Goal: Task Accomplishment & Management: Manage account settings

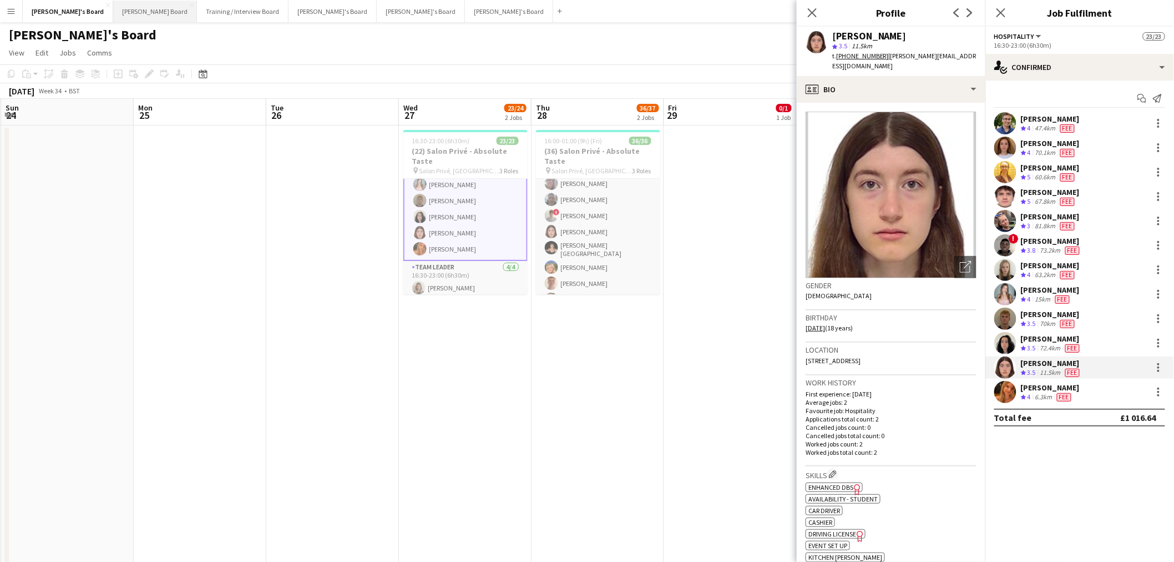
click at [114, 14] on button "Dean's Board Close" at bounding box center [155, 12] width 84 height 22
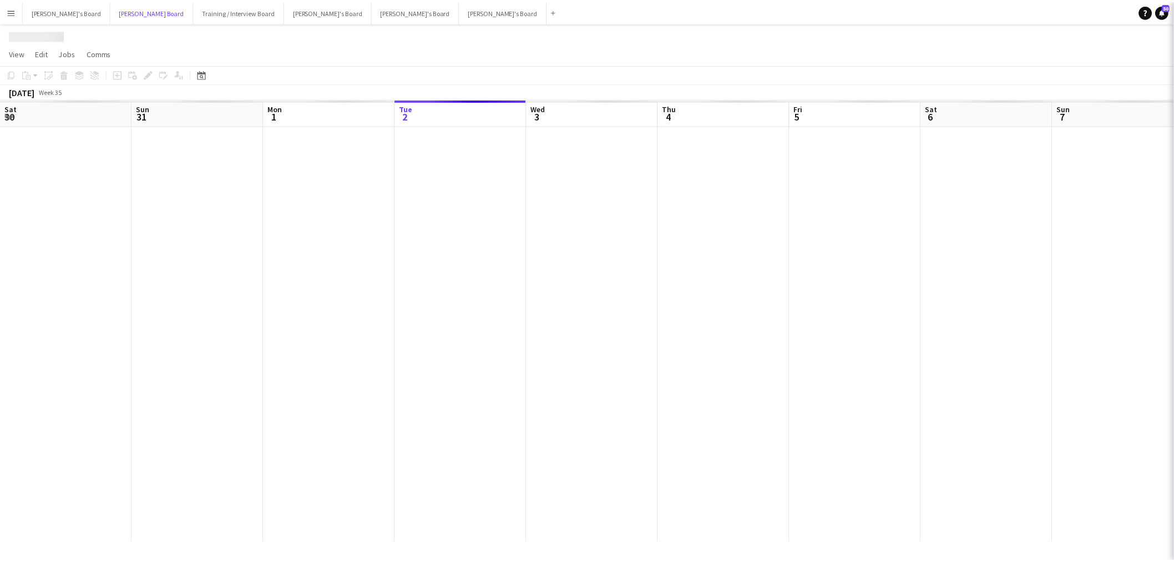
scroll to position [0, 265]
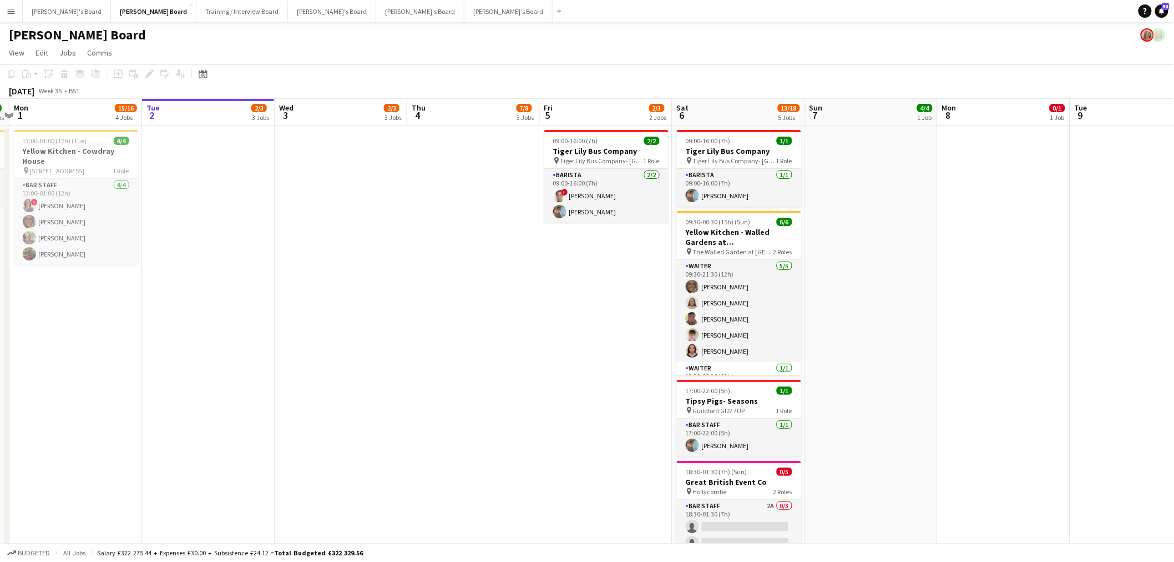
drag, startPoint x: 330, startPoint y: 319, endPoint x: 391, endPoint y: 306, distance: 62.4
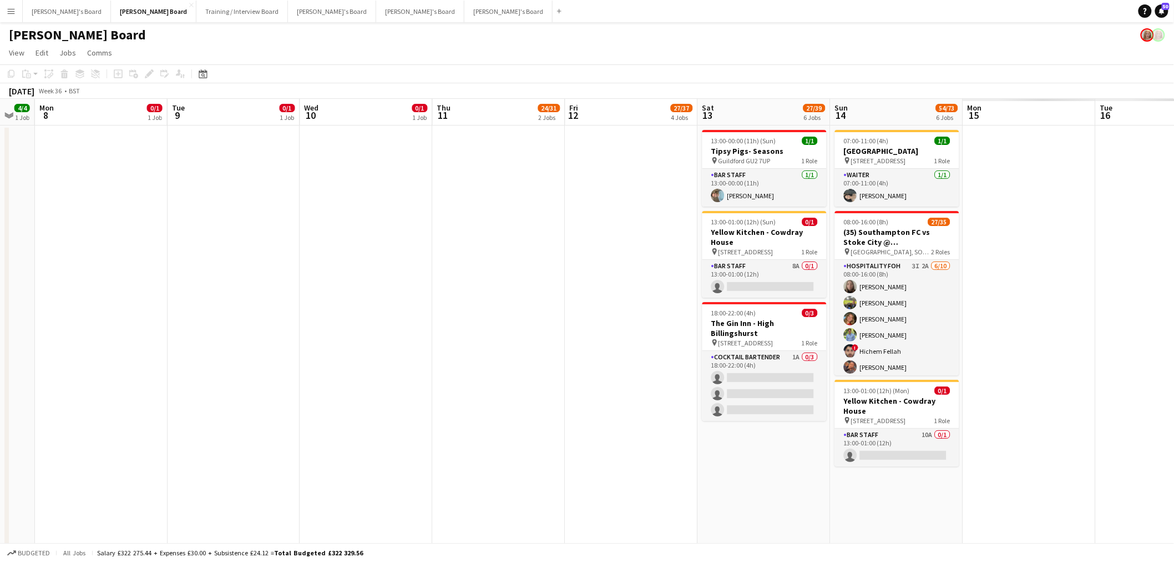
drag, startPoint x: 988, startPoint y: 238, endPoint x: 317, endPoint y: 280, distance: 672.4
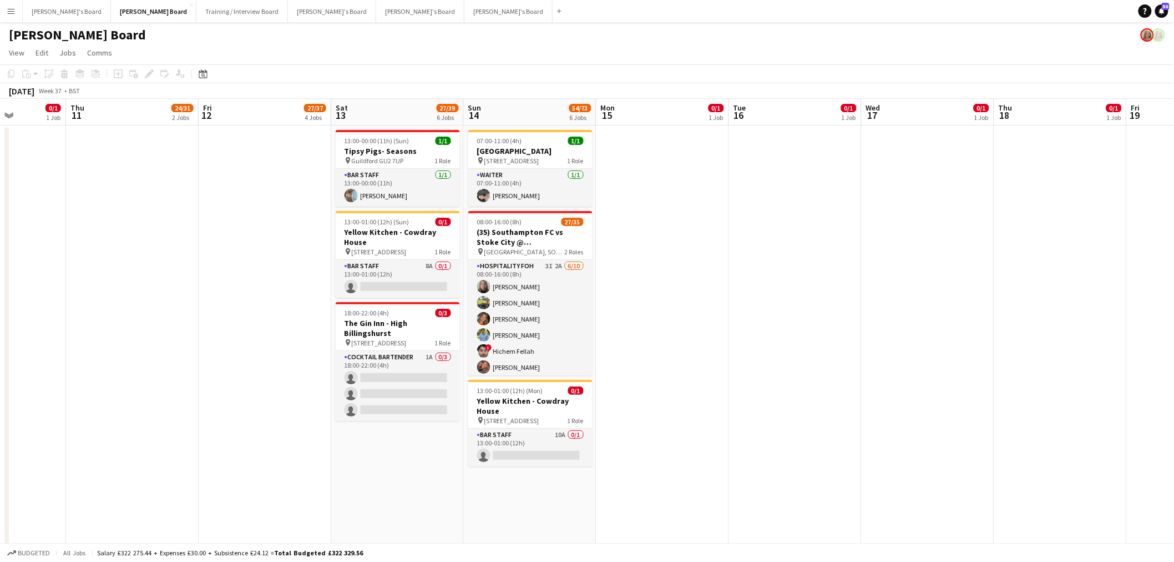
scroll to position [0, 412]
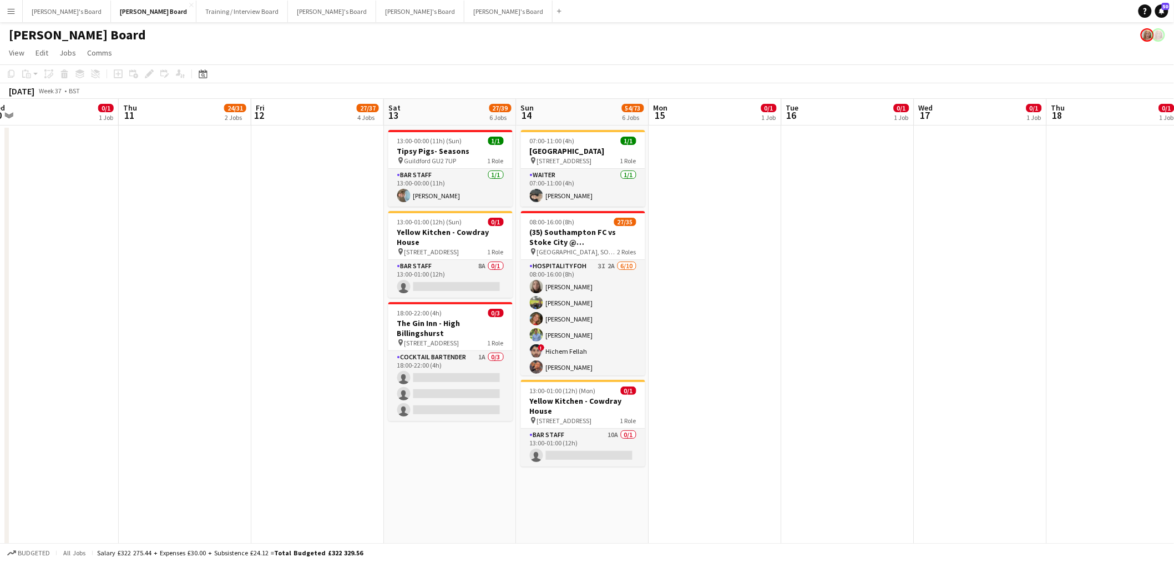
drag, startPoint x: 324, startPoint y: 278, endPoint x: 296, endPoint y: 280, distance: 28.4
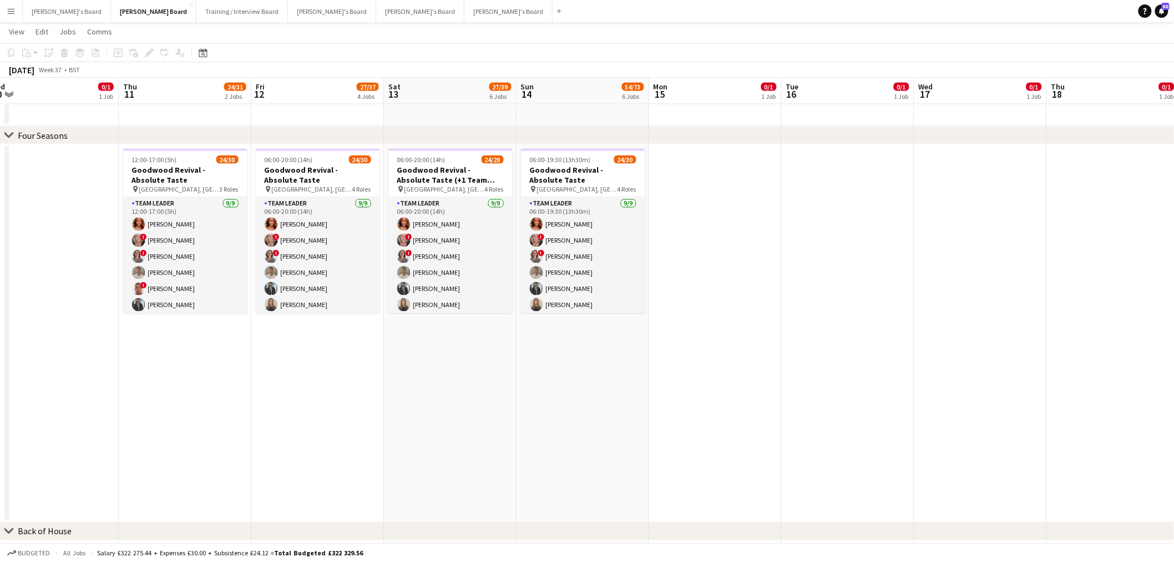
scroll to position [0, 337]
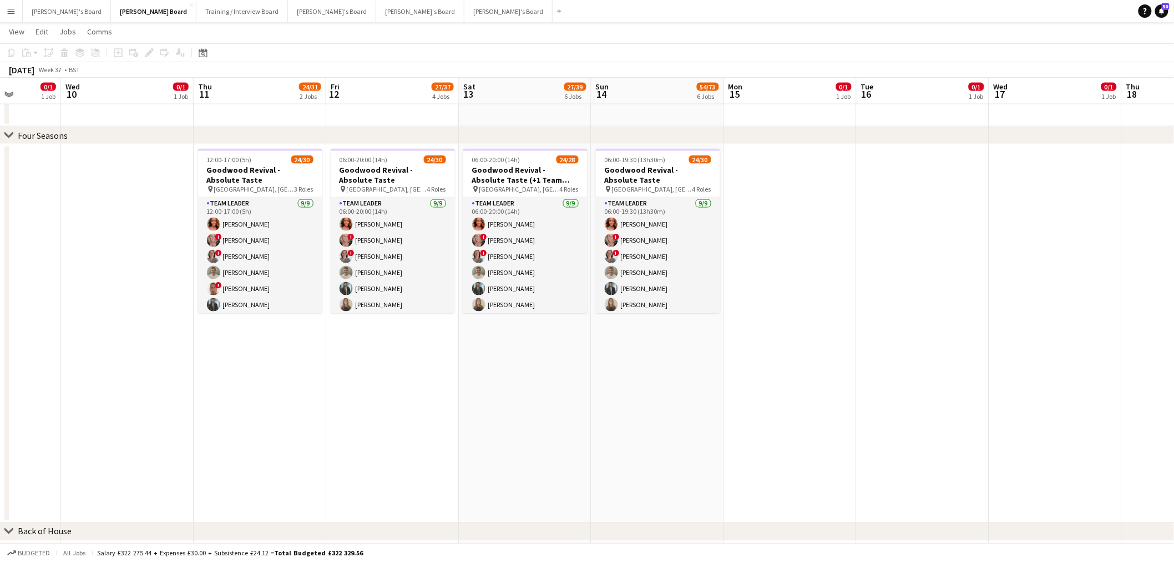
drag, startPoint x: 264, startPoint y: 408, endPoint x: 270, endPoint y: 410, distance: 6.3
click at [270, 410] on app-calendar-viewport "Sun 7 4/4 1 Job Mon 8 0/1 1 Job Tue 9 0/1 1 Job Wed 10 0/1 1 Job Thu 11 24/31 2…" at bounding box center [587, 185] width 1174 height 1764
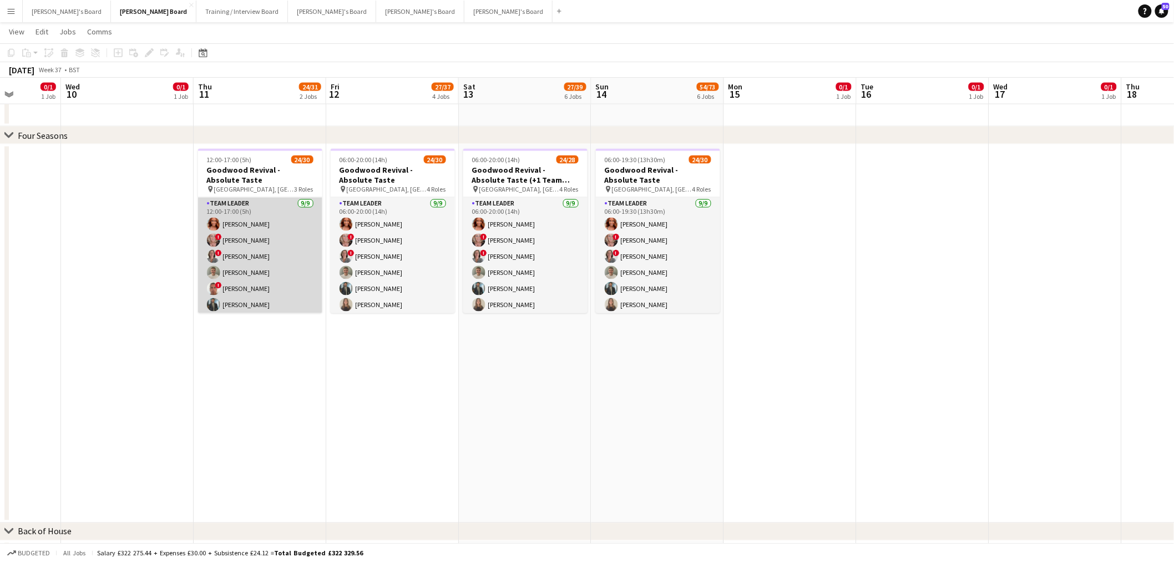
click at [282, 253] on app-card-role "TEAM LEADER [DATE] 12:00-17:00 (5h) [PERSON_NAME] ! [PERSON_NAME] ! [PERSON_NAM…" at bounding box center [260, 281] width 124 height 167
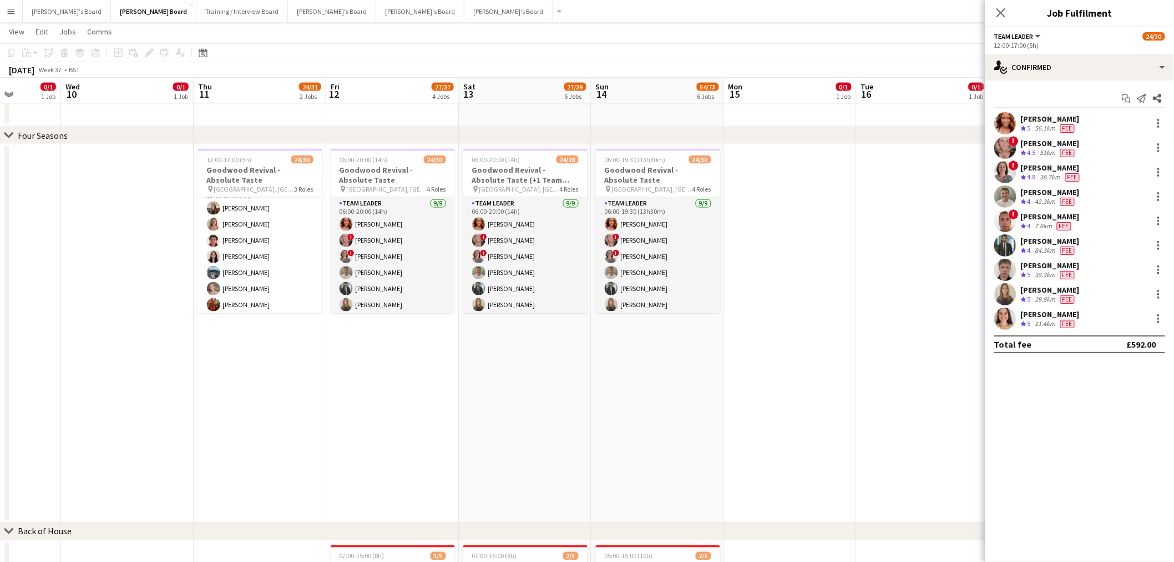
click at [245, 248] on app-card-role "Hospitality 10/12 13:00-17:00 (4h) Chloe Kirkham Niamh Bedford Max Goubert Jayd…" at bounding box center [260, 290] width 124 height 218
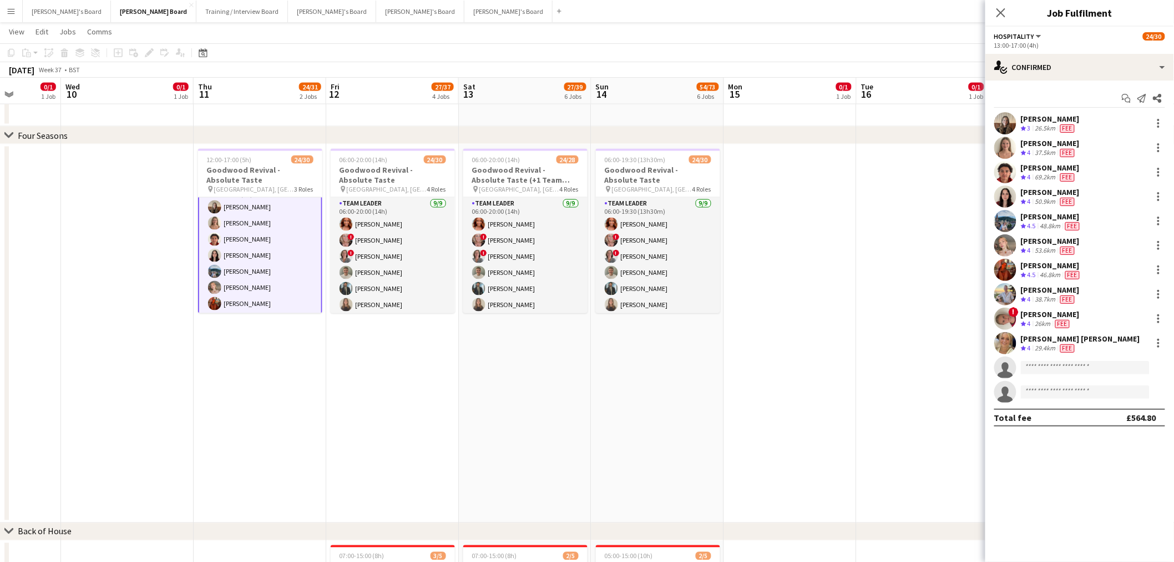
scroll to position [184, 0]
click at [1065, 236] on div "Millie Warren" at bounding box center [1050, 241] width 59 height 10
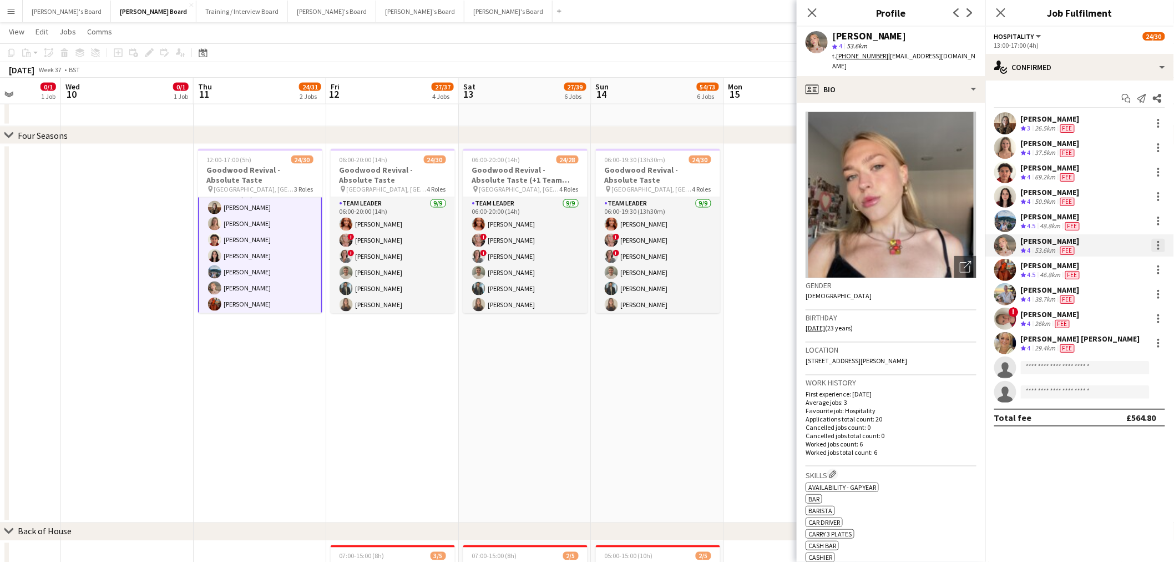
click at [1156, 248] on div at bounding box center [1158, 245] width 13 height 13
click at [1111, 370] on span "Remove" at bounding box center [1104, 371] width 33 height 9
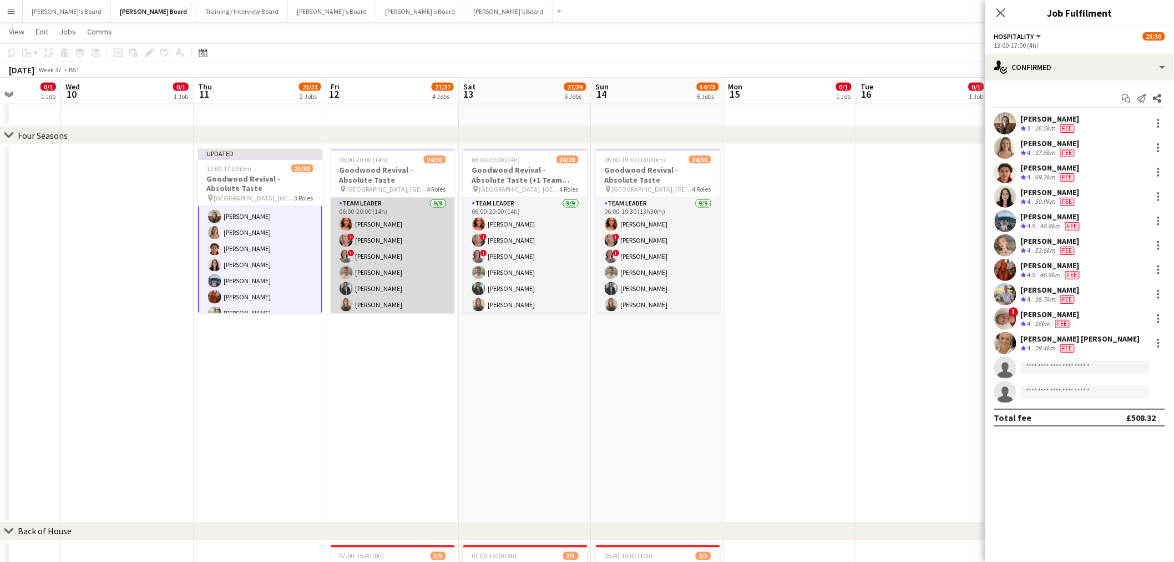
click at [387, 263] on app-card-role "TEAM LEADER [DATE] 06:00-20:00 (14h) [PERSON_NAME] ! [PERSON_NAME] ! [PERSON_NA…" at bounding box center [393, 281] width 124 height 167
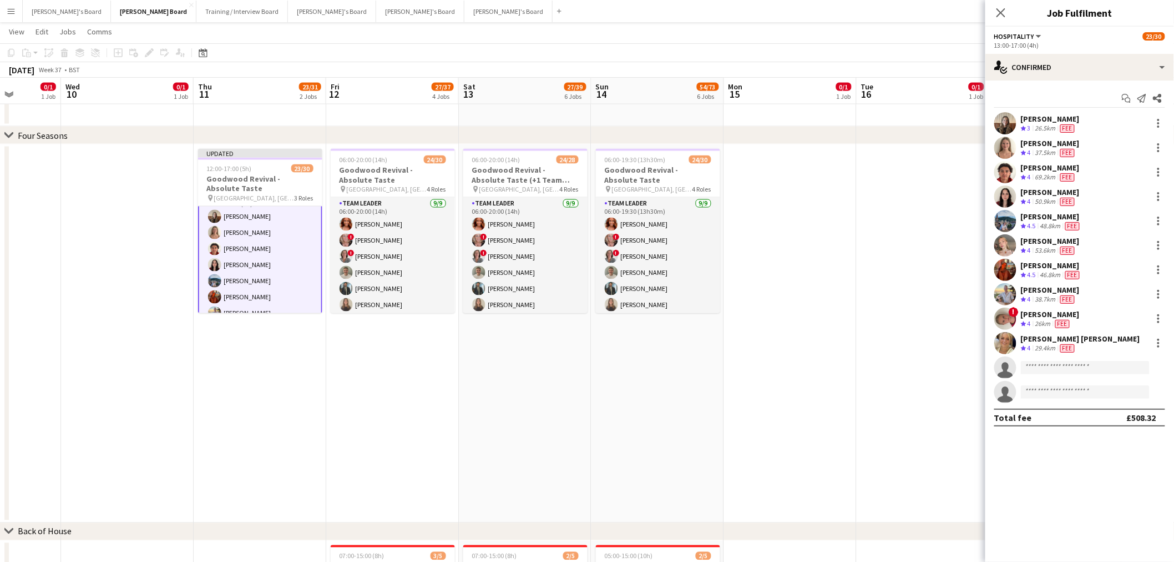
scroll to position [184, 0]
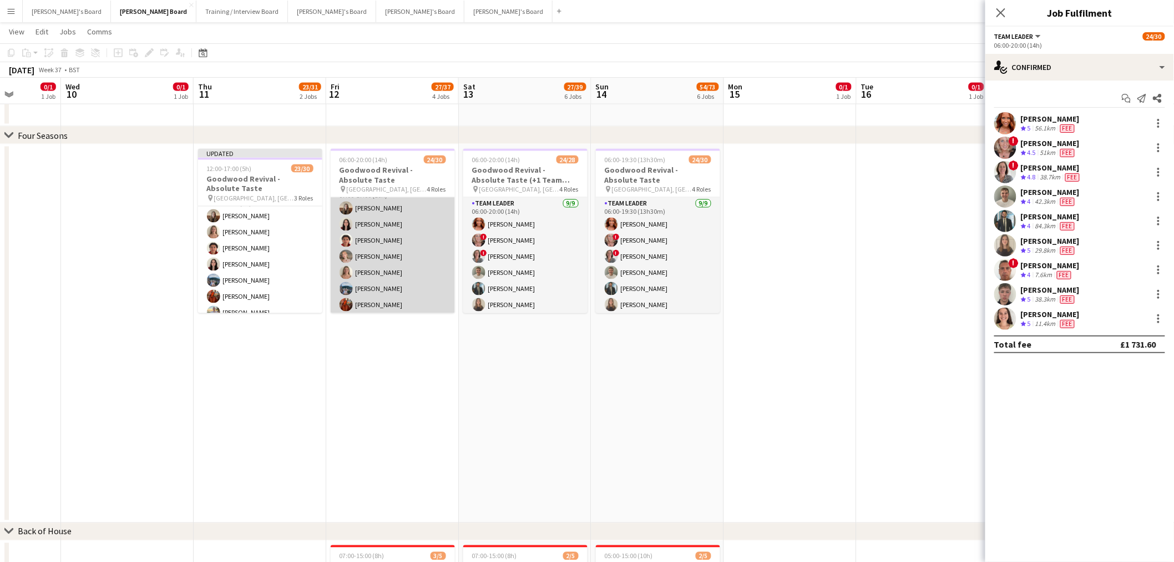
click at [353, 260] on app-card-role "Hospitality 7/9 07:00-17:00 (10h) Chloe Kirkham Jayda Brown Max Goubert Millie …" at bounding box center [393, 264] width 124 height 167
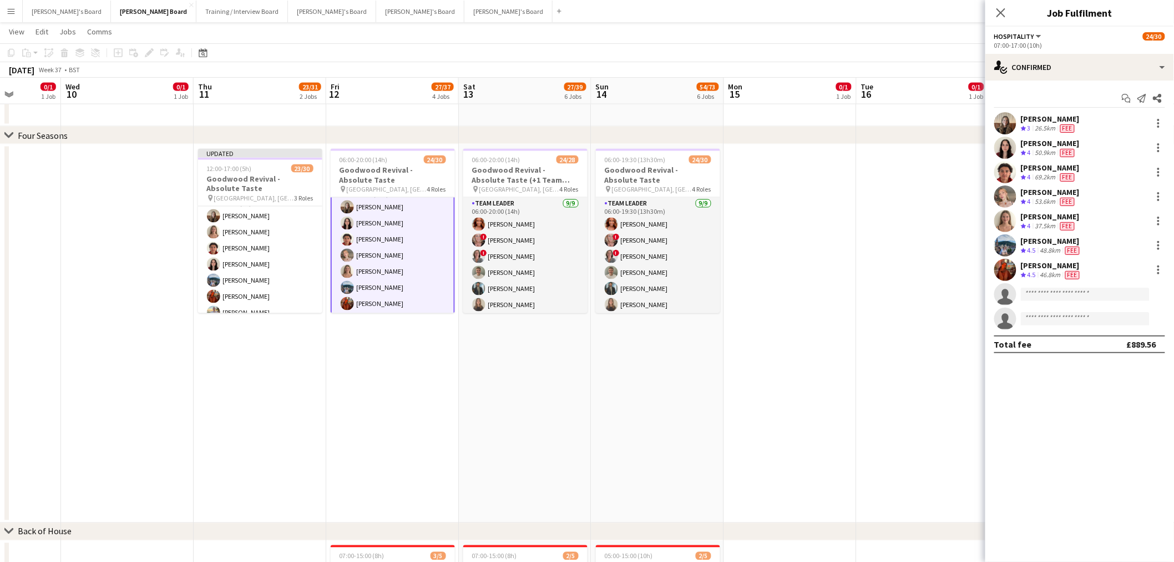
scroll to position [184, 0]
click at [1163, 193] on div at bounding box center [1158, 196] width 13 height 13
click at [1113, 315] on button "Remove" at bounding box center [1123, 323] width 87 height 27
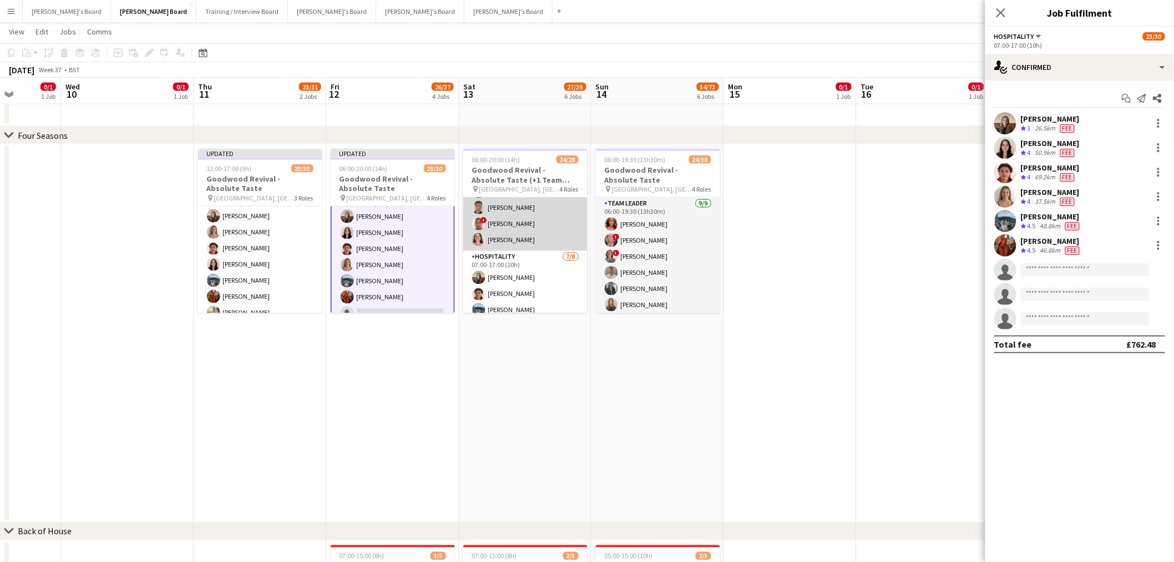
scroll to position [185, 0]
click at [536, 258] on app-card-role "Hospitality 7/8 07:00-17:00 (10h) Chloe Kirkham Max Goubert Andrey Prince Niamh…" at bounding box center [525, 254] width 124 height 150
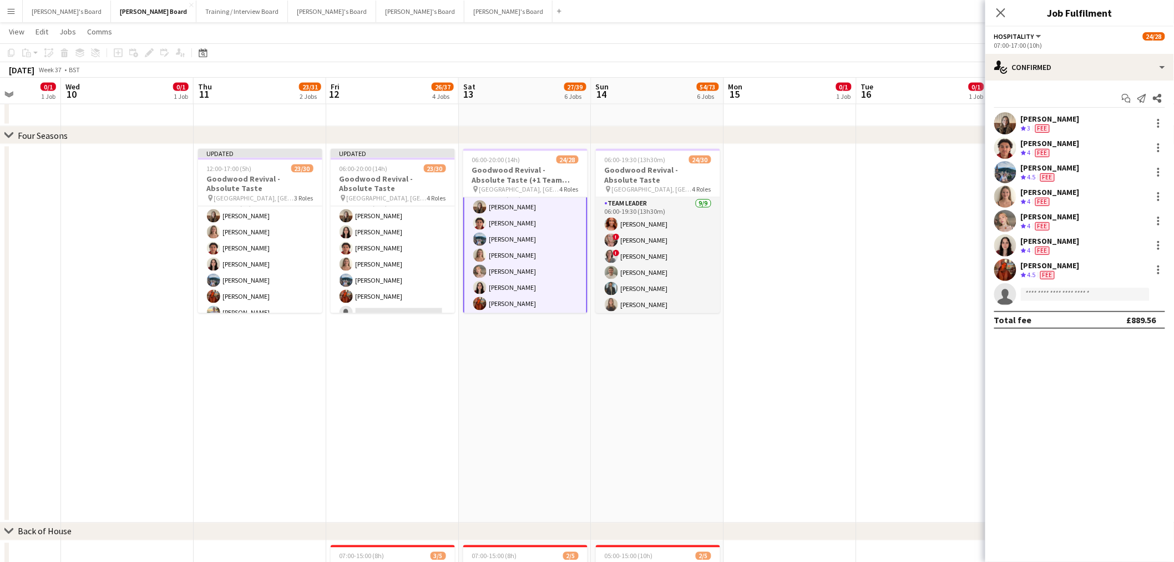
scroll to position [185, 0]
click at [1161, 220] on div at bounding box center [1158, 220] width 13 height 13
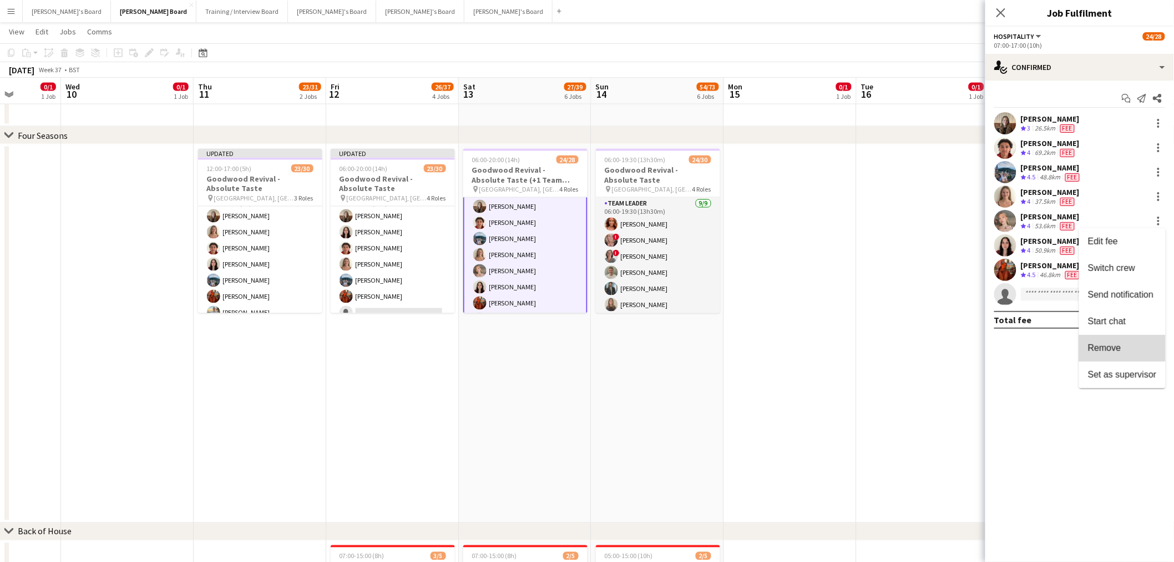
click at [1114, 337] on button "Remove" at bounding box center [1123, 348] width 87 height 27
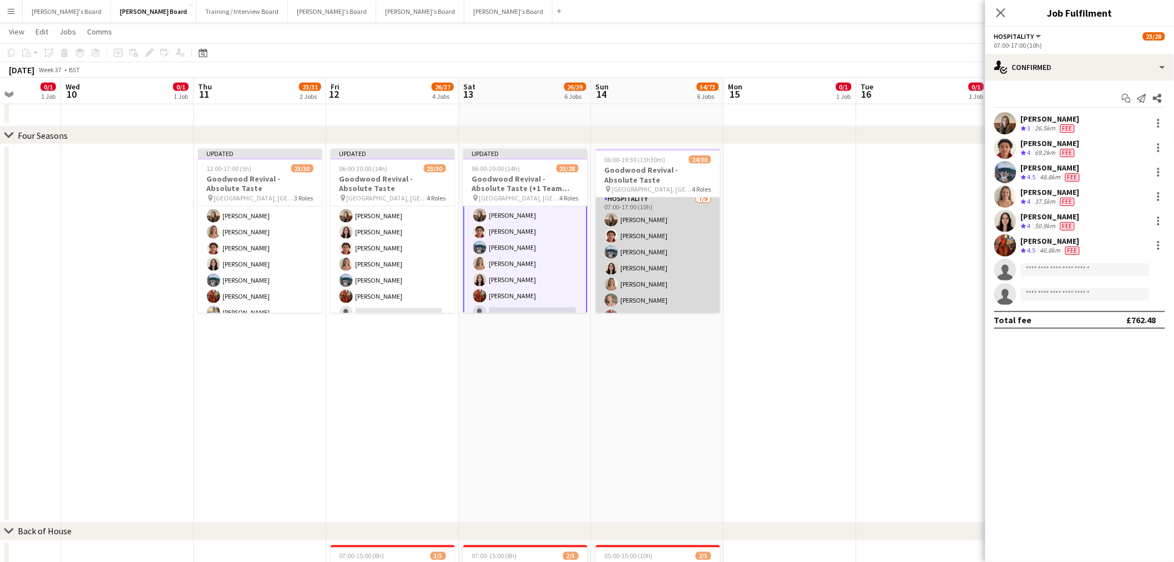
scroll to position [185, 0]
click at [644, 240] on app-card-role "Hospitality 7/9 07:00-17:00 (10h) Chloe Kirkham Max Goubert Andrey Prince Jayda…" at bounding box center [658, 262] width 124 height 167
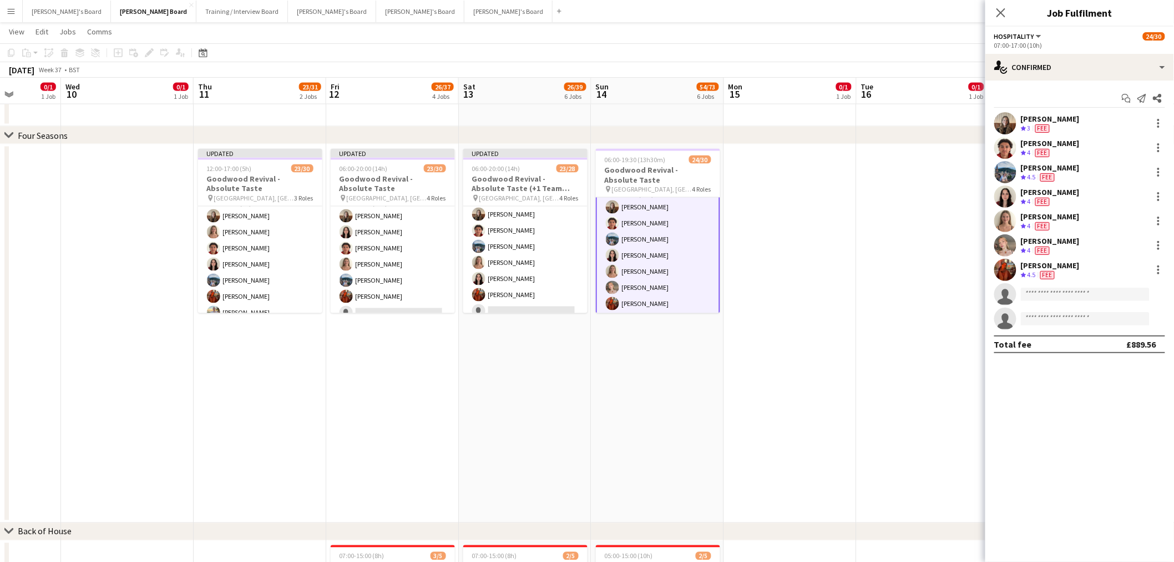
scroll to position [185, 0]
click at [1158, 244] on div at bounding box center [1158, 245] width 13 height 13
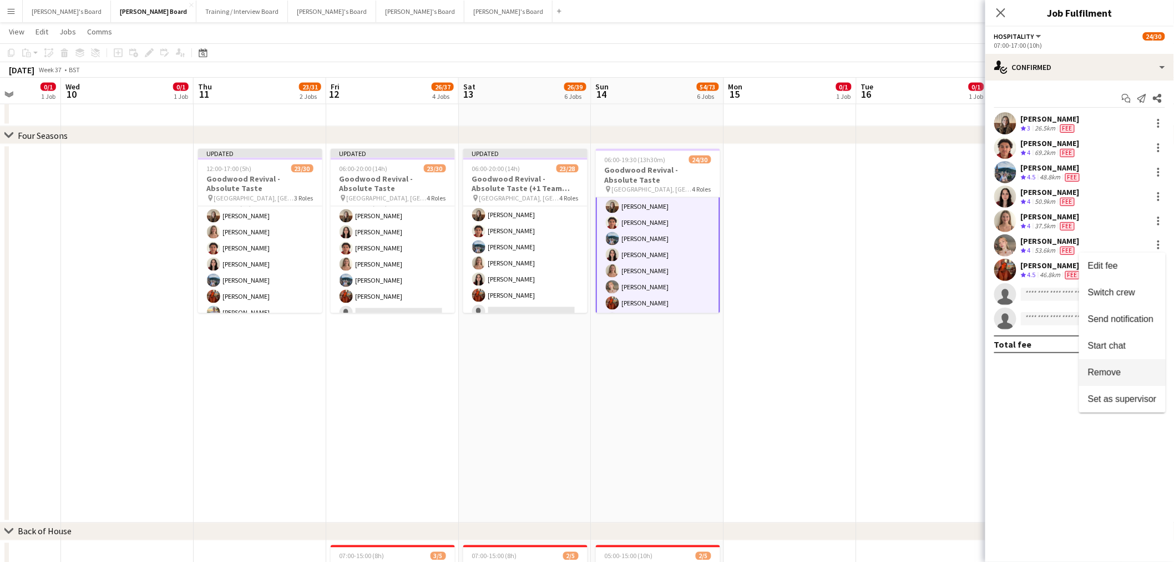
click at [1092, 370] on span "Remove" at bounding box center [1104, 371] width 33 height 9
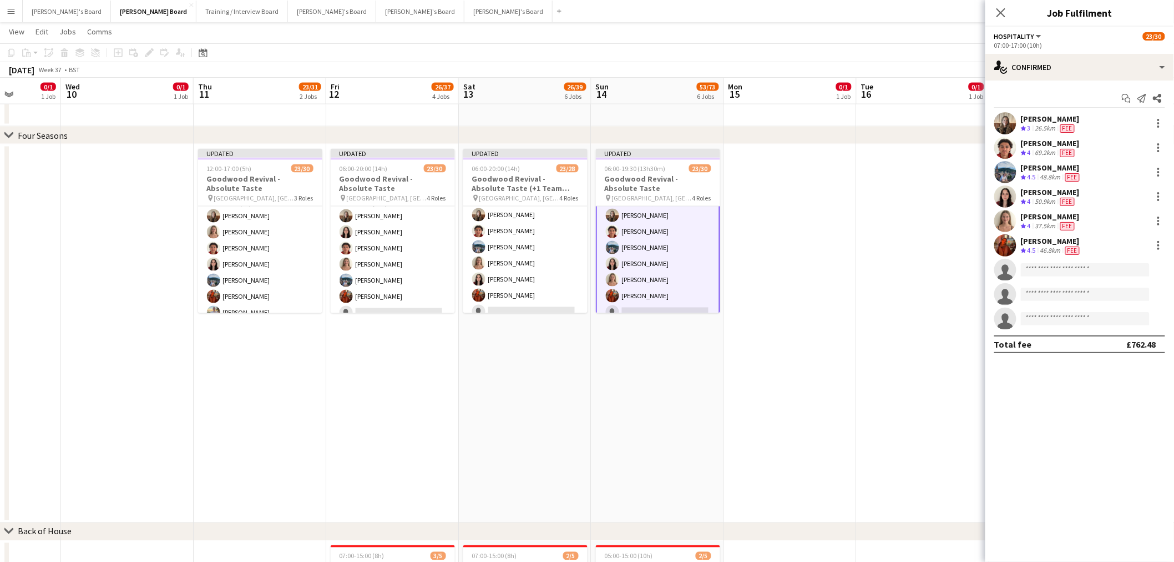
click at [816, 295] on app-date-cell at bounding box center [790, 333] width 133 height 379
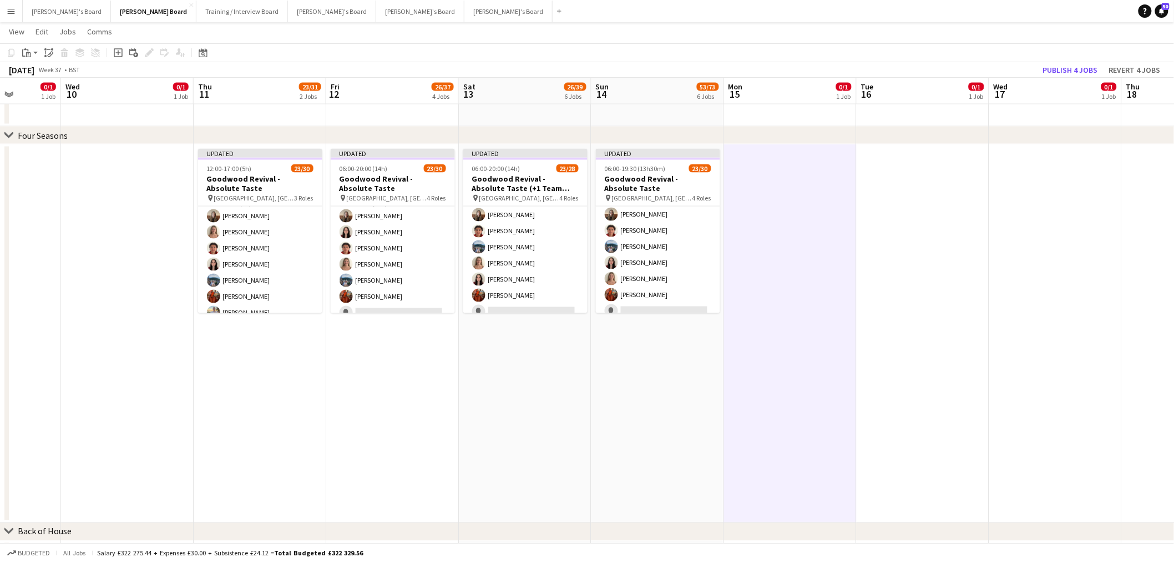
scroll to position [185, 0]
click at [1061, 71] on button "Publish 4 jobs" at bounding box center [1071, 70] width 64 height 14
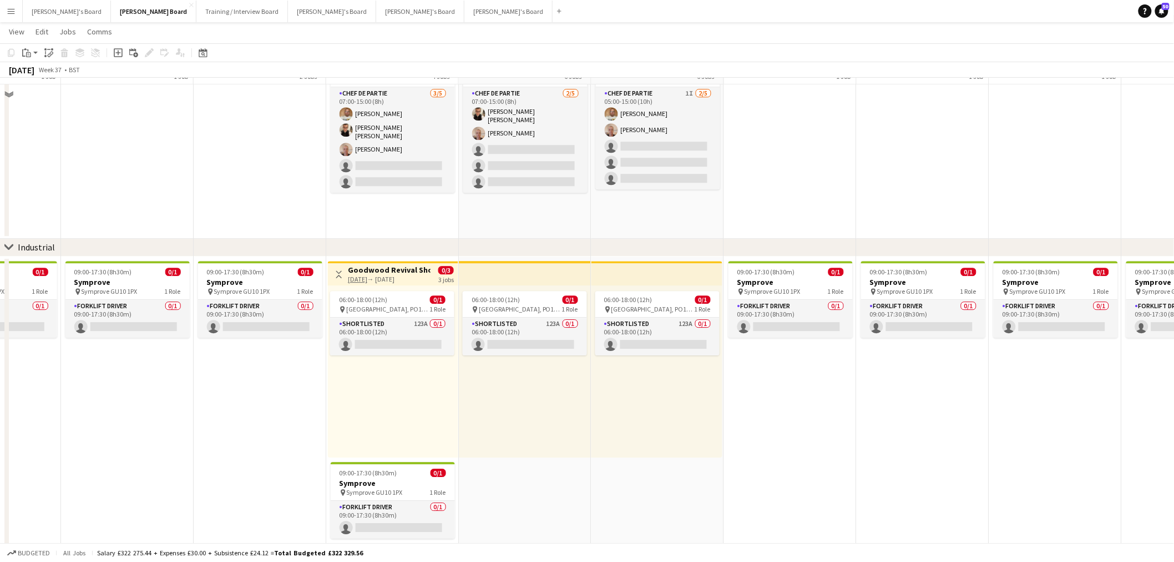
scroll to position [1264, 0]
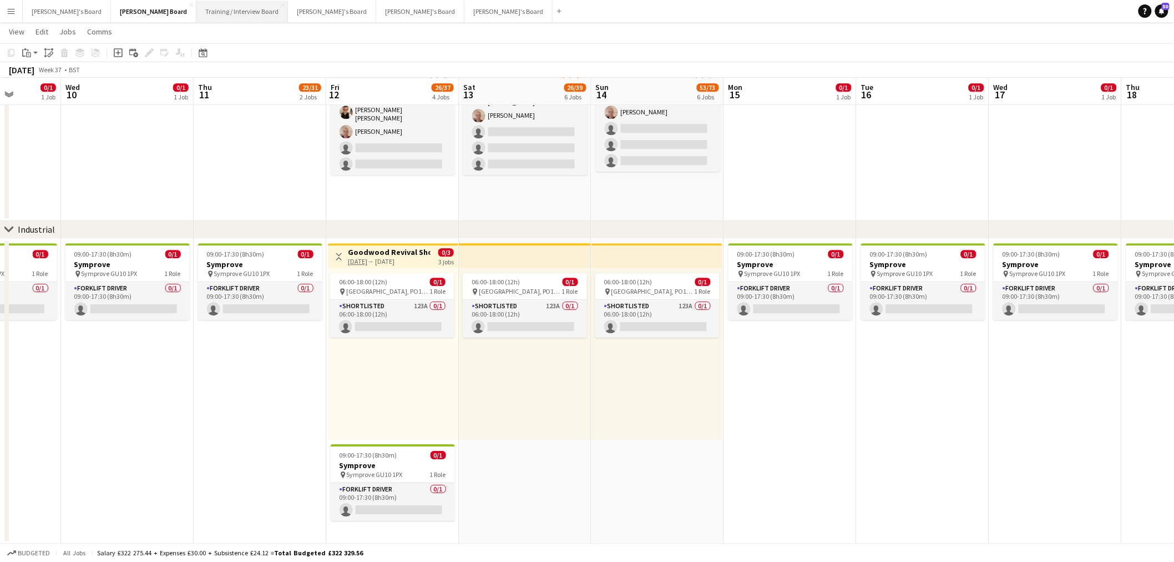
click at [196, 4] on button "Training / Interview Board Close" at bounding box center [242, 12] width 92 height 22
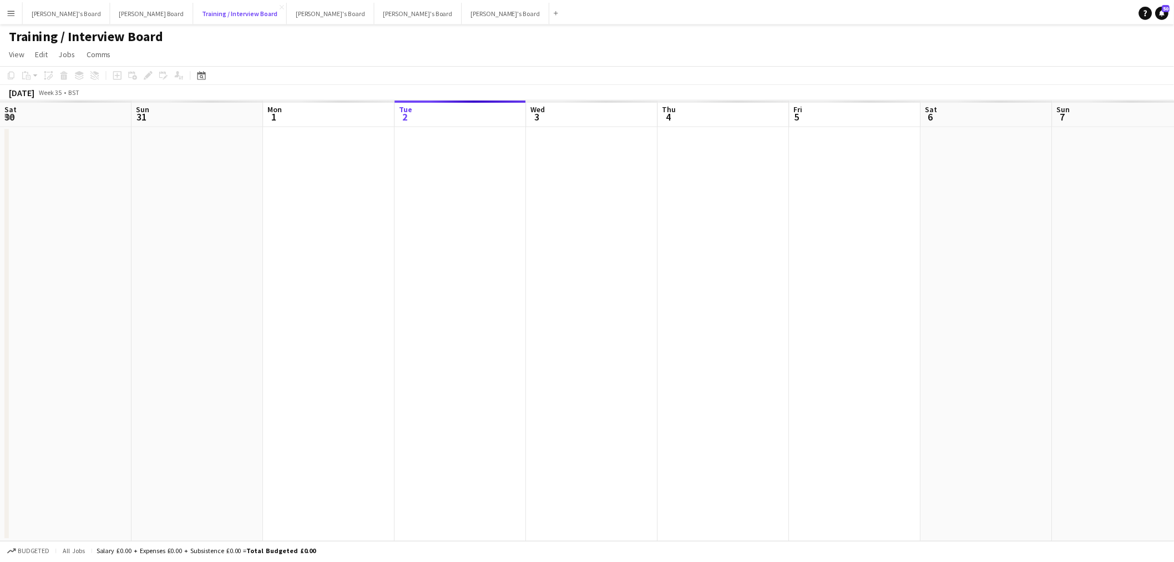
scroll to position [0, 265]
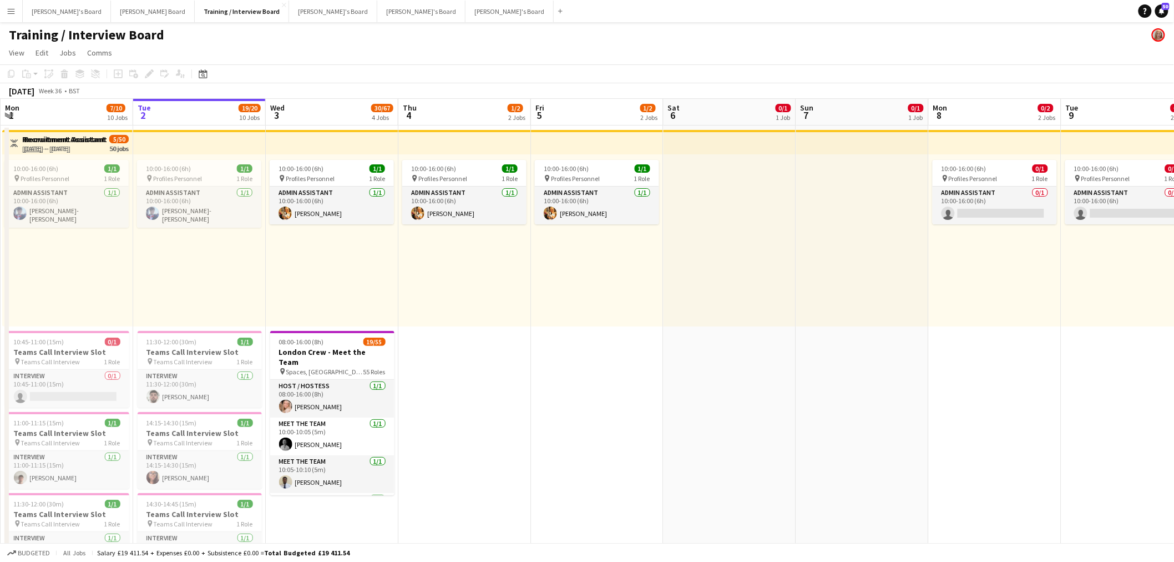
drag, startPoint x: 702, startPoint y: 281, endPoint x: 142, endPoint y: 295, distance: 559.6
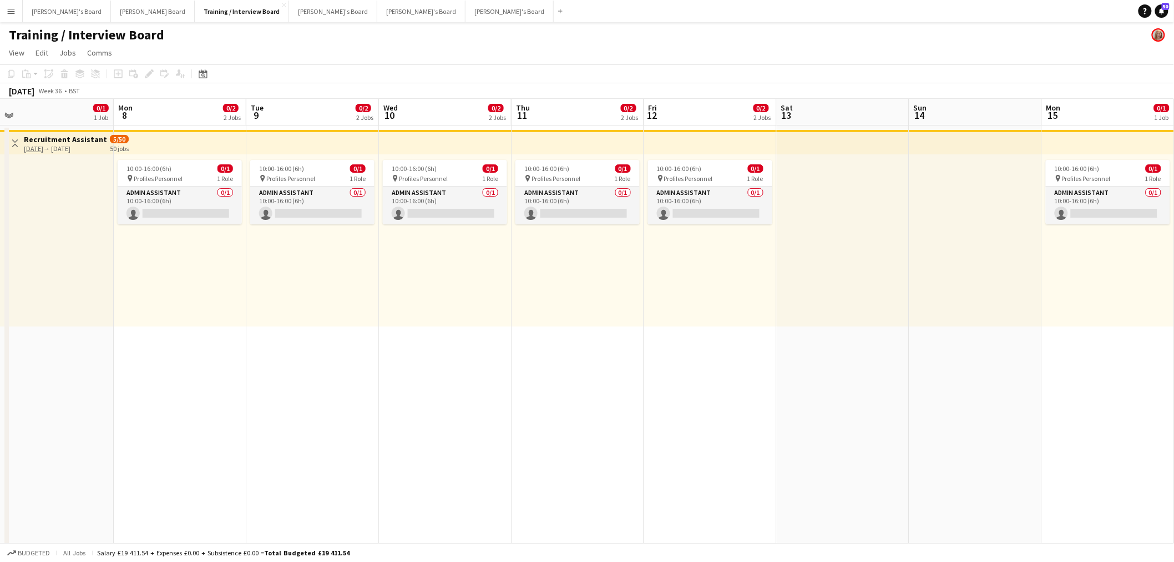
drag, startPoint x: 334, startPoint y: 307, endPoint x: 361, endPoint y: 293, distance: 31.0
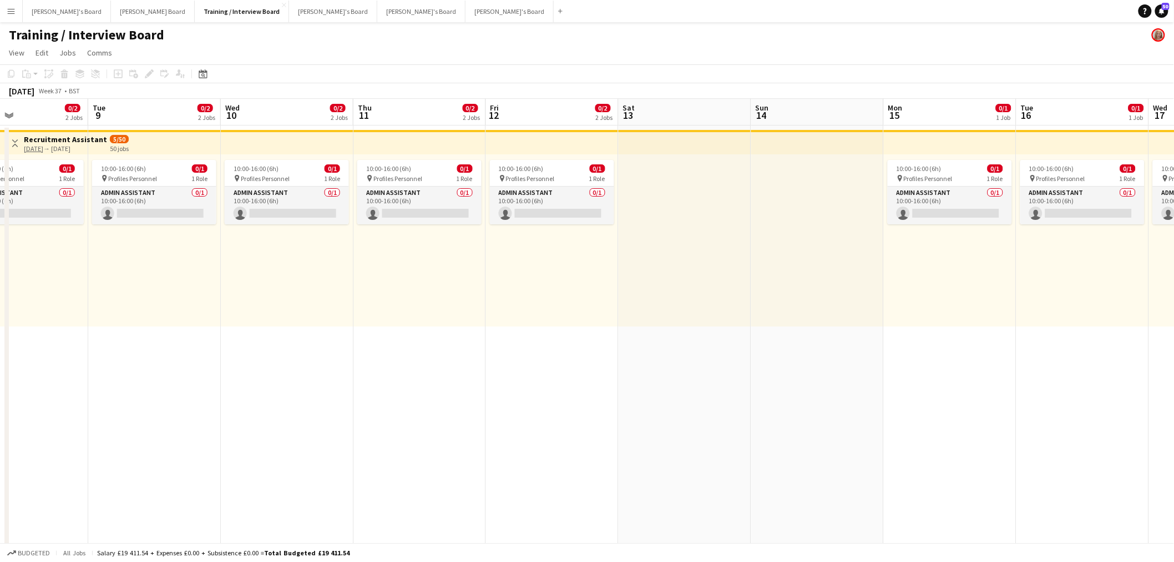
drag, startPoint x: 536, startPoint y: 314, endPoint x: 392, endPoint y: 314, distance: 143.7
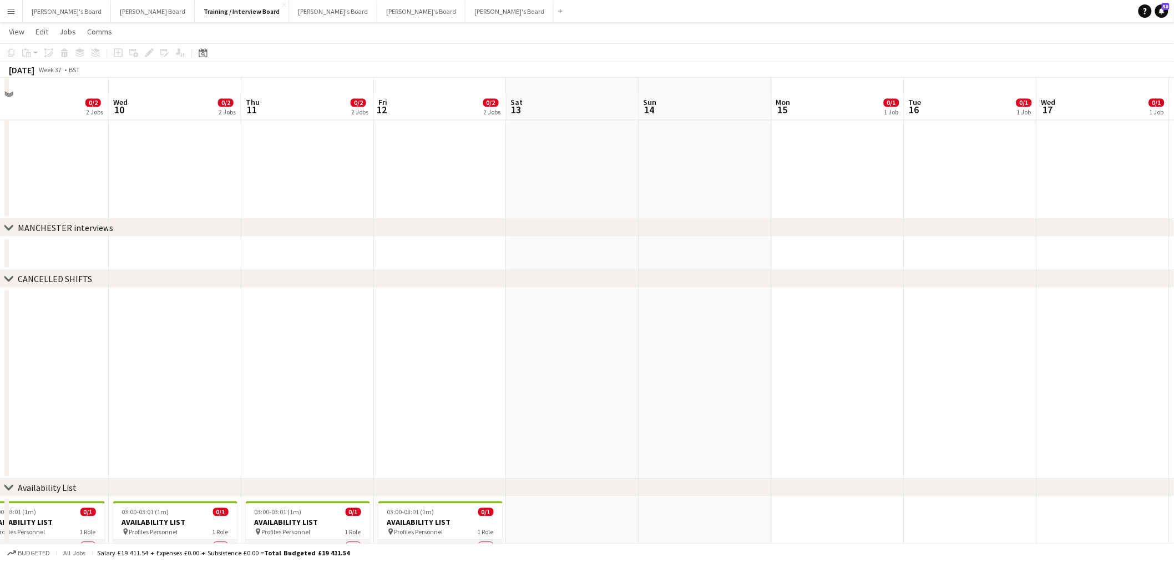
scroll to position [972, 0]
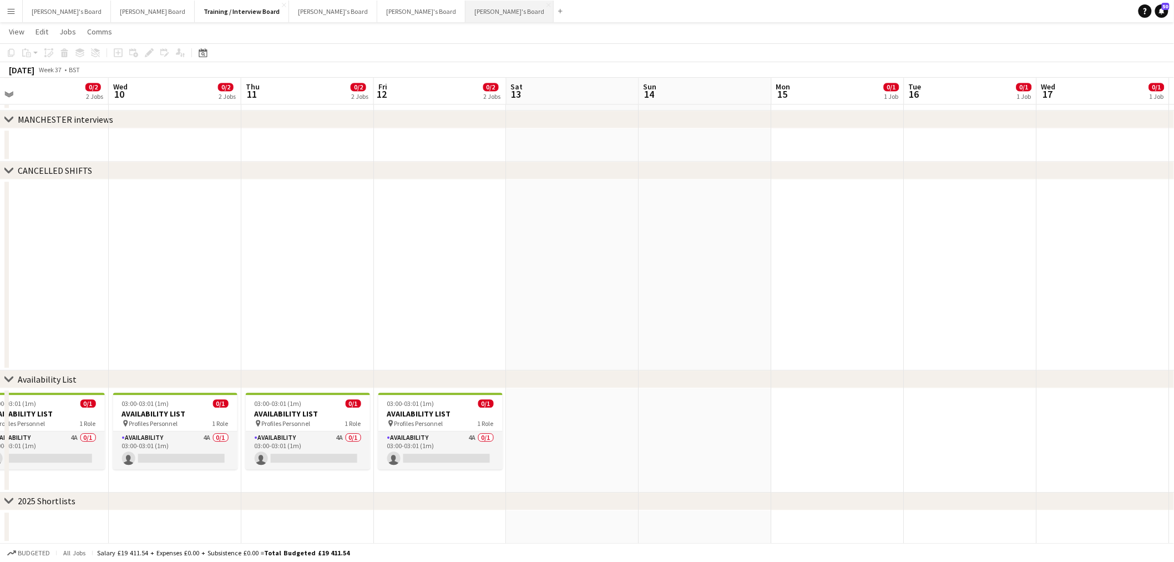
click at [466, 8] on button "Luke's Board Close" at bounding box center [510, 12] width 88 height 22
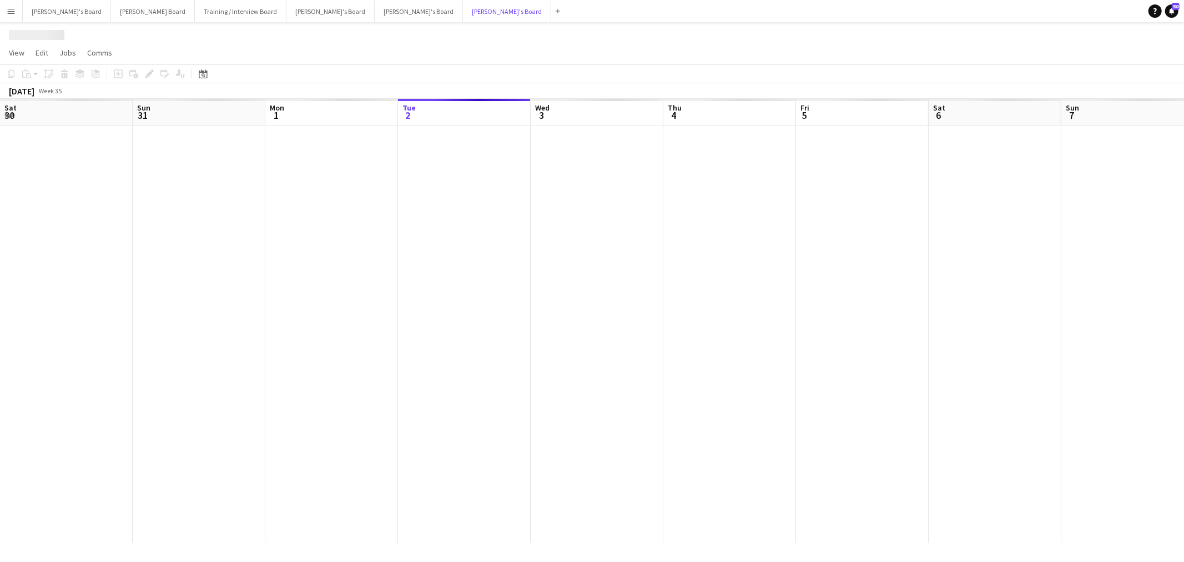
scroll to position [0, 265]
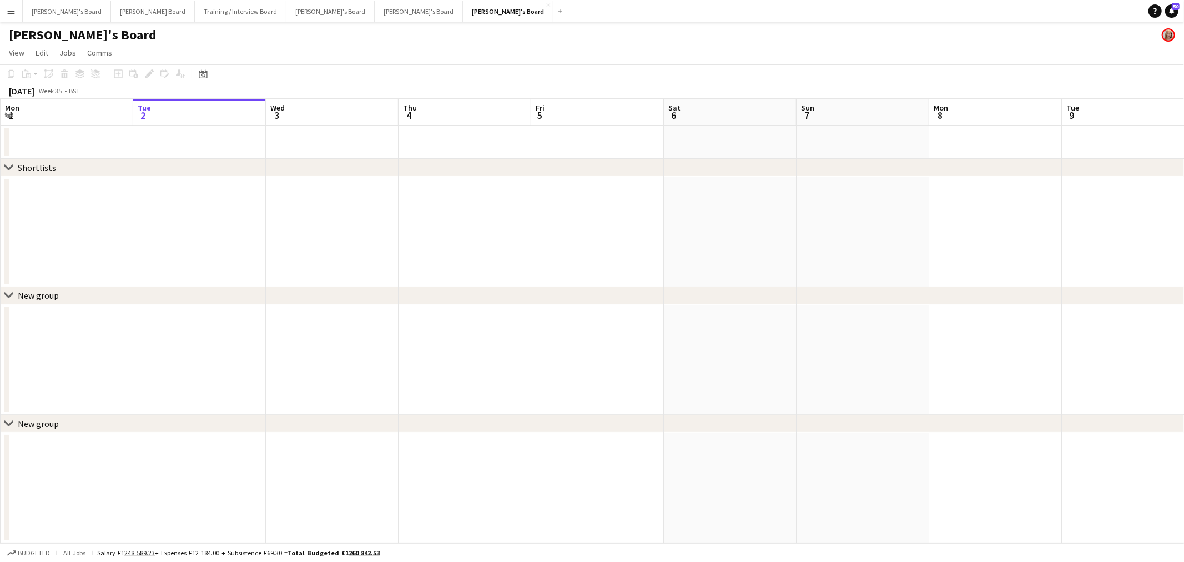
drag, startPoint x: 913, startPoint y: 302, endPoint x: 488, endPoint y: 311, distance: 424.7
click at [490, 311] on div "chevron-right Shortlists chevron-right New group chevron-right New group Sat 30…" at bounding box center [592, 321] width 1184 height 444
click at [420, 309] on div "chevron-right Shortlists chevron-right New group chevron-right New group Sat 30…" at bounding box center [592, 321] width 1184 height 444
drag, startPoint x: 473, startPoint y: 290, endPoint x: 740, endPoint y: 234, distance: 273.3
click at [448, 292] on div "chevron-right Shortlists chevron-right New group chevron-right New group Sat 30…" at bounding box center [592, 321] width 1184 height 444
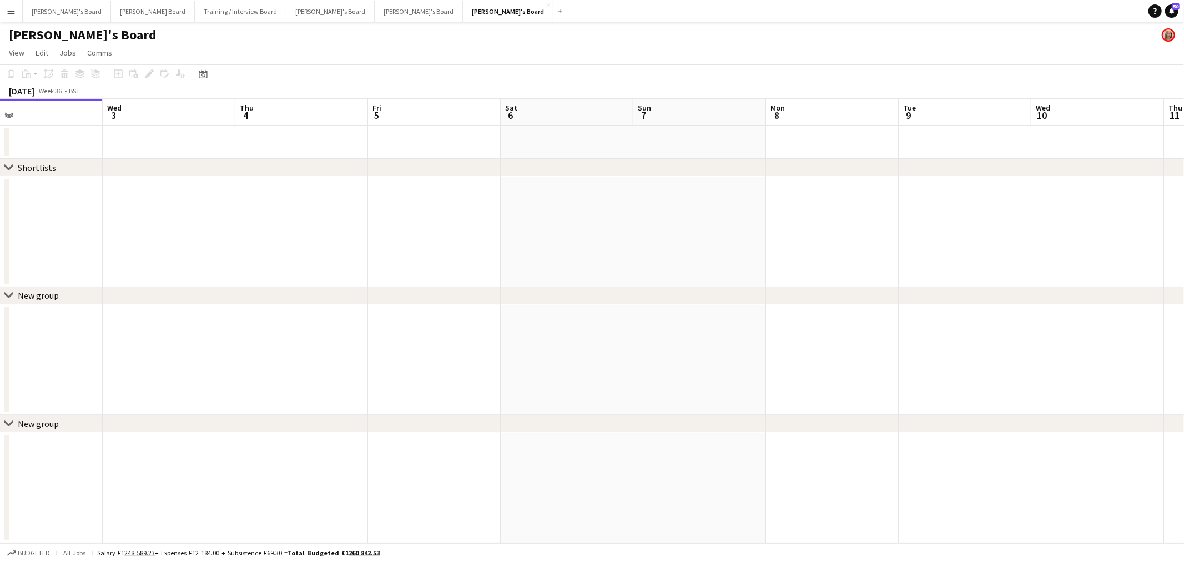
drag, startPoint x: 456, startPoint y: 245, endPoint x: 404, endPoint y: 251, distance: 52.0
click at [407, 251] on app-calendar-viewport "Sat 30 Sun 31 Mon 1 Tue 2 Wed 3 Thu 4 Fri 5 Sat 6 Sun 7 Mon 8 Tue 9 Wed 10 Thu …" at bounding box center [592, 321] width 1184 height 444
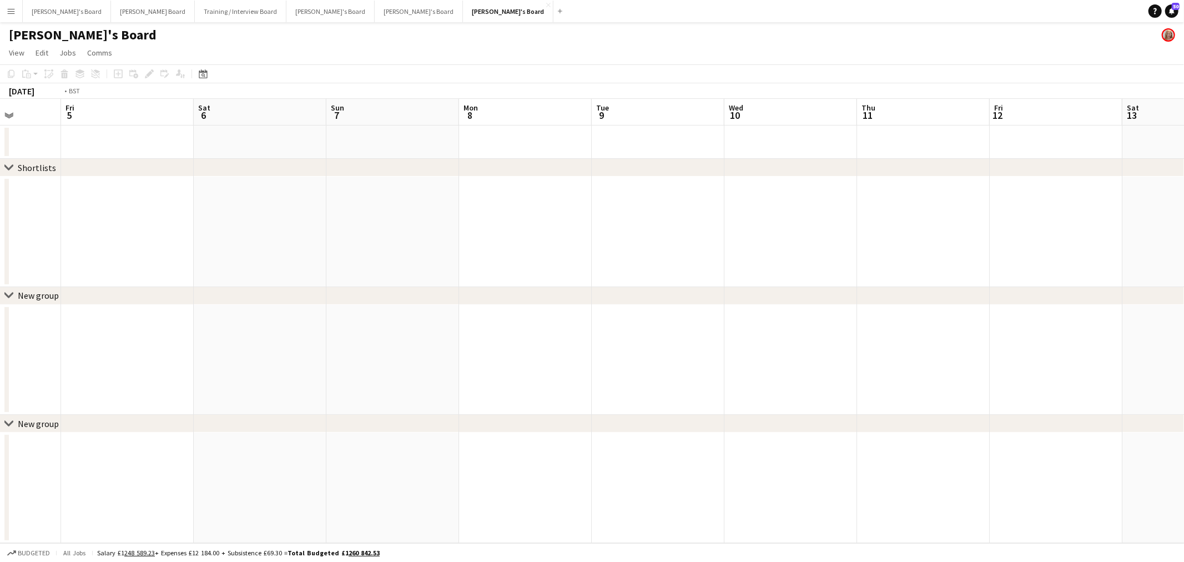
drag, startPoint x: 814, startPoint y: 214, endPoint x: 183, endPoint y: 203, distance: 630.6
click at [183, 203] on app-calendar-viewport "Tue 2 Wed 3 Thu 4 Fri 5 Sat 6 Sun 7 Mon 8 Tue 9 Wed 10 Thu 11 Fri 12 Sat 13 Sun…" at bounding box center [592, 321] width 1184 height 444
click at [286, 1] on button "Thomasina's Board Close" at bounding box center [330, 12] width 88 height 22
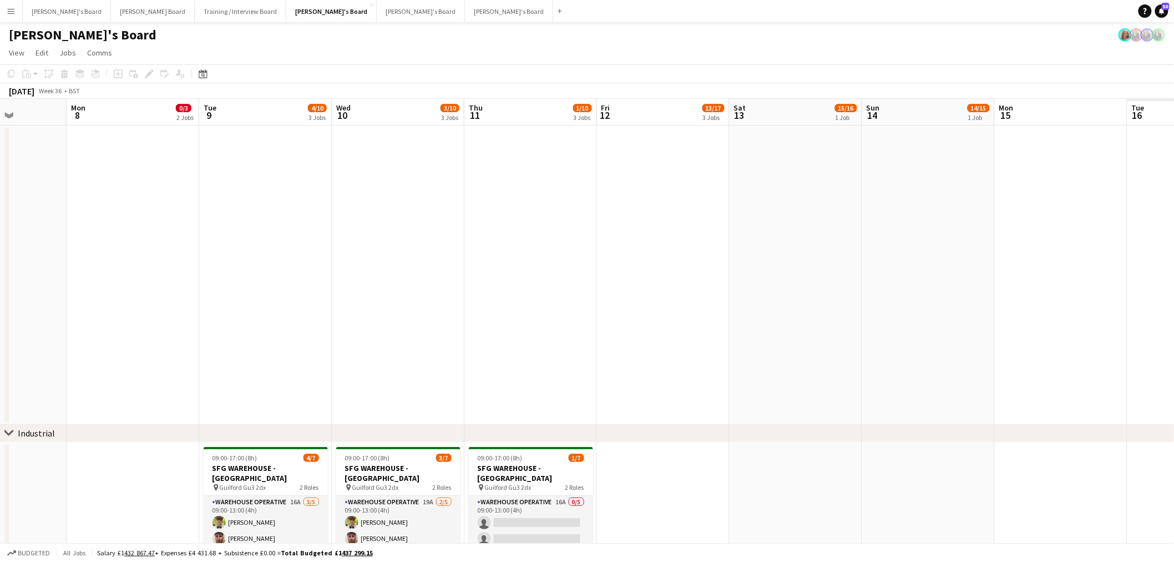
drag, startPoint x: 374, startPoint y: 247, endPoint x: 391, endPoint y: 235, distance: 20.8
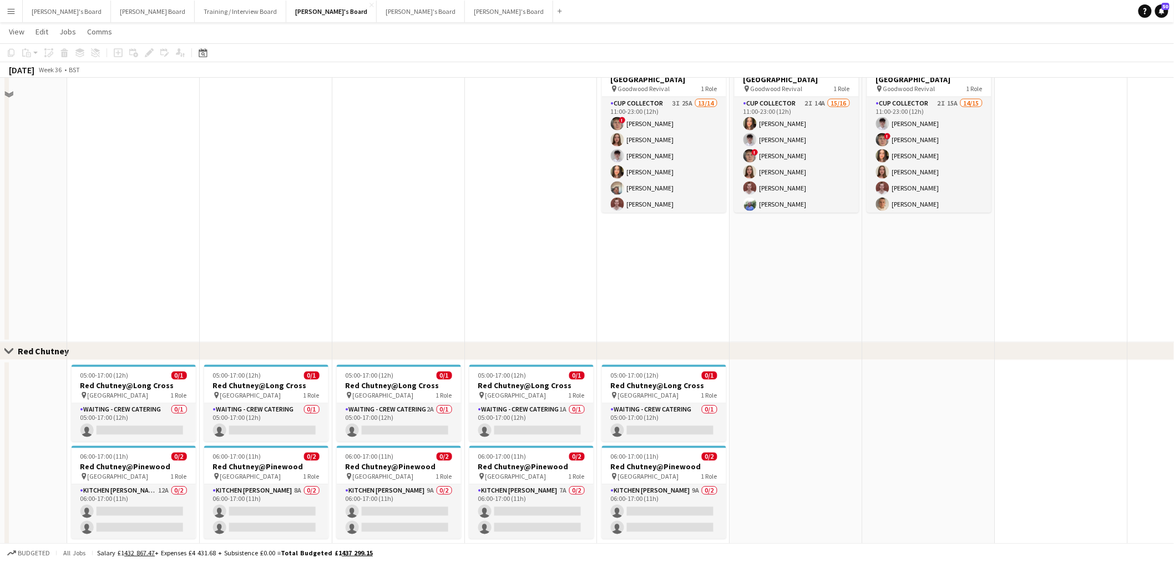
scroll to position [702, 0]
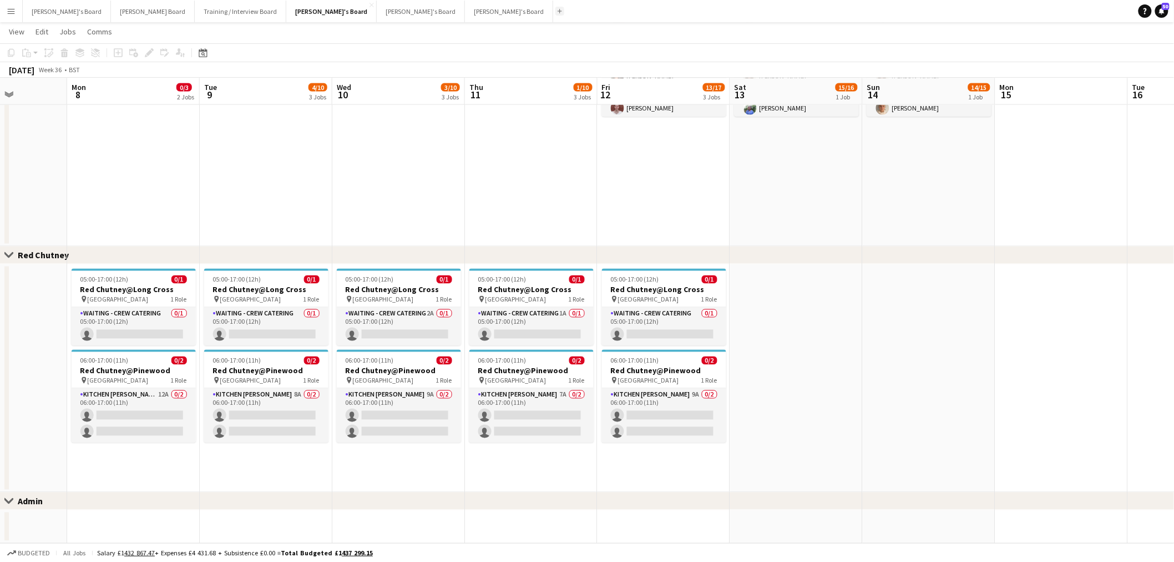
click at [556, 8] on button "Add" at bounding box center [560, 11] width 9 height 9
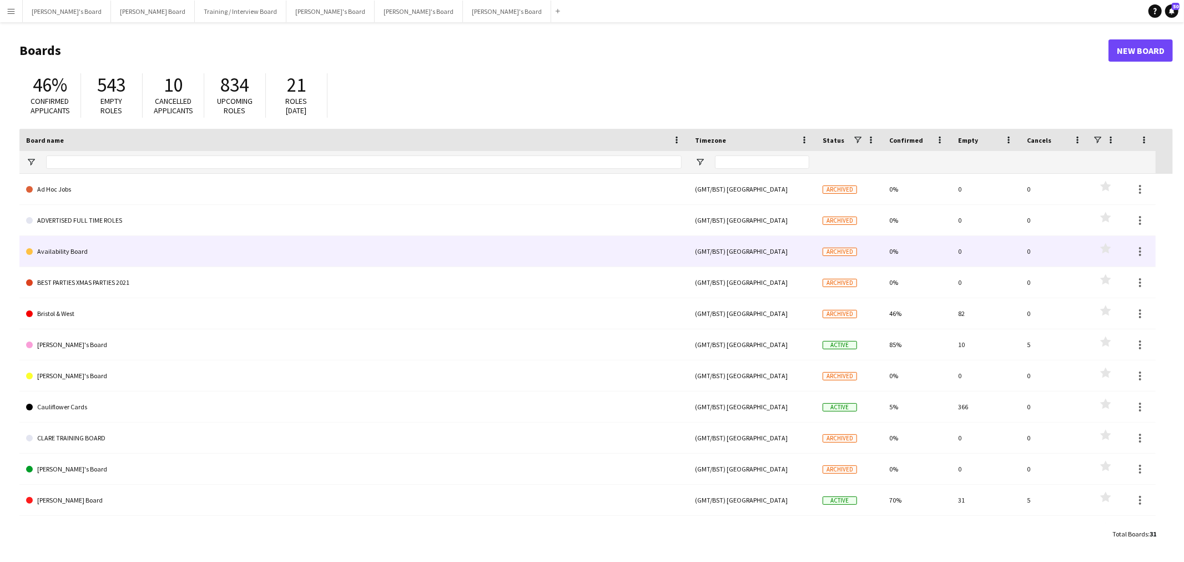
click at [89, 247] on link "Availability Board" at bounding box center [353, 251] width 655 height 31
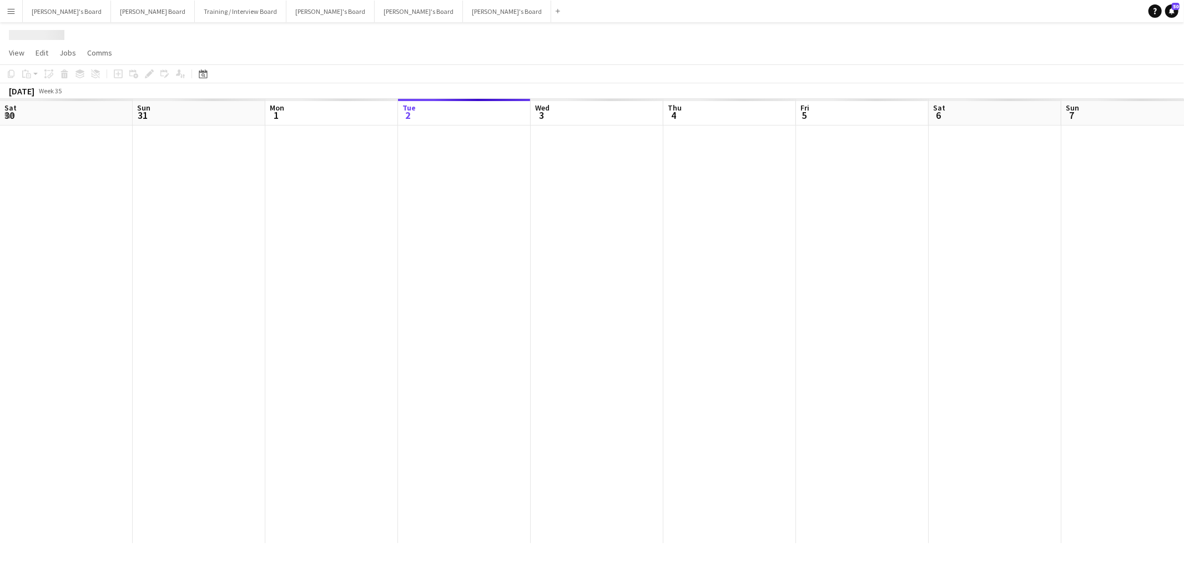
scroll to position [0, 265]
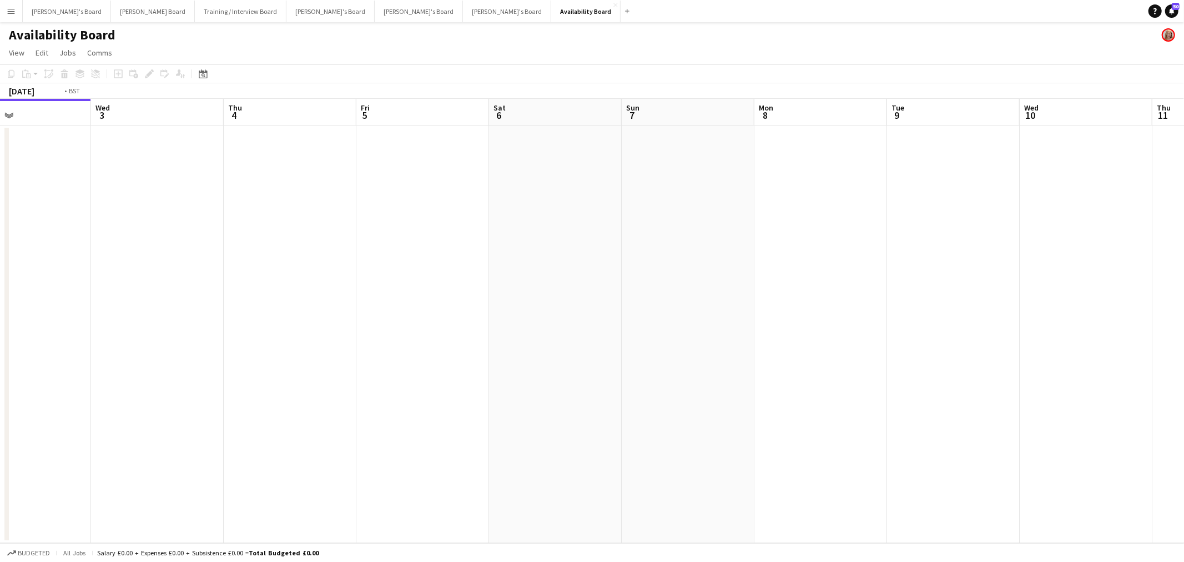
drag, startPoint x: 1001, startPoint y: 279, endPoint x: 292, endPoint y: 352, distance: 712.5
click at [290, 352] on app-calendar-viewport "Sat 30 Sun 31 Mon 1 Tue 2 Wed 3 Thu 4 Fri 5 Sat 6 Sun 7 Mon 8 Tue 9 Wed 10 Thu …" at bounding box center [592, 321] width 1184 height 444
click at [613, 6] on app-icon "Close" at bounding box center [615, 5] width 4 height 4
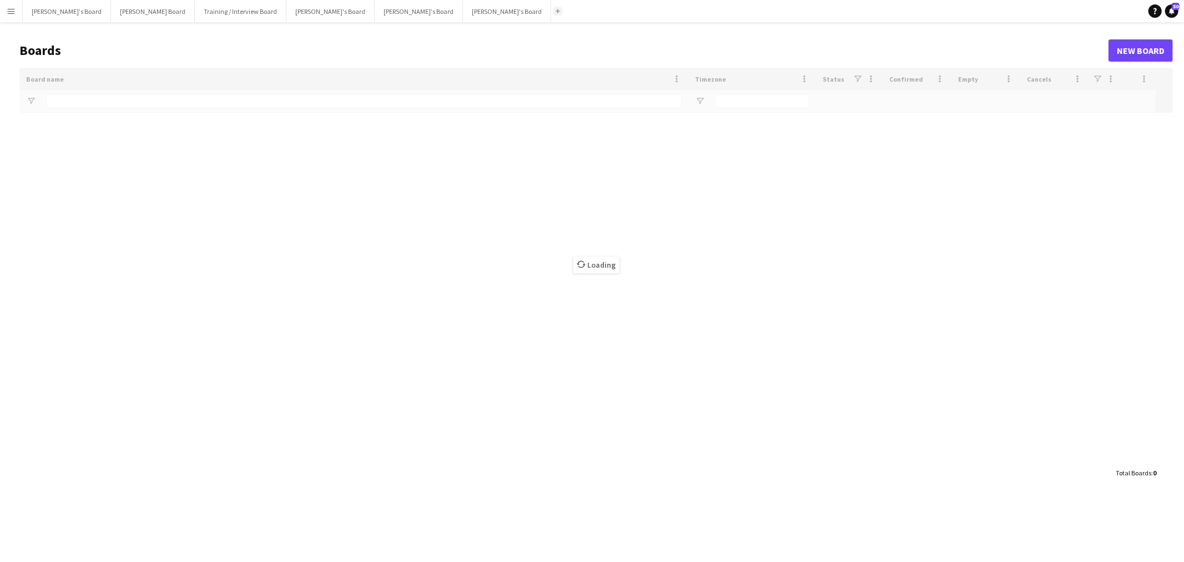
click at [553, 7] on button "Add" at bounding box center [557, 11] width 9 height 9
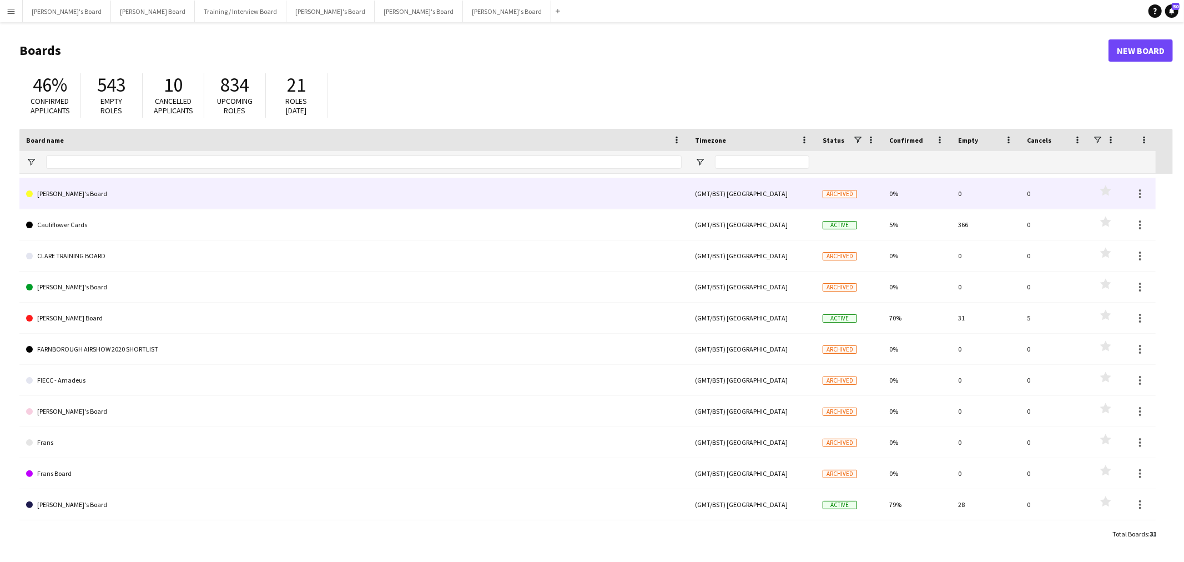
click at [108, 194] on link "Carla's Board" at bounding box center [353, 193] width 655 height 31
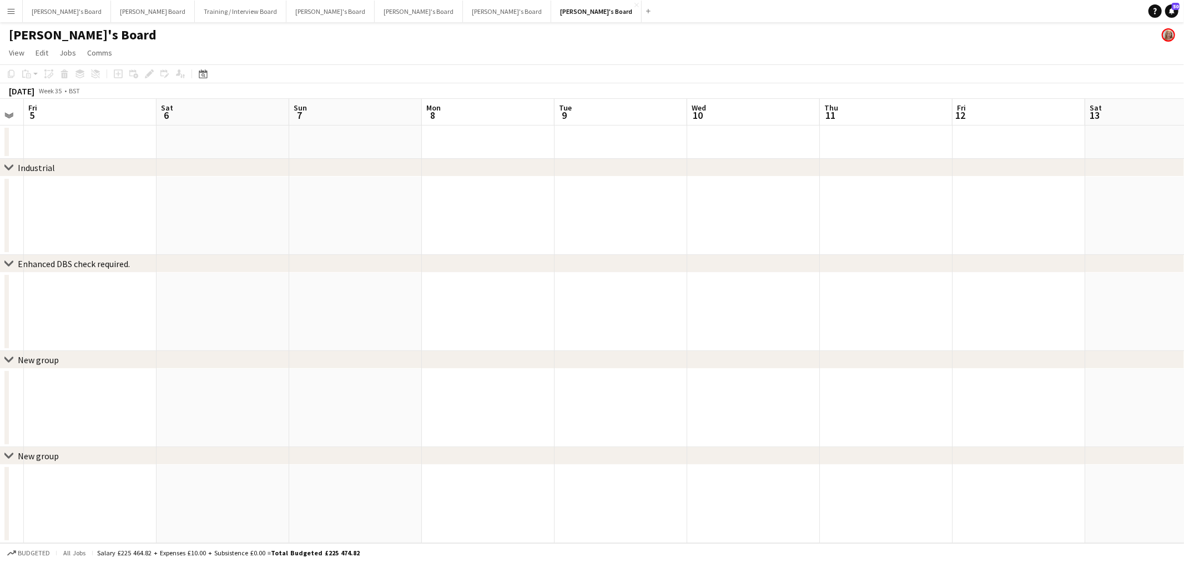
drag, startPoint x: 831, startPoint y: 290, endPoint x: 139, endPoint y: 343, distance: 694.1
click at [122, 350] on app-calendar-viewport "Tue 2 Wed 3 Thu 4 Fri 5 Sat 6 Sun 7 Mon 8 Tue 9 Wed 10 Thu 11 Fri 12 Sat 13 Sun…" at bounding box center [592, 321] width 1184 height 444
click at [634, 4] on app-icon "Close" at bounding box center [636, 5] width 4 height 4
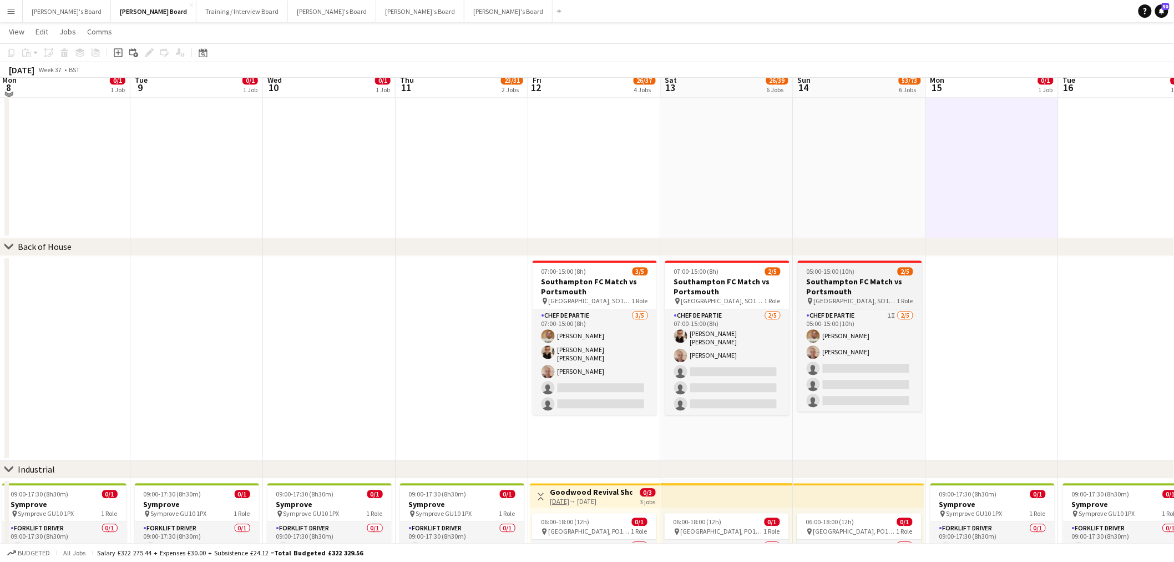
scroll to position [1018, 0]
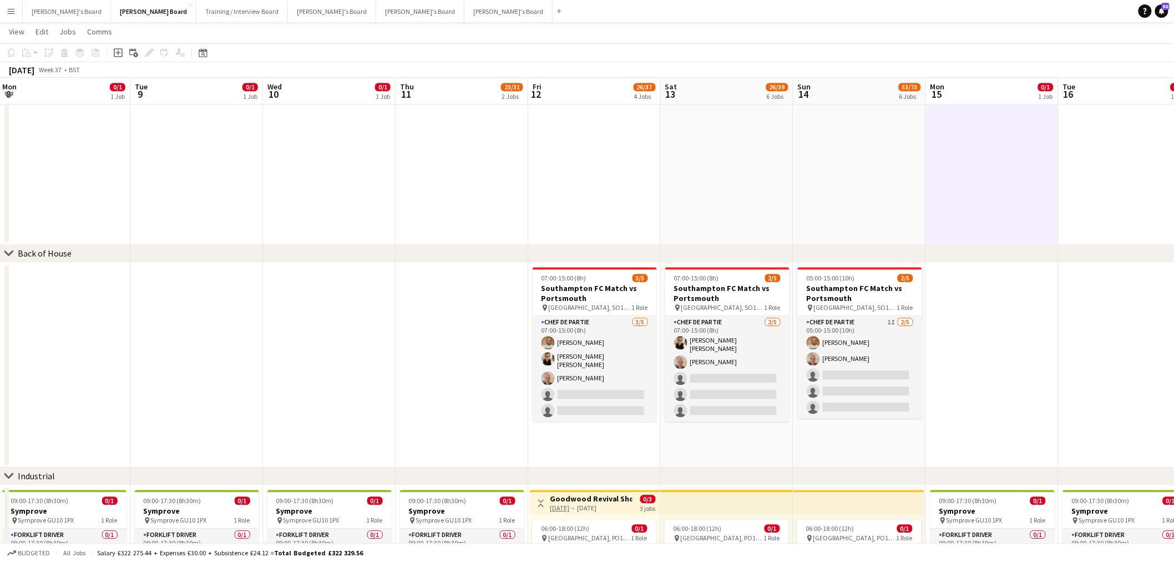
drag, startPoint x: 950, startPoint y: 246, endPoint x: 676, endPoint y: 265, distance: 274.8
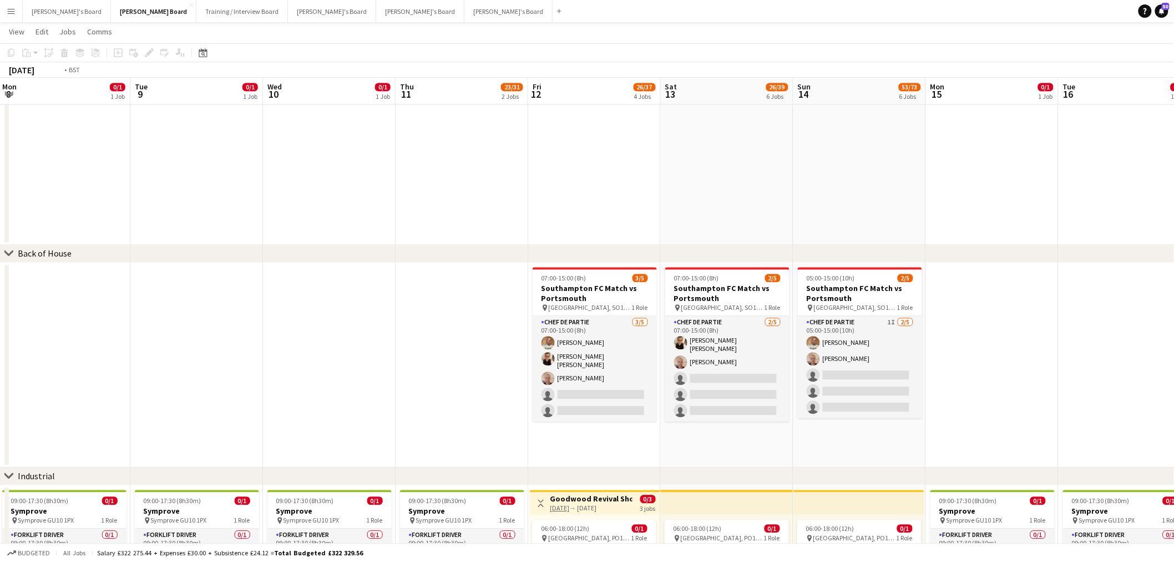
drag, startPoint x: 350, startPoint y: 295, endPoint x: 689, endPoint y: 278, distance: 339.6
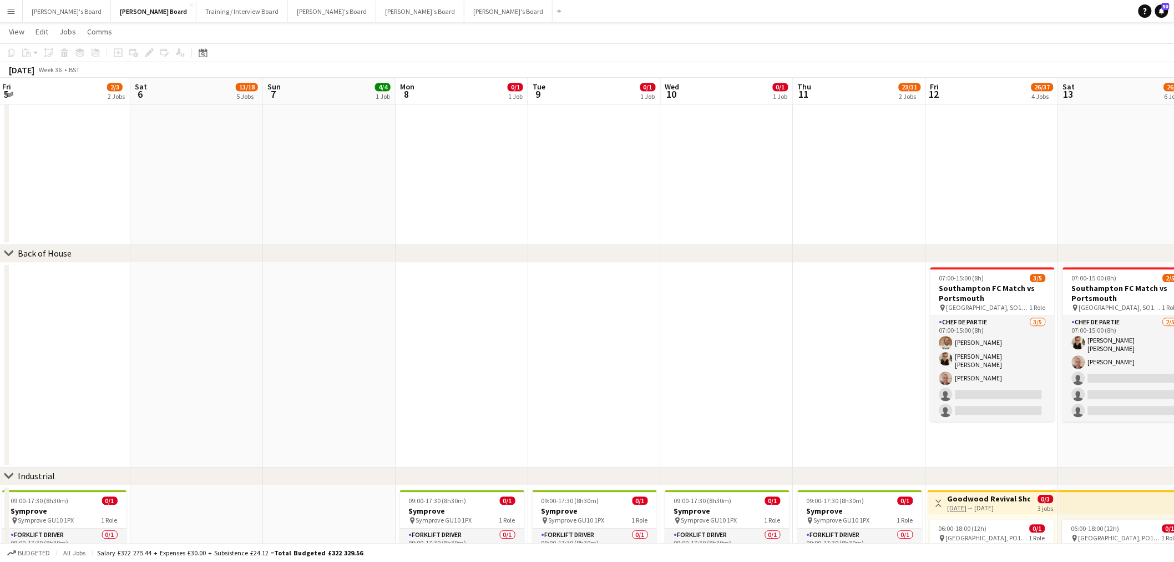
scroll to position [0, 297]
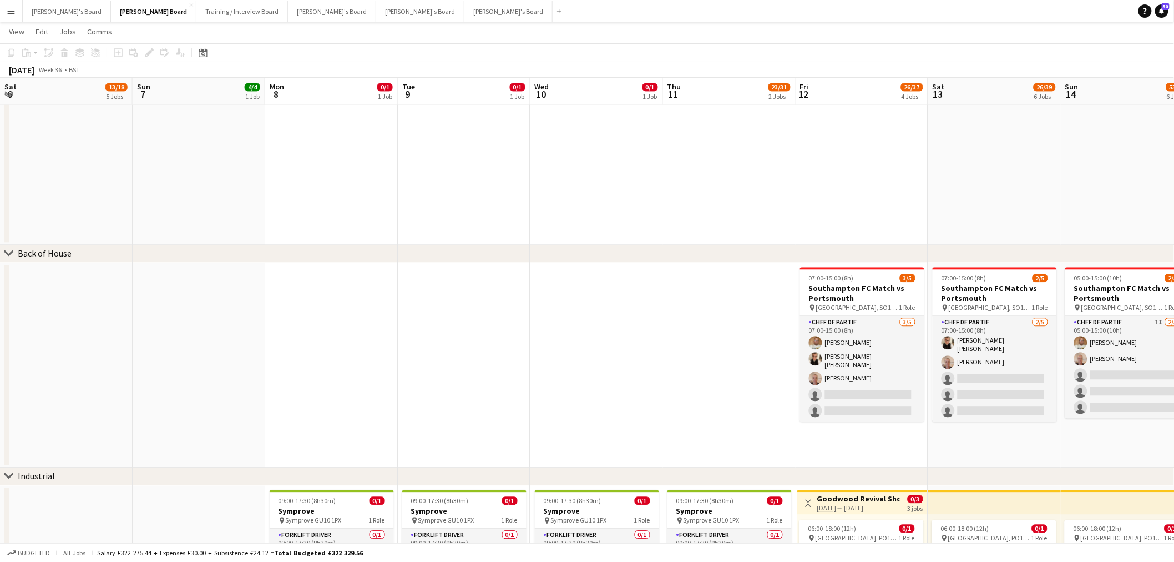
drag, startPoint x: 725, startPoint y: 342, endPoint x: 530, endPoint y: 349, distance: 195.5
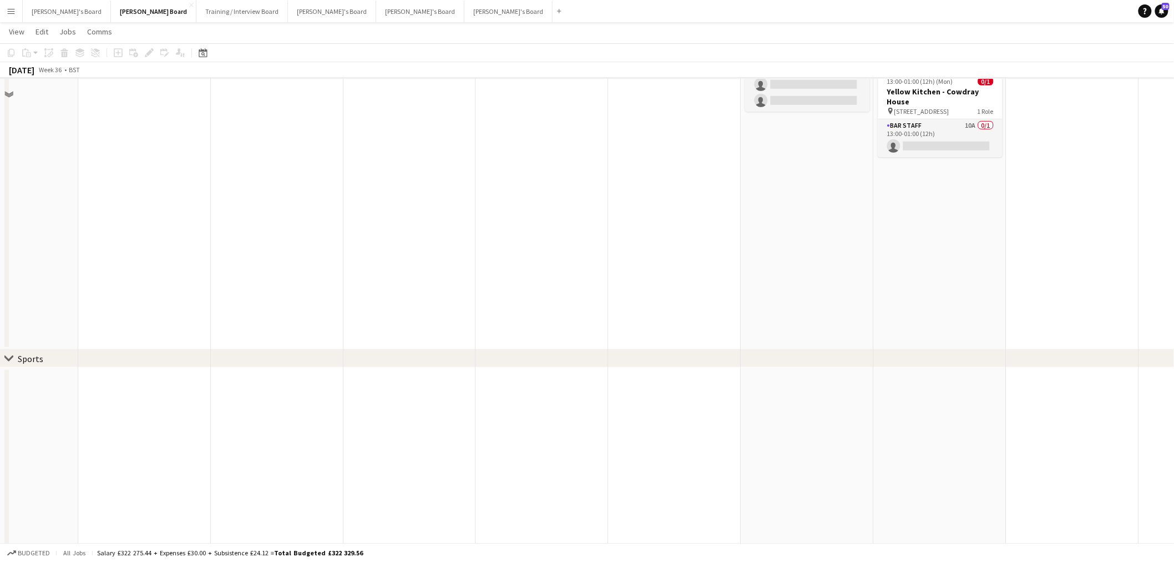
scroll to position [0, 0]
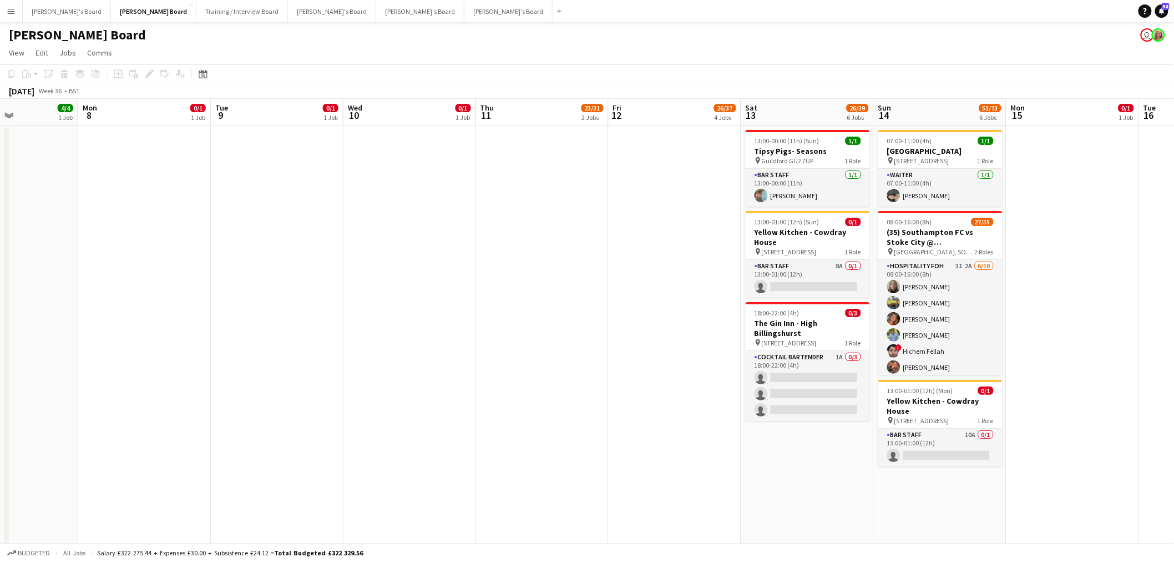
click at [38, 29] on h1 "[PERSON_NAME] Board" at bounding box center [77, 35] width 137 height 17
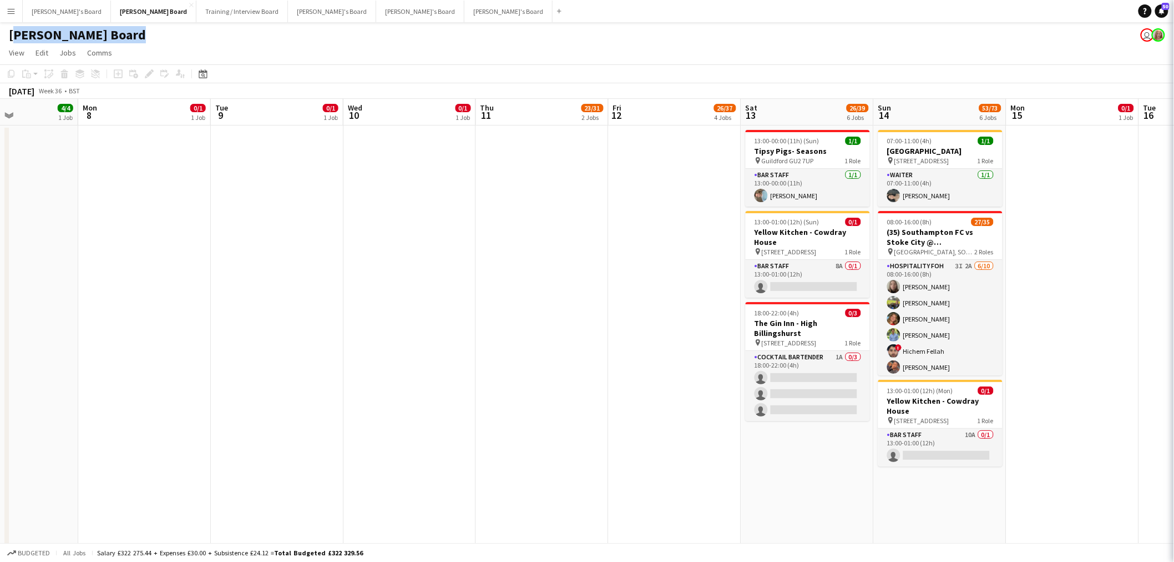
click at [38, 29] on h1 "[PERSON_NAME] Board" at bounding box center [77, 35] width 137 height 17
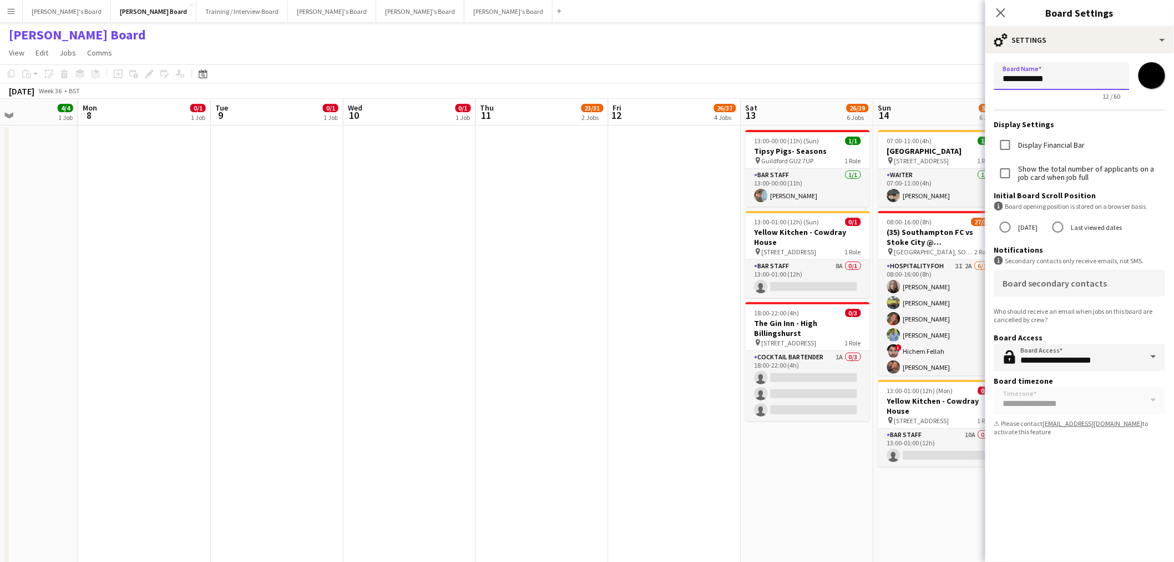
drag, startPoint x: 1069, startPoint y: 72, endPoint x: 102, endPoint y: 135, distance: 969.5
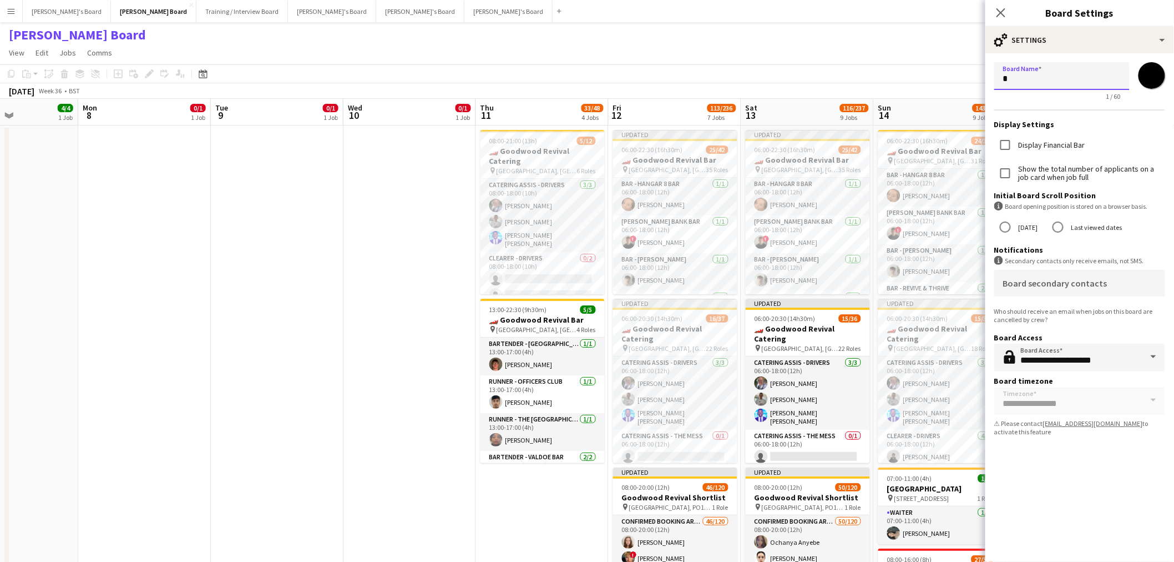
type input "*"
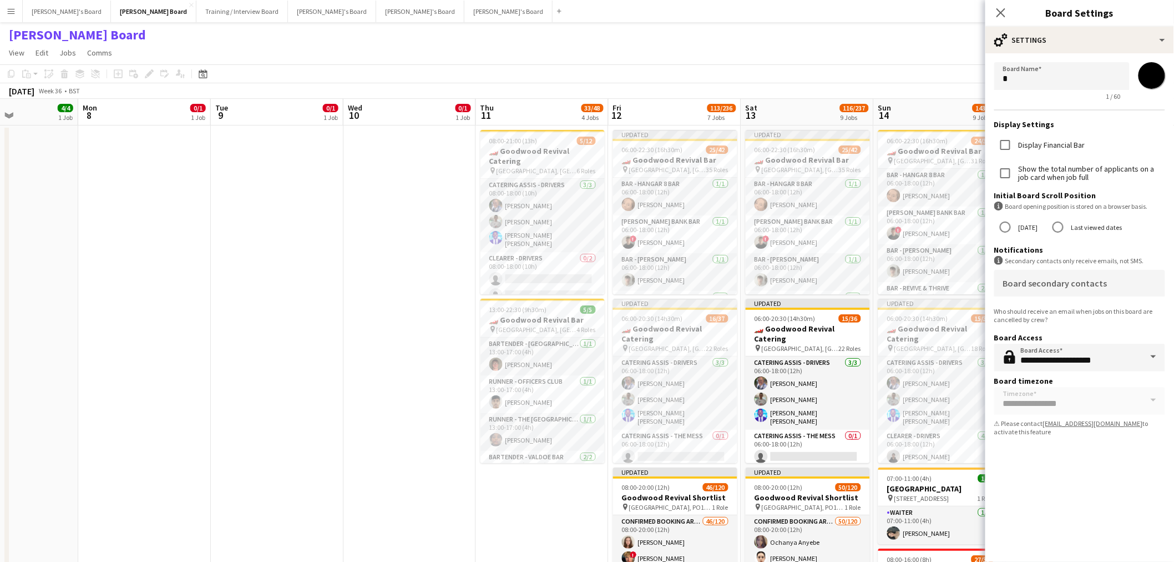
click at [1153, 80] on input "*******" at bounding box center [1152, 76] width 40 height 40
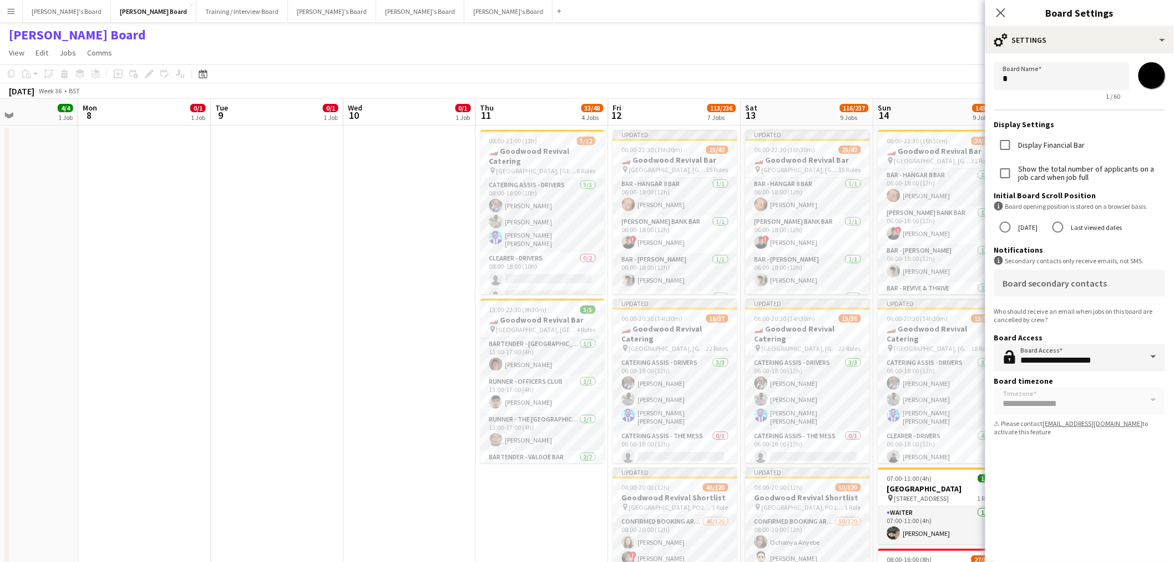
type input "*******"
click at [119, 231] on app-date-cell at bounding box center [144, 560] width 133 height 871
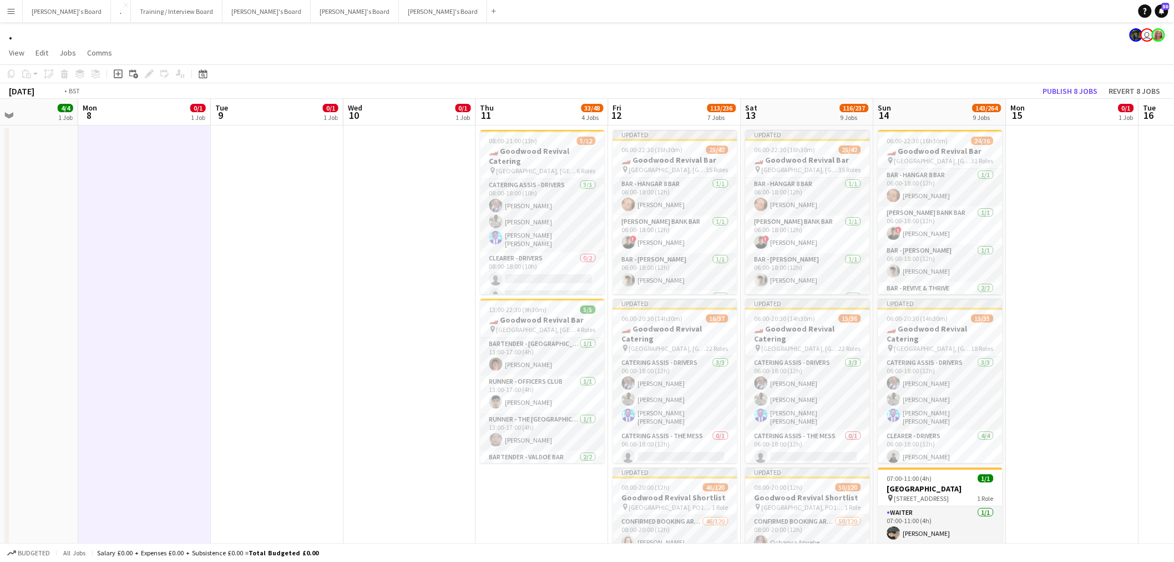
scroll to position [0, 308]
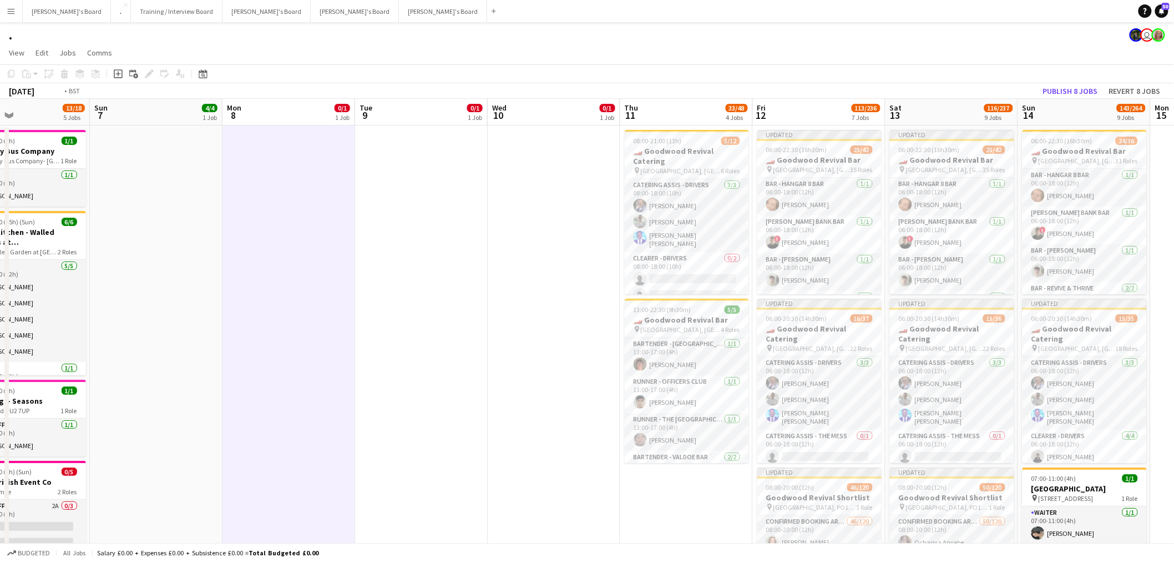
drag, startPoint x: 252, startPoint y: 235, endPoint x: 130, endPoint y: 245, distance: 122.0
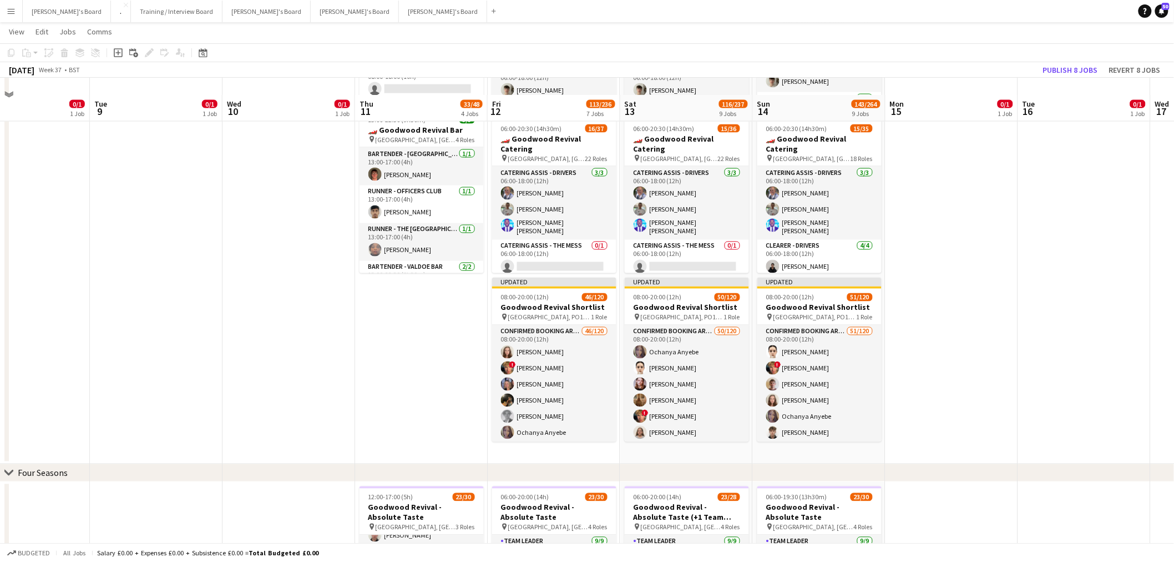
scroll to position [863, 0]
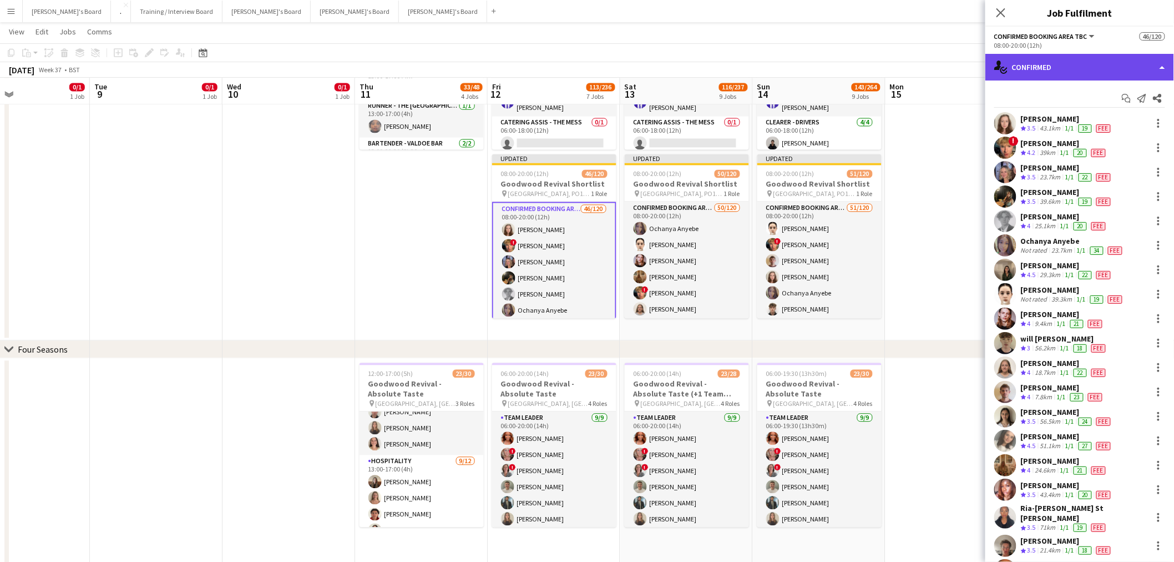
click at [1063, 63] on div "single-neutral-actions-check-2 Confirmed" at bounding box center [1080, 67] width 189 height 27
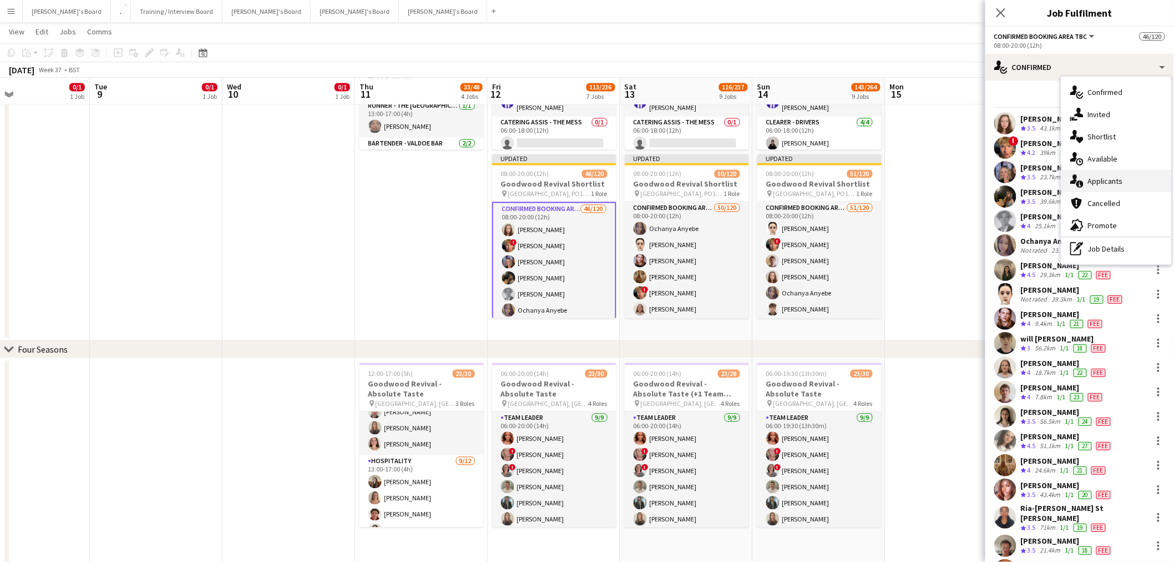
click at [1130, 185] on div "single-neutral-actions-information Applicants" at bounding box center [1117, 181] width 110 height 22
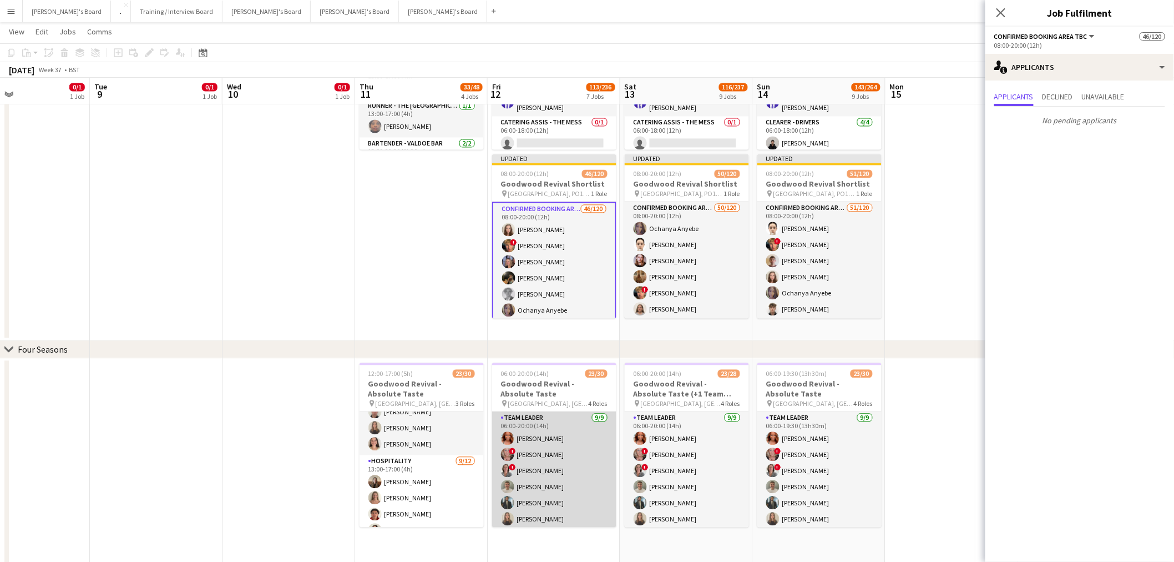
click at [507, 451] on app-user-avatar at bounding box center [507, 454] width 13 height 13
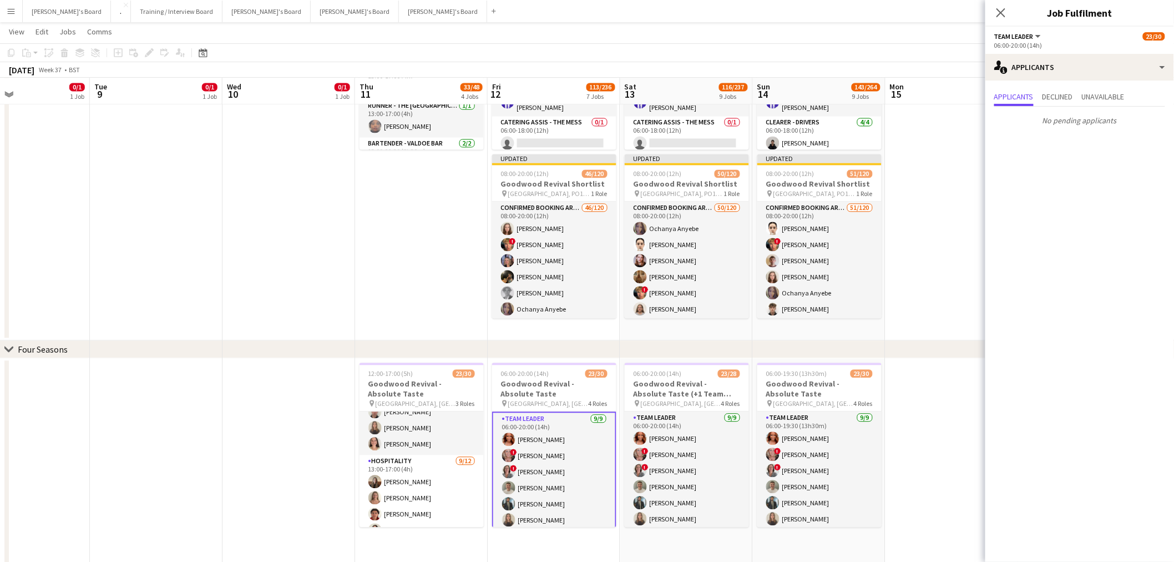
click at [540, 478] on app-card-role "TEAM LEADER [DATE] 06:00-20:00 (14h) [PERSON_NAME] ! [PERSON_NAME] ! [PERSON_NA…" at bounding box center [554, 496] width 124 height 169
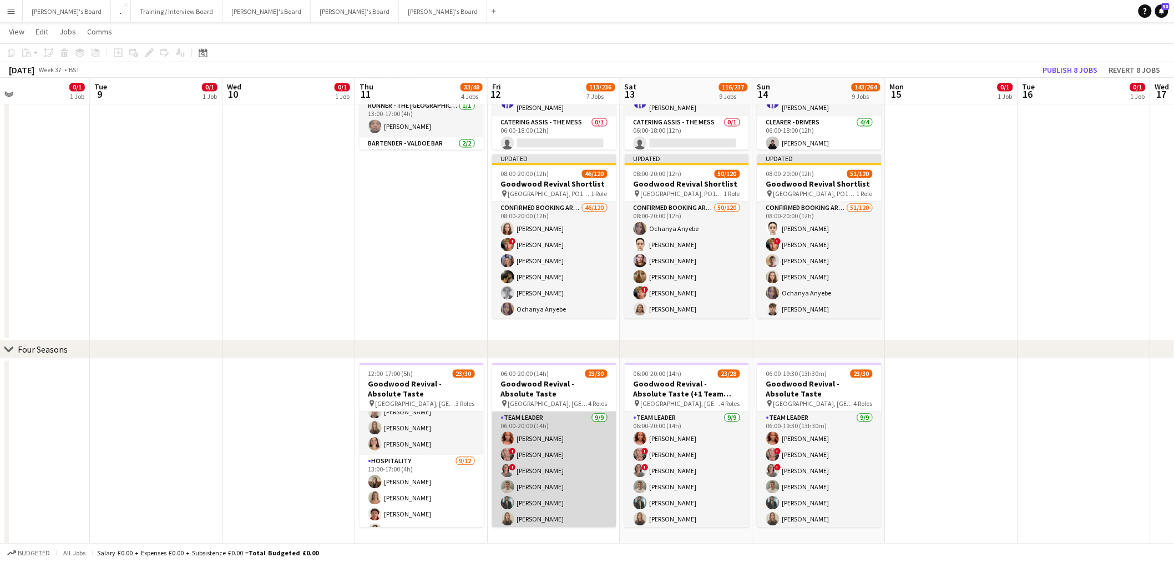
click at [540, 478] on app-card-role "TEAM LEADER [DATE] 06:00-20:00 (14h) [PERSON_NAME] ! [PERSON_NAME] ! [PERSON_NA…" at bounding box center [554, 495] width 124 height 167
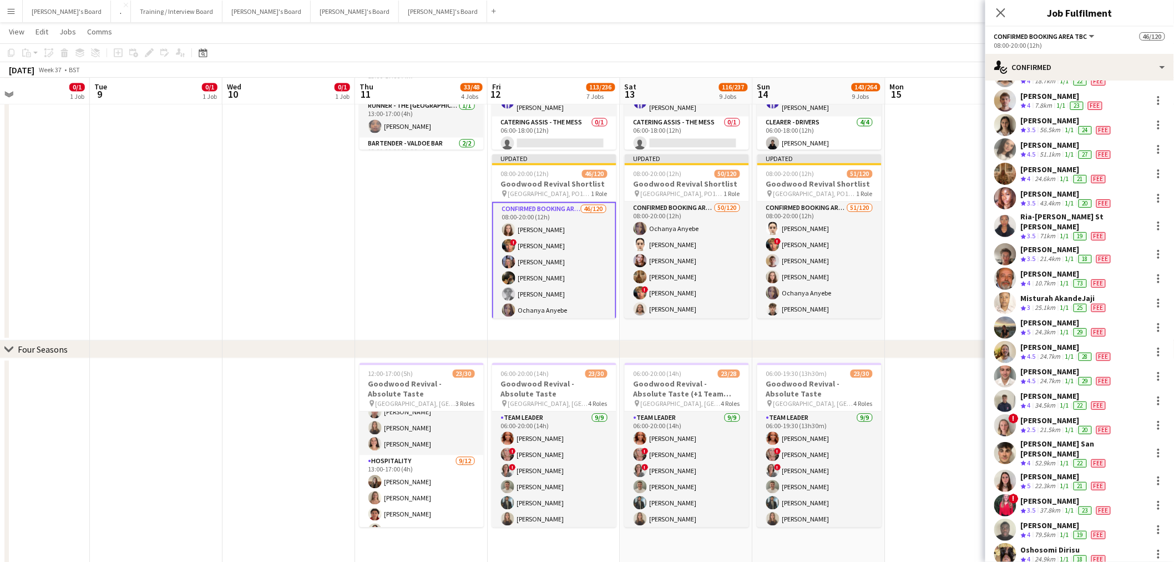
scroll to position [308, 0]
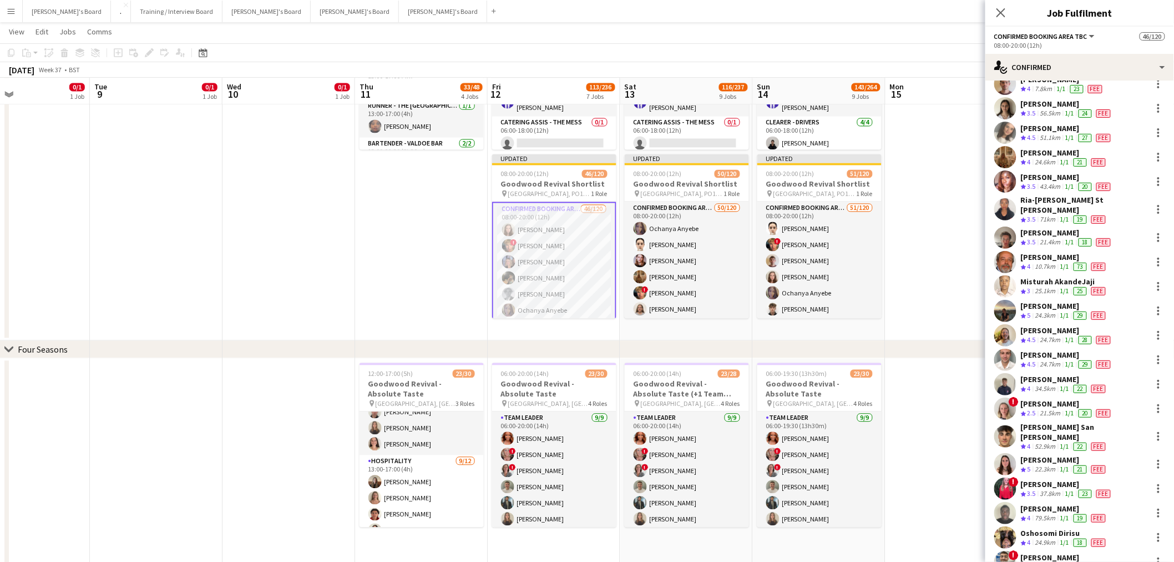
click at [1063, 374] on div "[PERSON_NAME]" at bounding box center [1064, 379] width 87 height 10
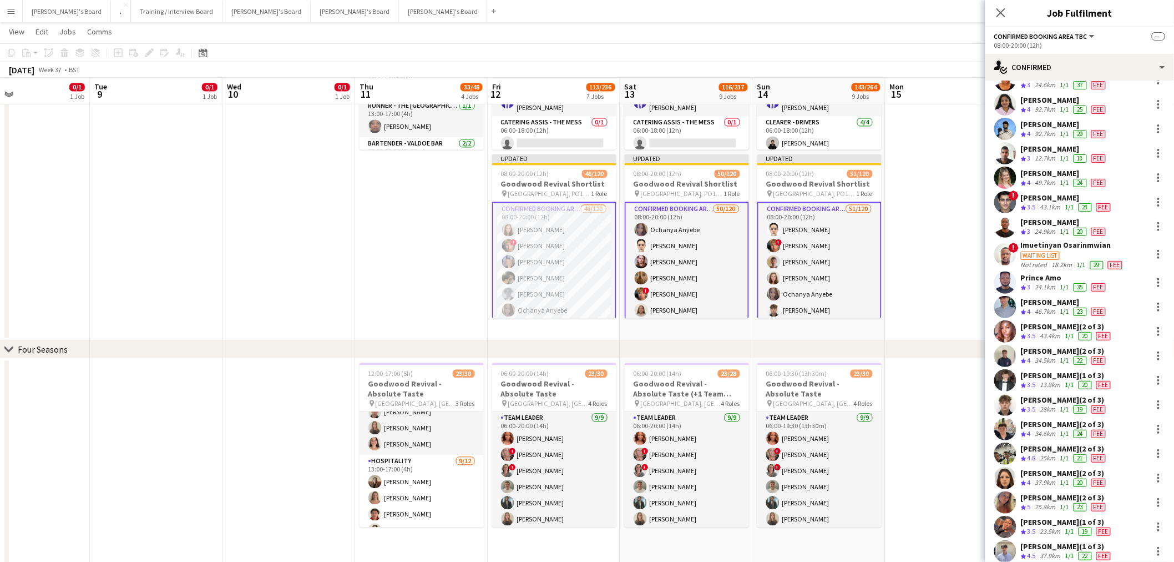
scroll to position [801, 0]
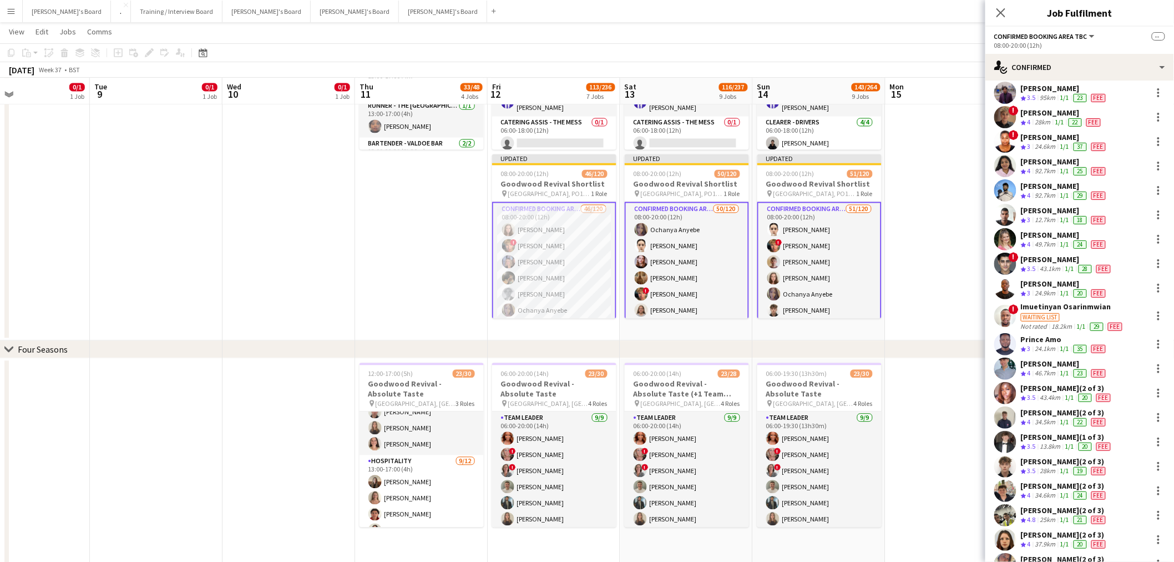
click at [1036, 359] on div "[PERSON_NAME]" at bounding box center [1064, 364] width 87 height 10
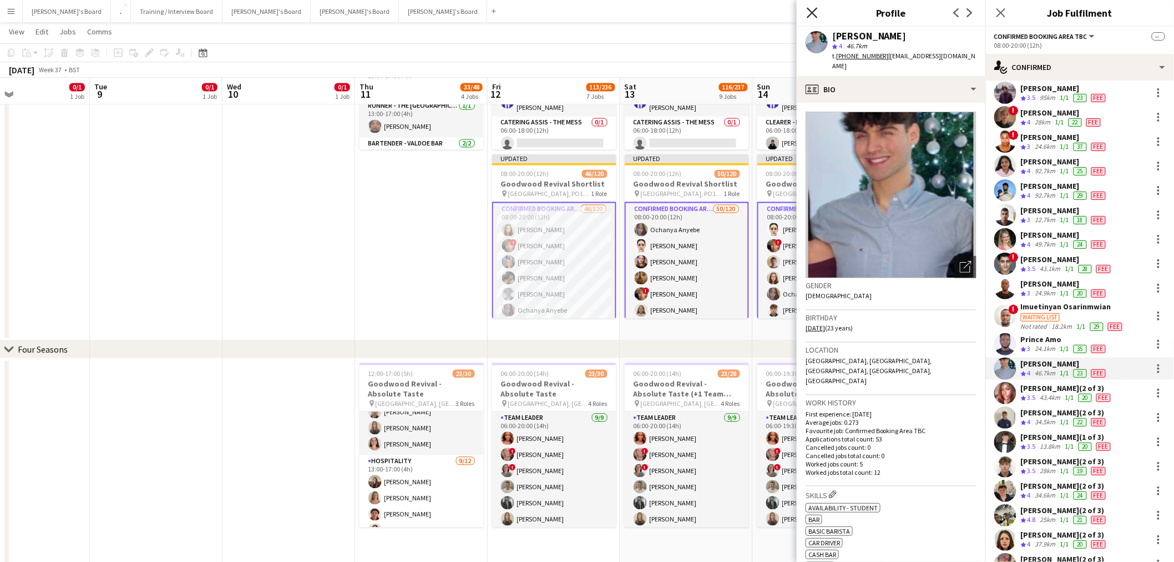
click at [813, 13] on icon at bounding box center [812, 12] width 11 height 11
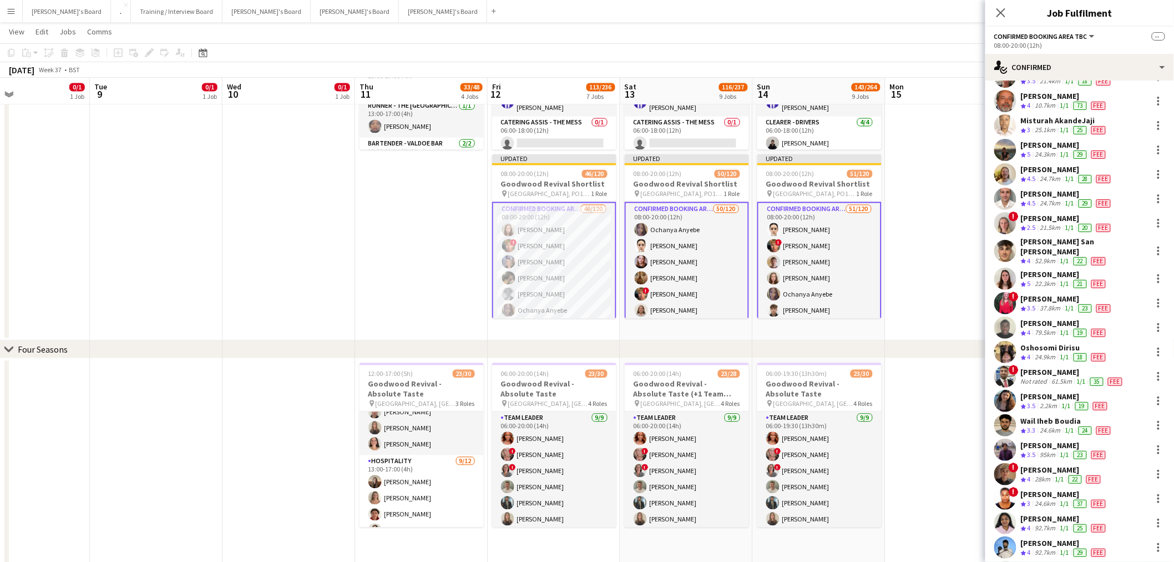
scroll to position [431, 0]
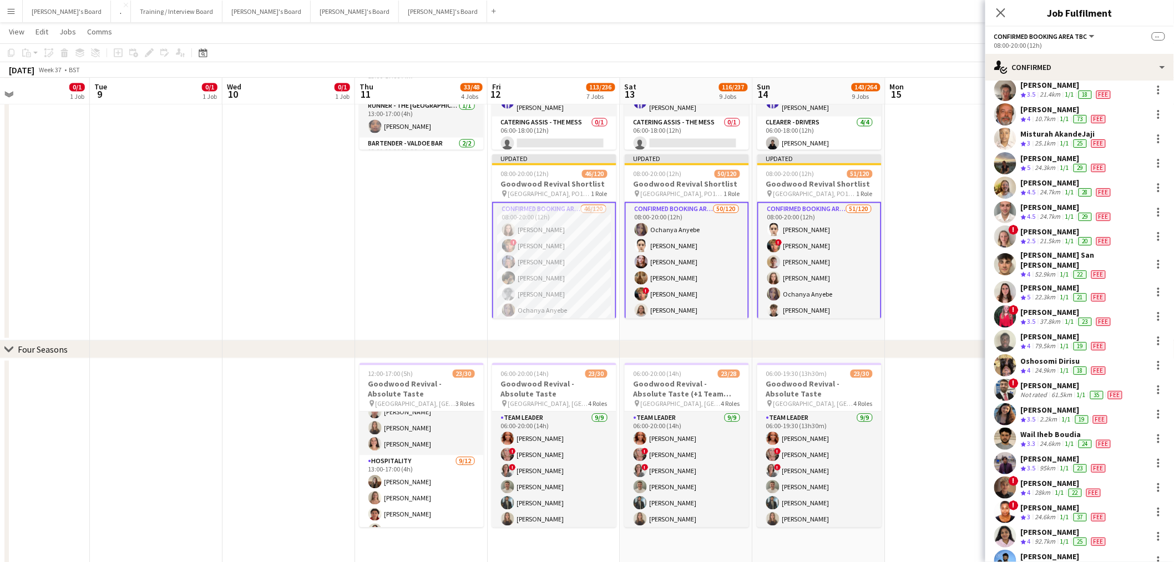
click at [1063, 212] on div "24.7km" at bounding box center [1050, 216] width 25 height 9
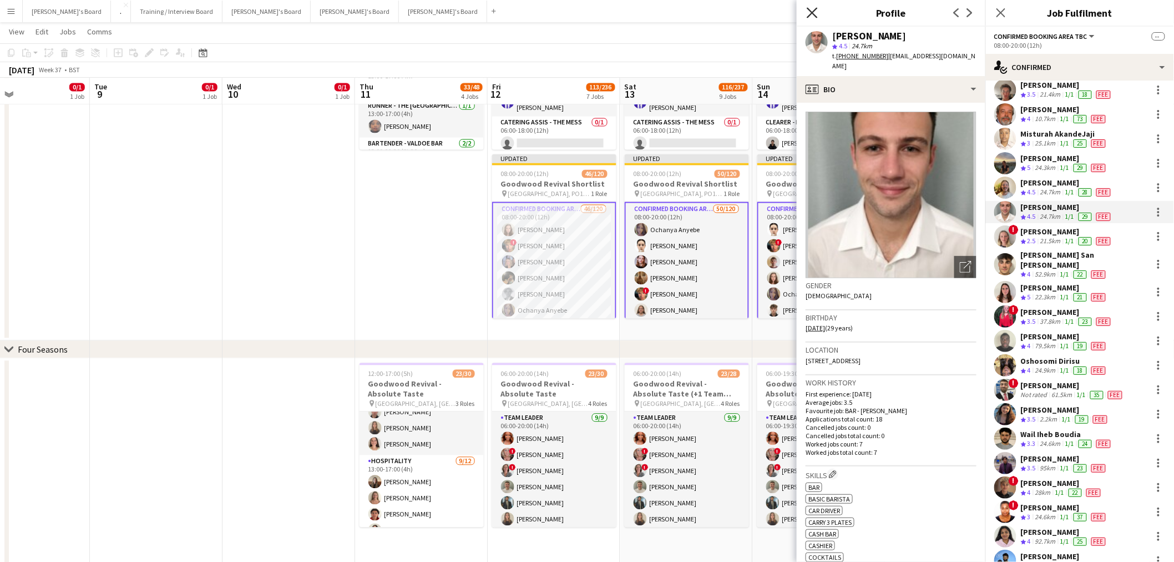
click at [812, 12] on icon at bounding box center [812, 12] width 11 height 11
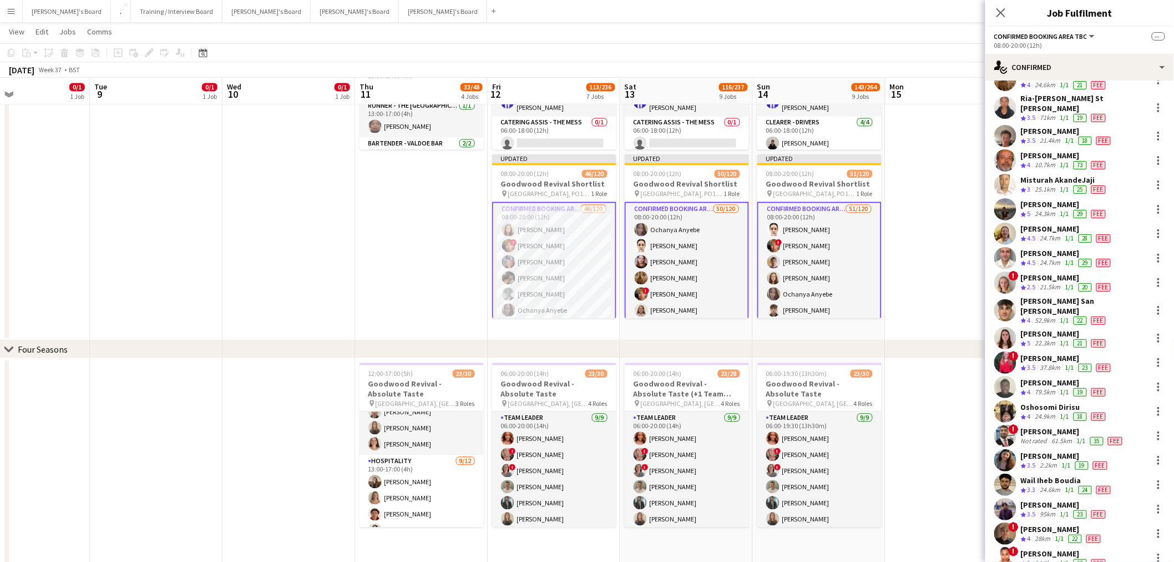
scroll to position [370, 0]
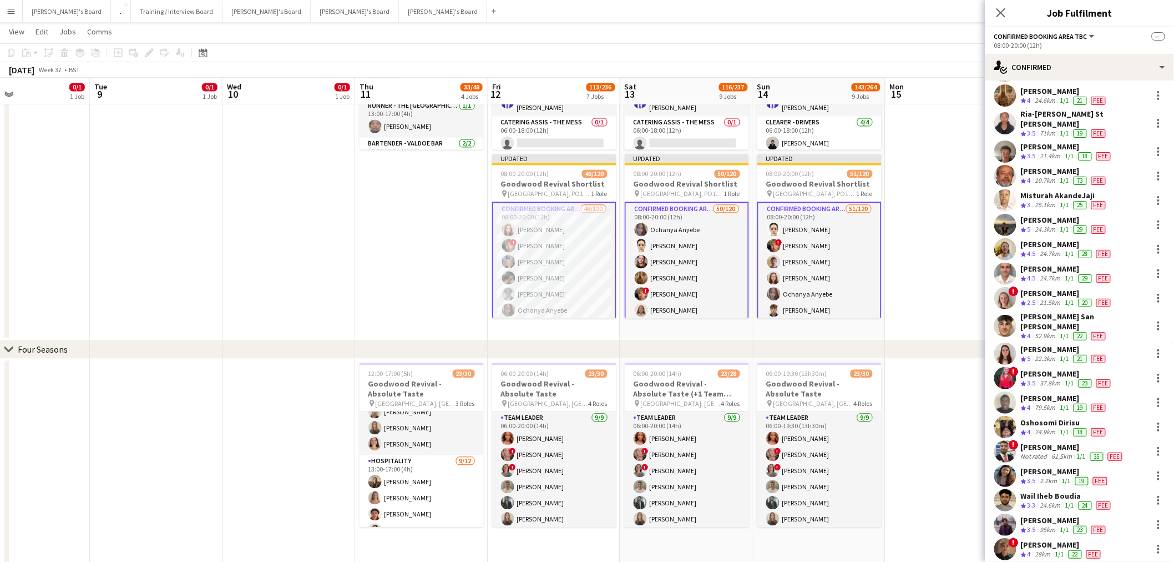
click at [1056, 225] on div "24.3km" at bounding box center [1045, 229] width 25 height 9
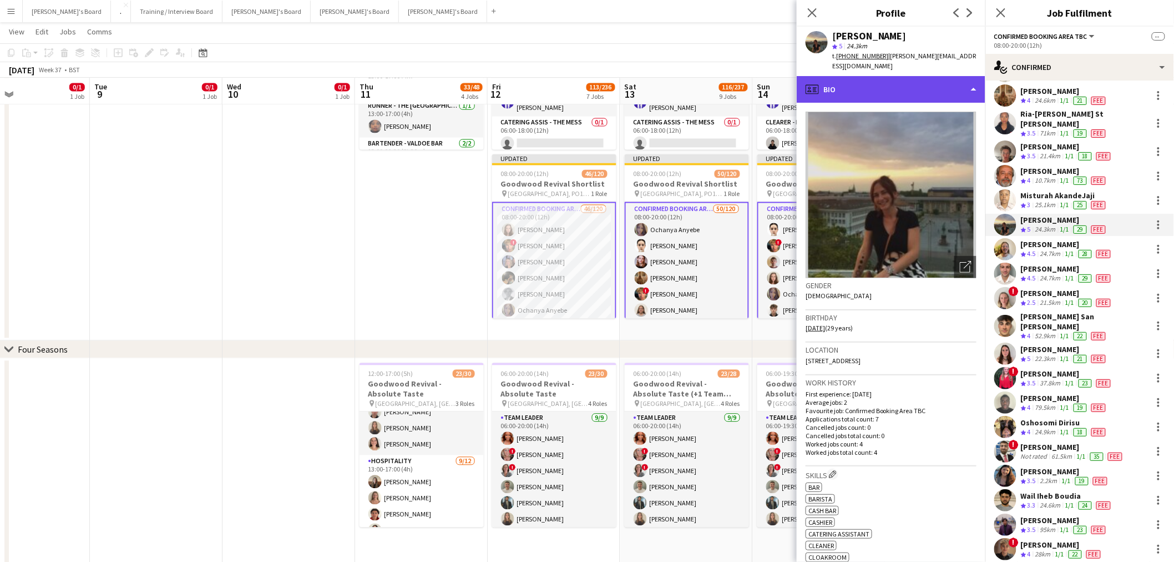
click at [872, 84] on div "profile Bio" at bounding box center [891, 89] width 189 height 27
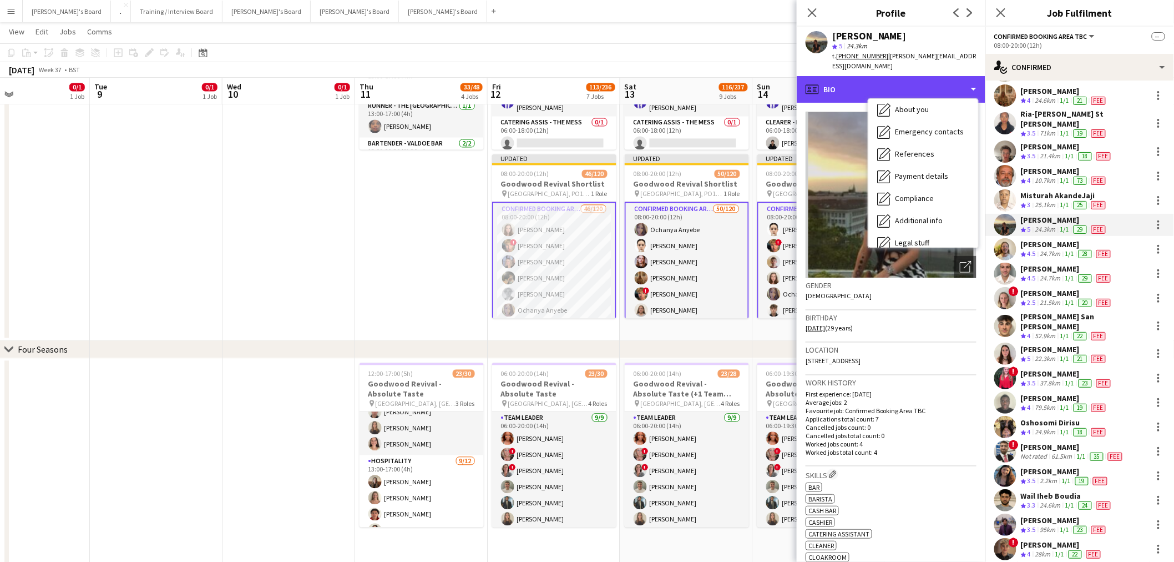
scroll to position [148, 0]
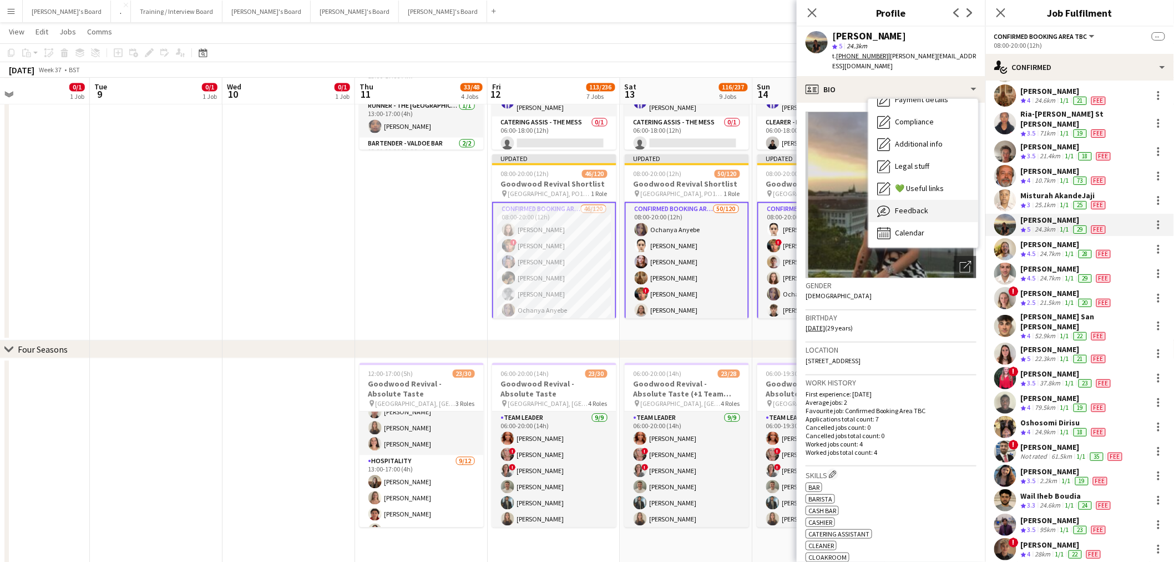
click at [910, 208] on div "Feedback Feedback" at bounding box center [924, 211] width 110 height 22
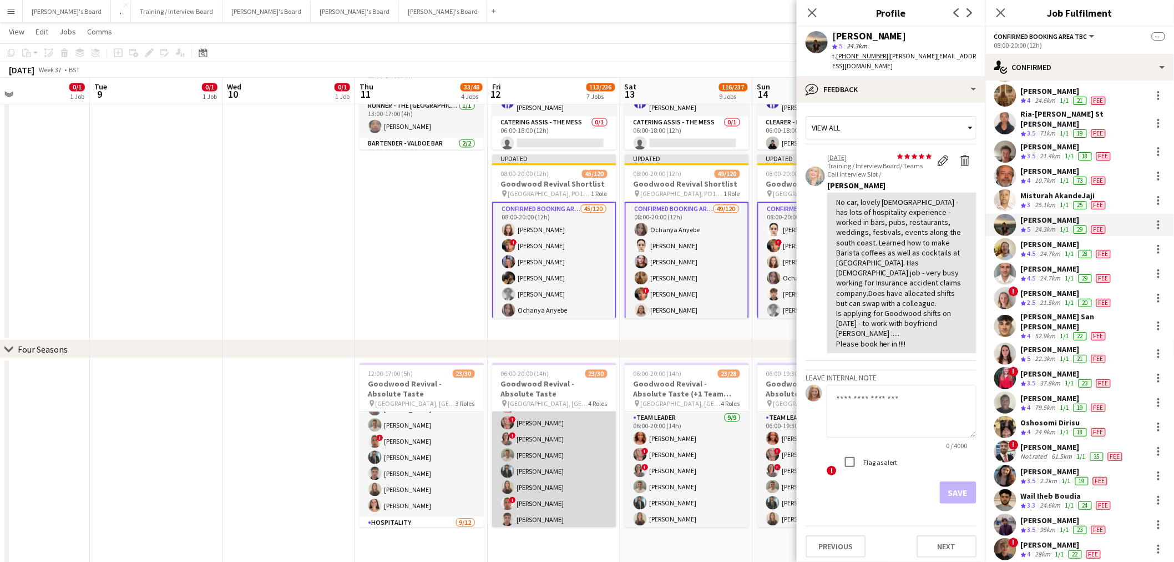
scroll to position [62, 0]
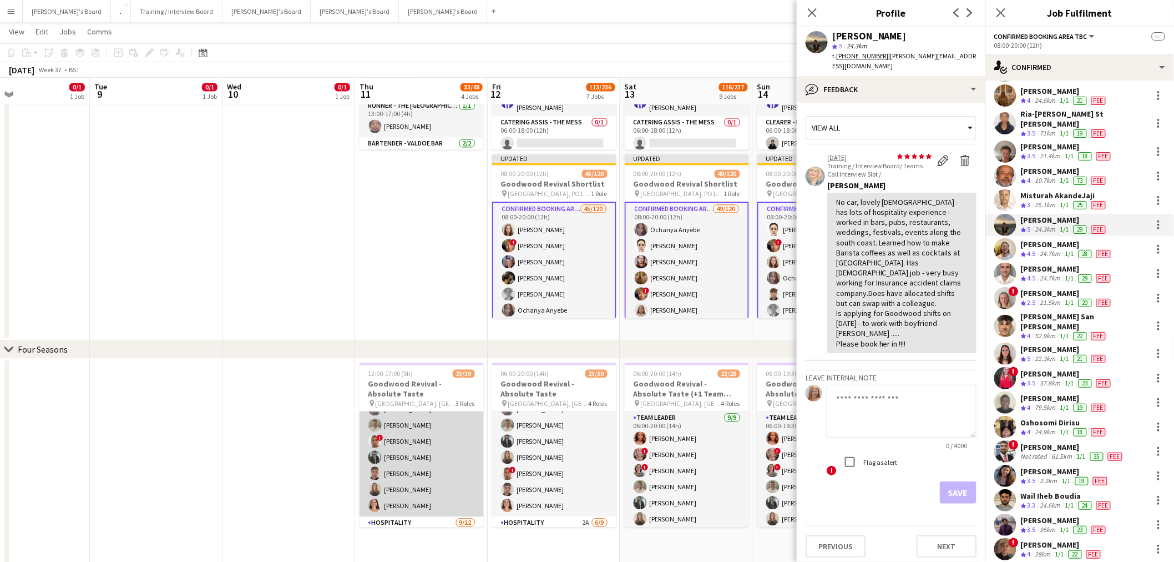
click at [418, 467] on app-card-role "TEAM LEADER [DATE] 12:00-17:00 (5h) [PERSON_NAME] ! [PERSON_NAME] ! [PERSON_NAM…" at bounding box center [422, 433] width 124 height 167
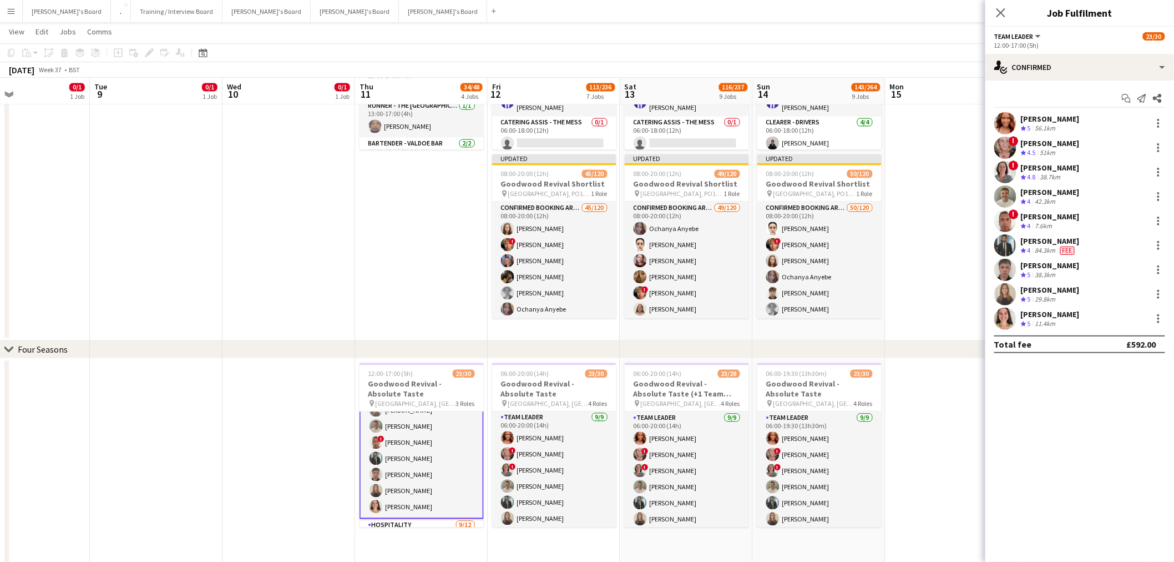
scroll to position [0, 0]
click at [411, 447] on app-card-role "TEAM LEADER [DATE] 12:00-17:00 (5h) [PERSON_NAME] ! [PERSON_NAME] ! [PERSON_NAM…" at bounding box center [422, 434] width 124 height 169
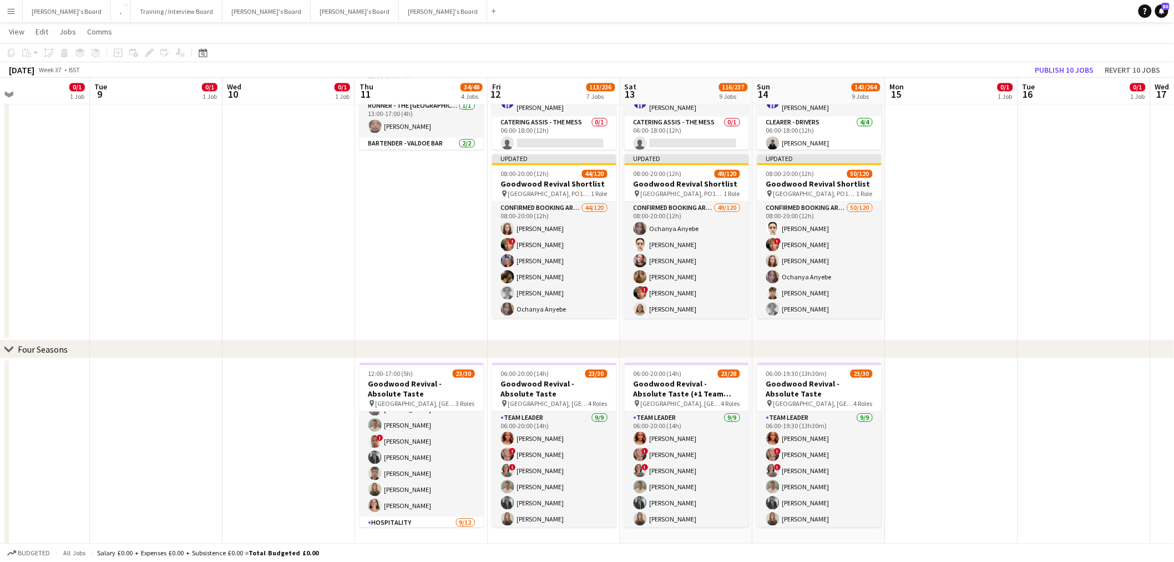
scroll to position [61, 0]
click at [423, 435] on app-card-role "TEAM LEADER [DATE] 12:00-17:00 (5h) [PERSON_NAME] ! [PERSON_NAME] ! [PERSON_NAM…" at bounding box center [422, 434] width 124 height 167
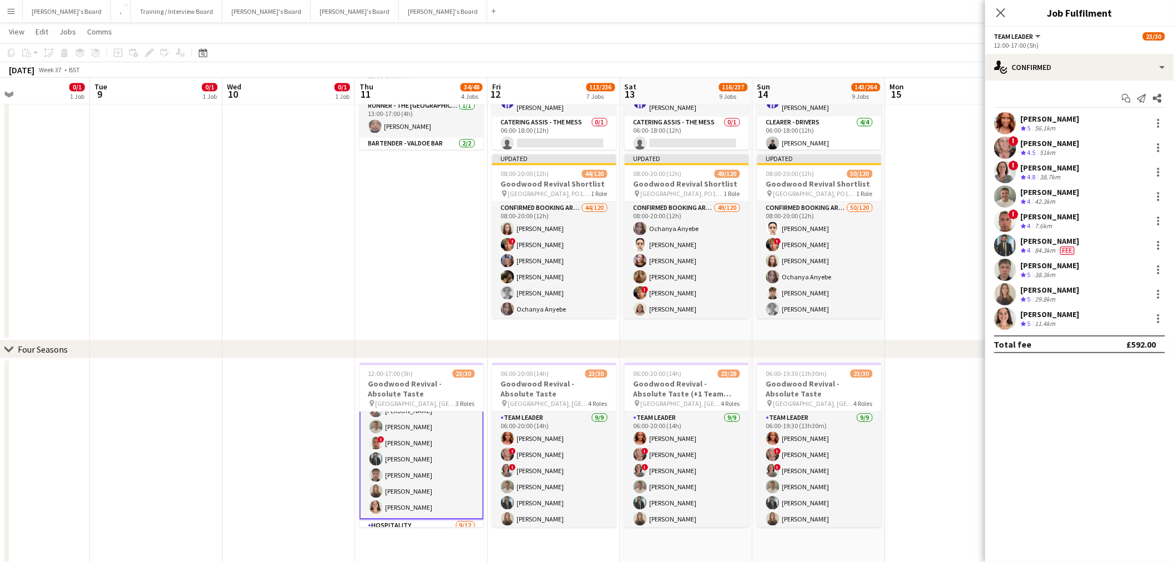
scroll to position [62, 0]
click at [1160, 268] on div at bounding box center [1158, 269] width 13 height 13
click at [1135, 392] on span "Remove" at bounding box center [1122, 397] width 69 height 10
click at [578, 445] on app-card-role "TEAM LEADER [DATE] 06:00-20:00 (14h) [PERSON_NAME] ! [PERSON_NAME] ! [PERSON_NA…" at bounding box center [554, 495] width 124 height 167
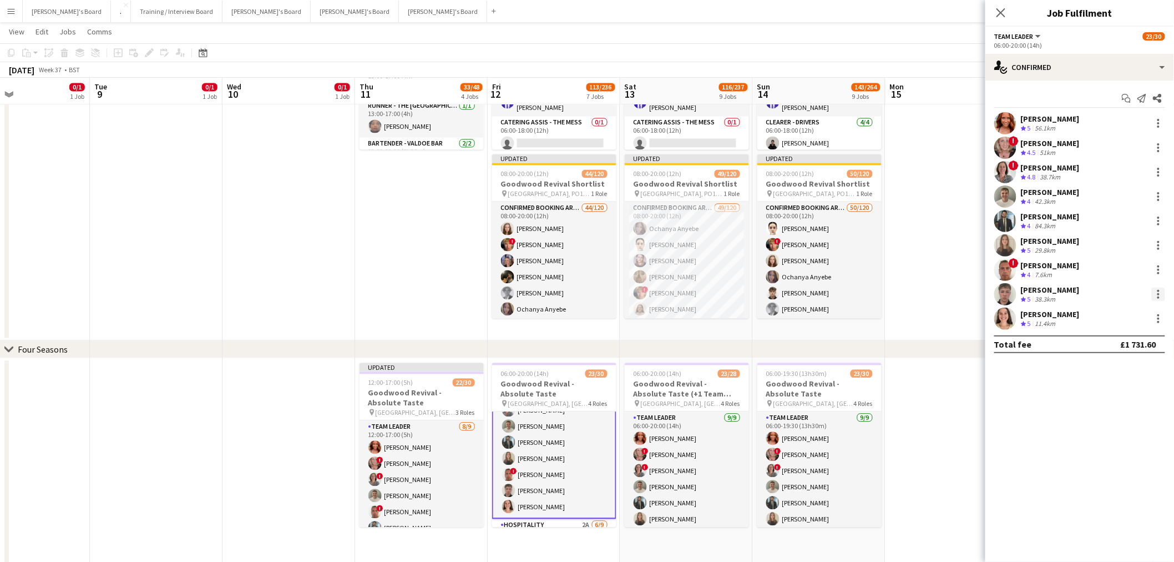
click at [1163, 291] on div at bounding box center [1158, 293] width 13 height 13
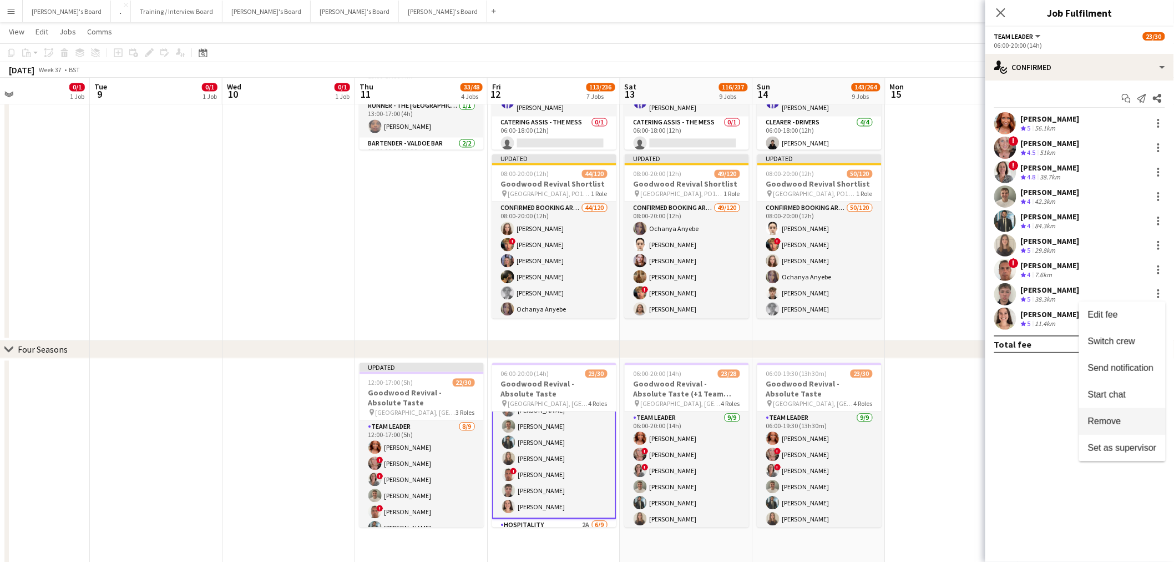
click at [1112, 414] on button "Remove" at bounding box center [1123, 421] width 87 height 27
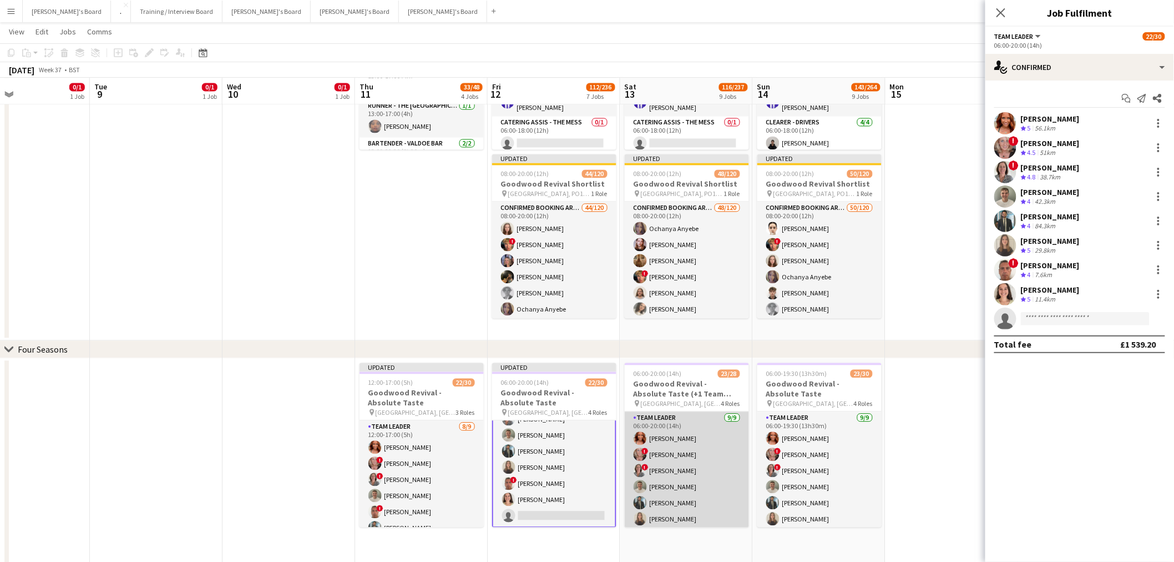
click at [689, 476] on app-card-role "TEAM LEADER [DATE] 06:00-20:00 (14h) [PERSON_NAME] ! [PERSON_NAME] ! [PERSON_NA…" at bounding box center [687, 495] width 124 height 167
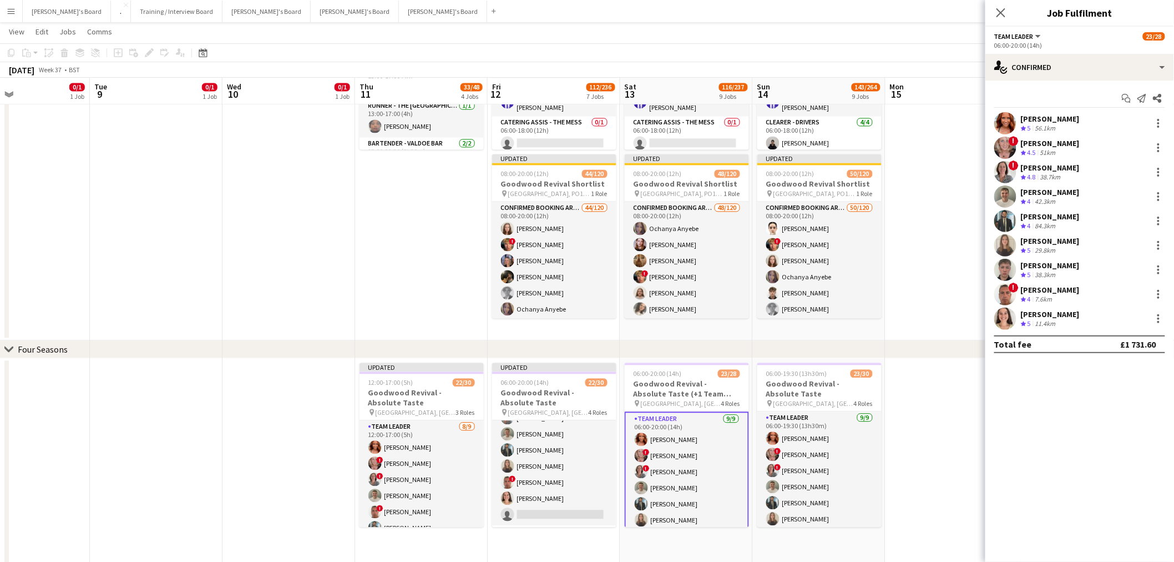
scroll to position [61, 0]
click at [1166, 268] on div "[PERSON_NAME] Crew rating 5 38.3km" at bounding box center [1080, 270] width 189 height 22
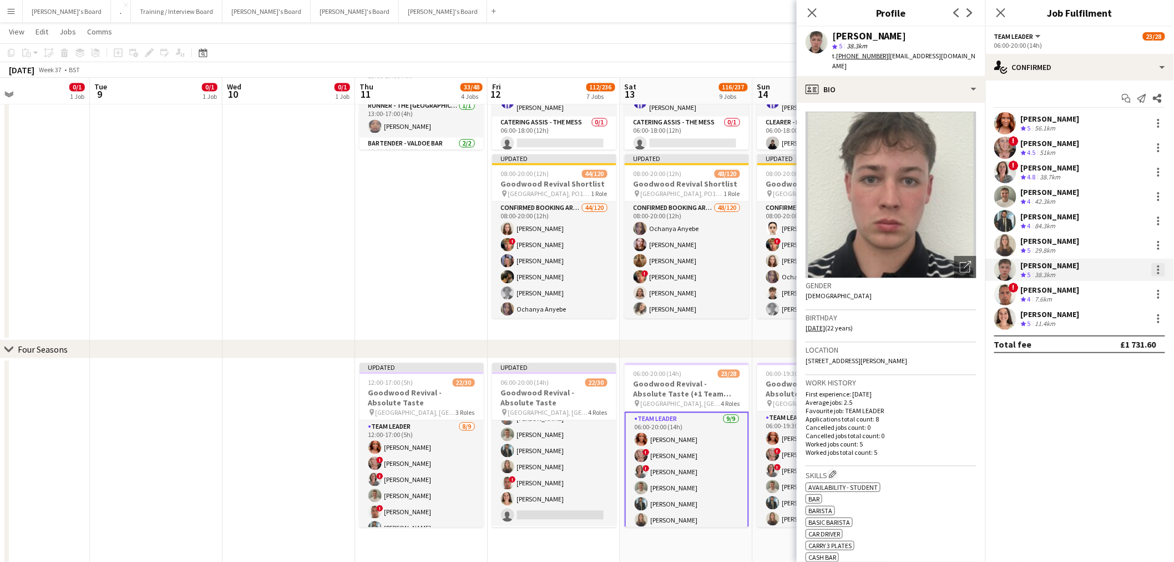
click at [1158, 270] on div at bounding box center [1158, 269] width 13 height 13
click at [1134, 315] on span "Switch crew" at bounding box center [1111, 316] width 47 height 9
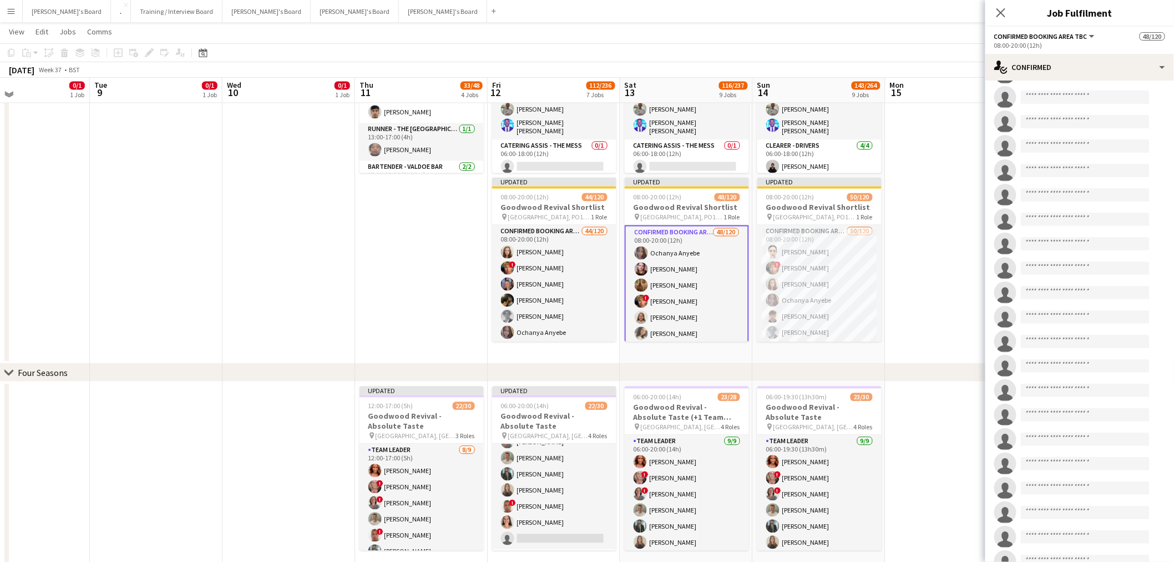
scroll to position [2549, 0]
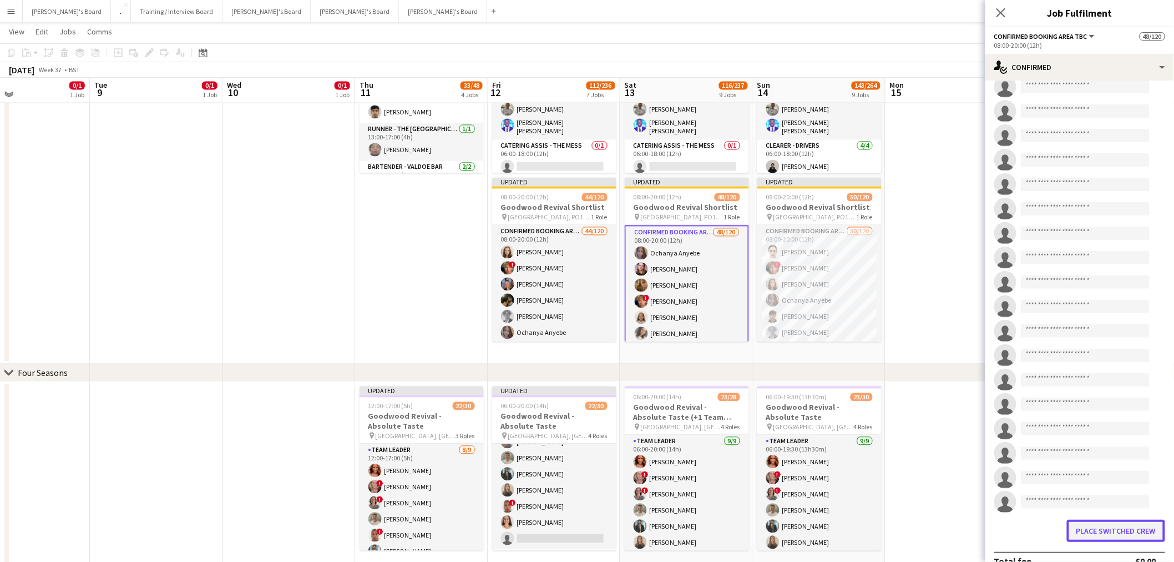
click at [1106, 519] on button "Place switched crew" at bounding box center [1116, 530] width 98 height 22
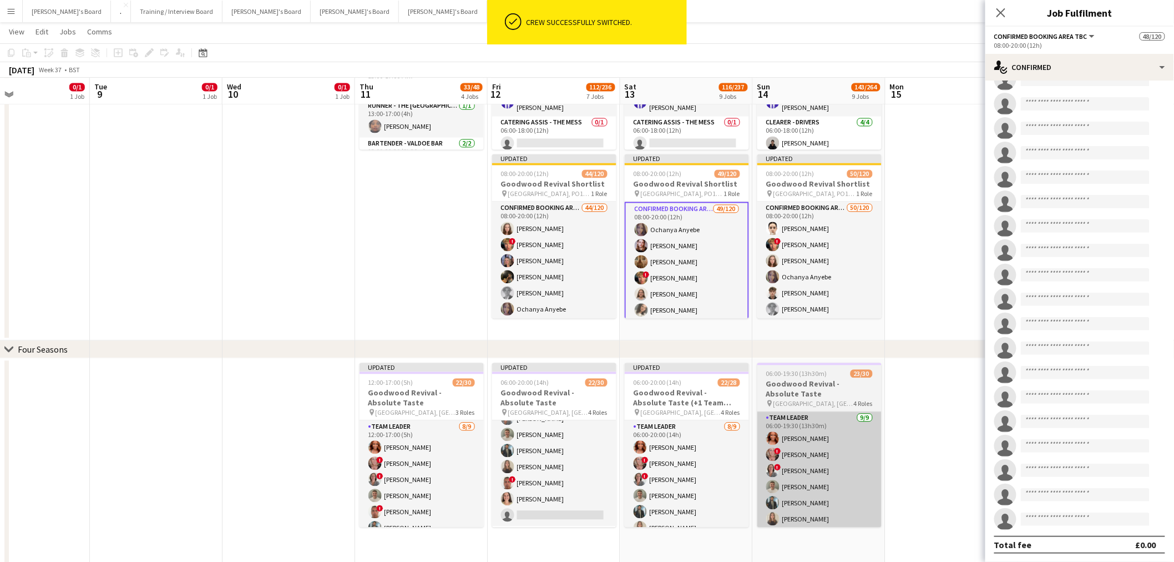
scroll to position [2516, 0]
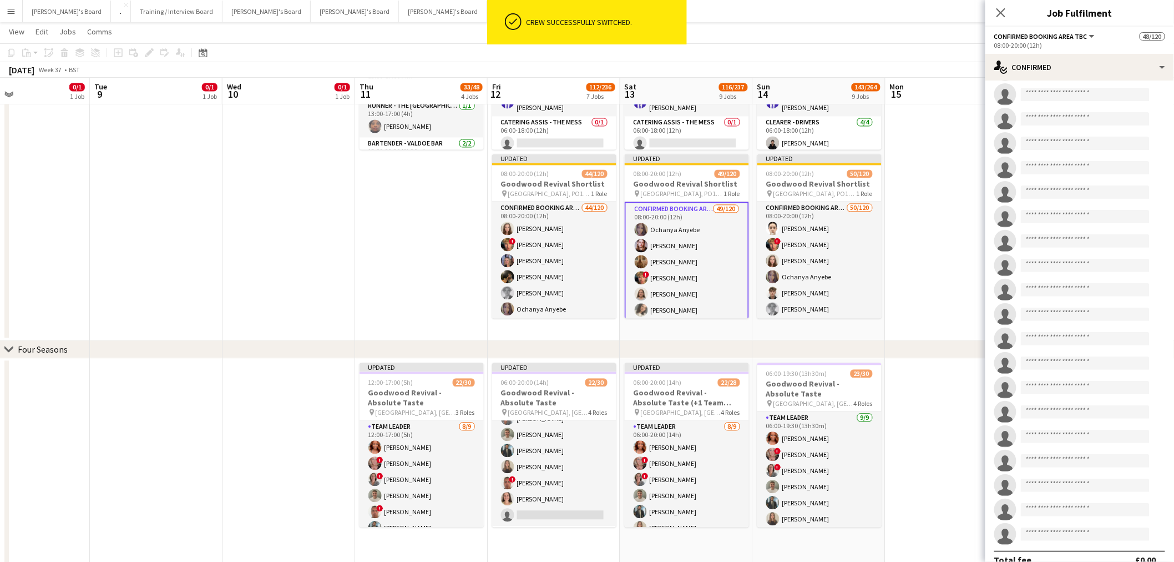
click at [829, 441] on app-card-role "TEAM LEADER [DATE] 06:00-19:30 (13h30m) [PERSON_NAME] ! [PERSON_NAME] ! [PERSON…" at bounding box center [820, 495] width 124 height 167
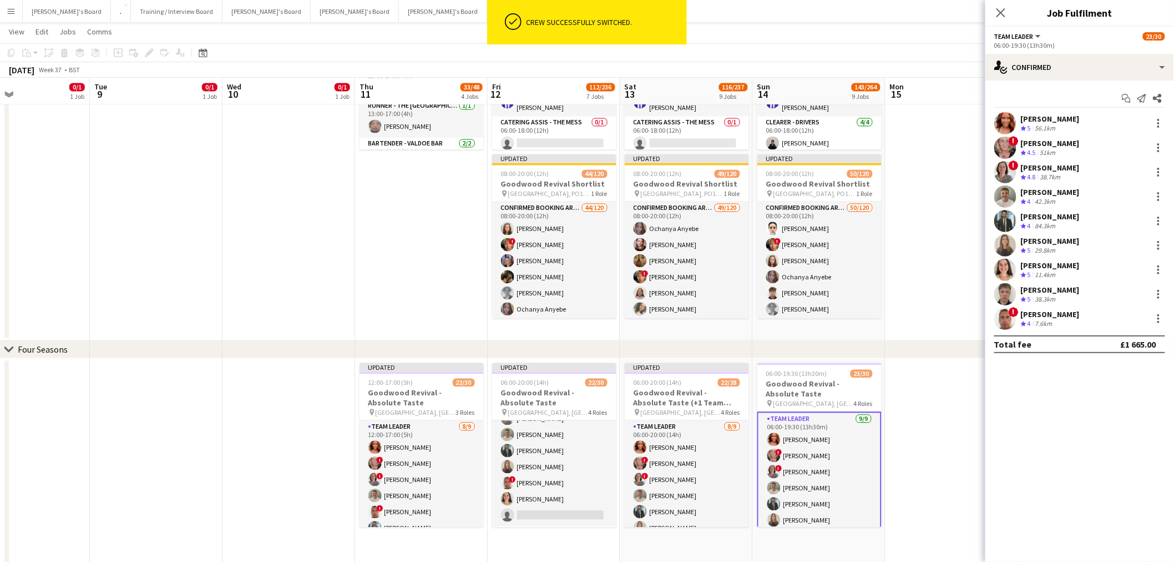
scroll to position [0, 0]
click at [1157, 294] on div at bounding box center [1158, 293] width 13 height 13
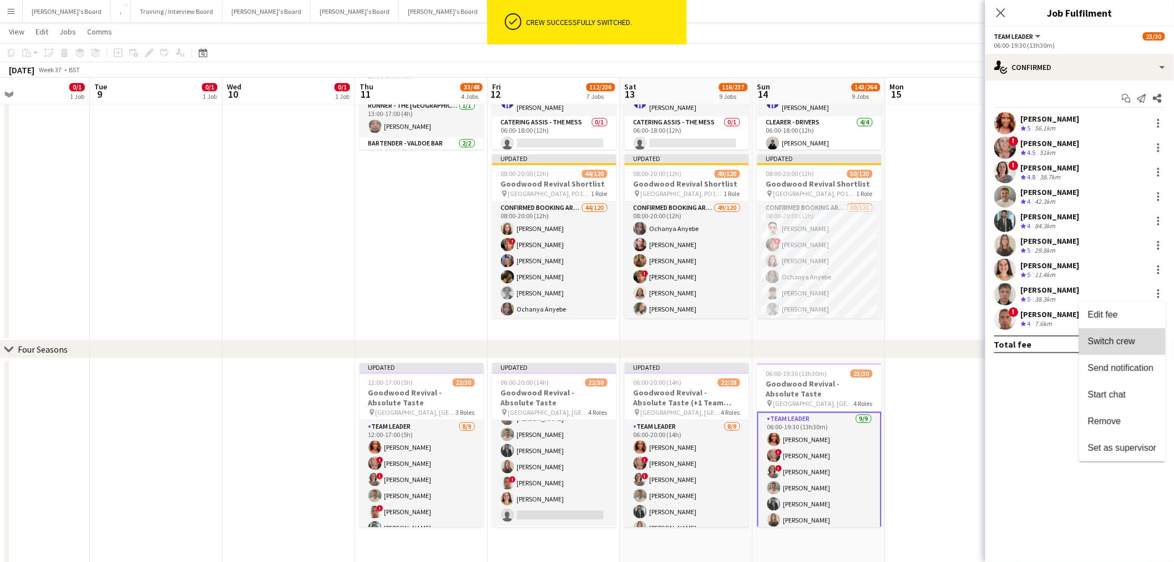
click at [1132, 345] on span "Switch crew" at bounding box center [1111, 340] width 47 height 9
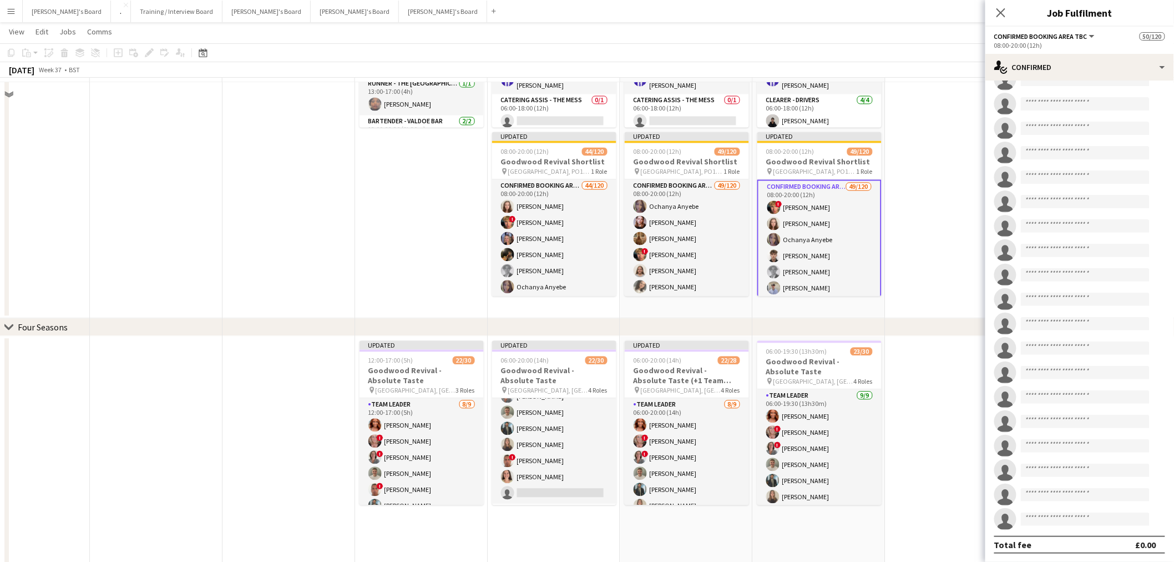
scroll to position [2516, 0]
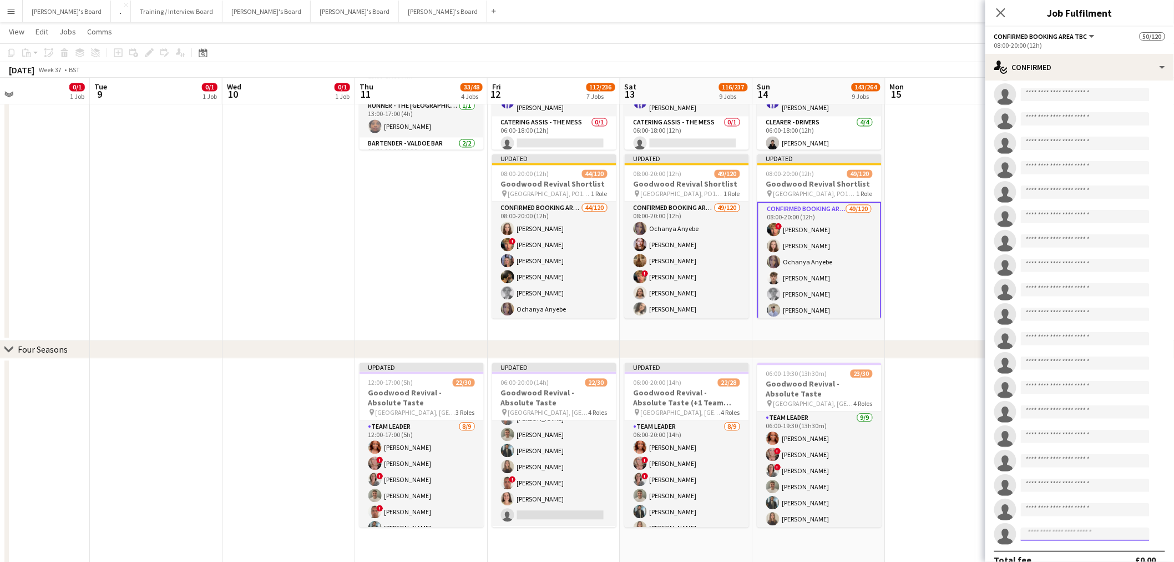
click at [1120, 527] on input at bounding box center [1085, 533] width 129 height 13
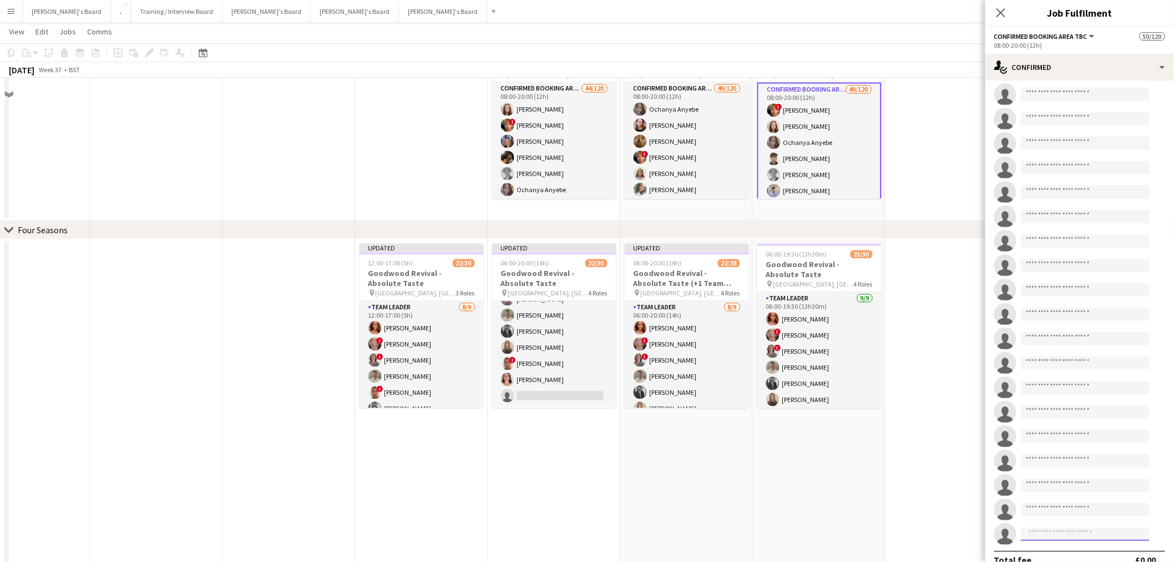
scroll to position [863, 0]
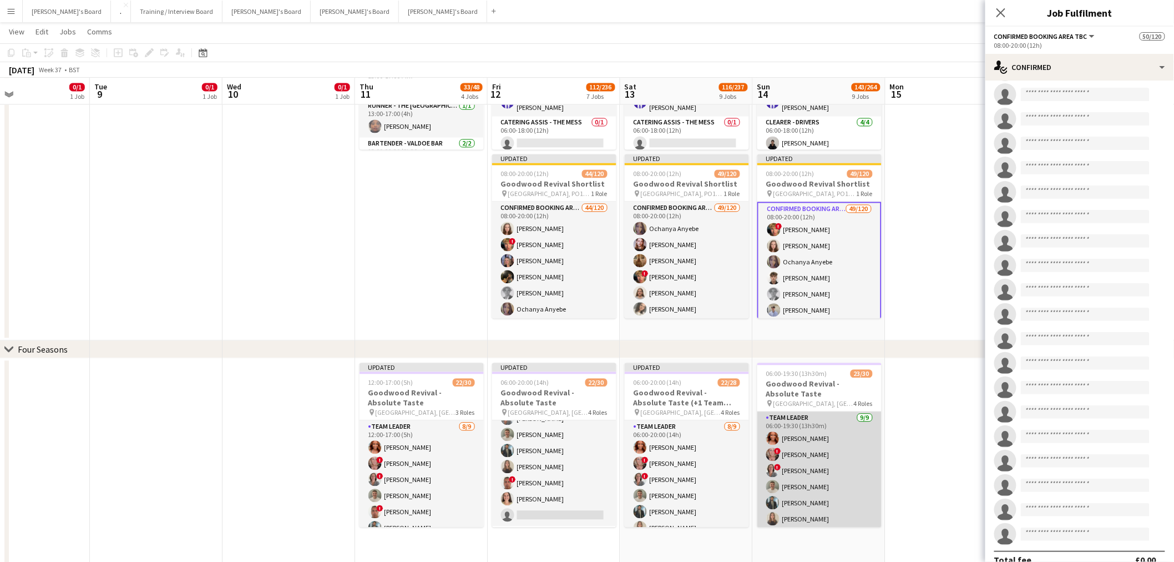
click at [818, 467] on app-card-role "TEAM LEADER [DATE] 06:00-19:30 (13h30m) [PERSON_NAME] ! [PERSON_NAME] ! [PERSON…" at bounding box center [820, 495] width 124 height 167
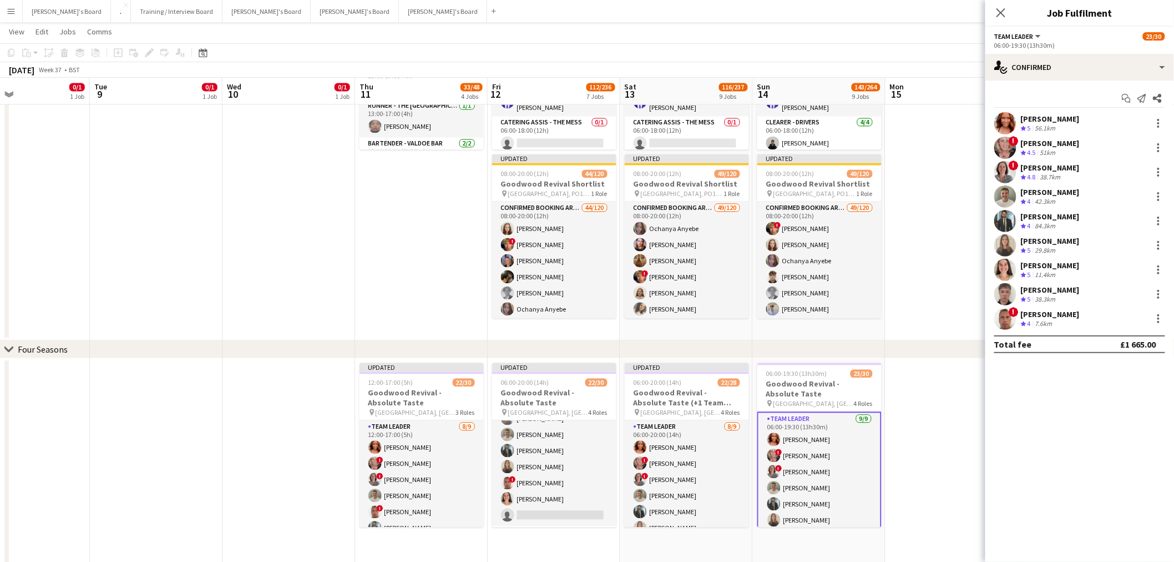
scroll to position [0, 0]
click at [1163, 290] on div at bounding box center [1158, 293] width 13 height 13
click at [1131, 342] on span "Switch crew" at bounding box center [1111, 340] width 47 height 9
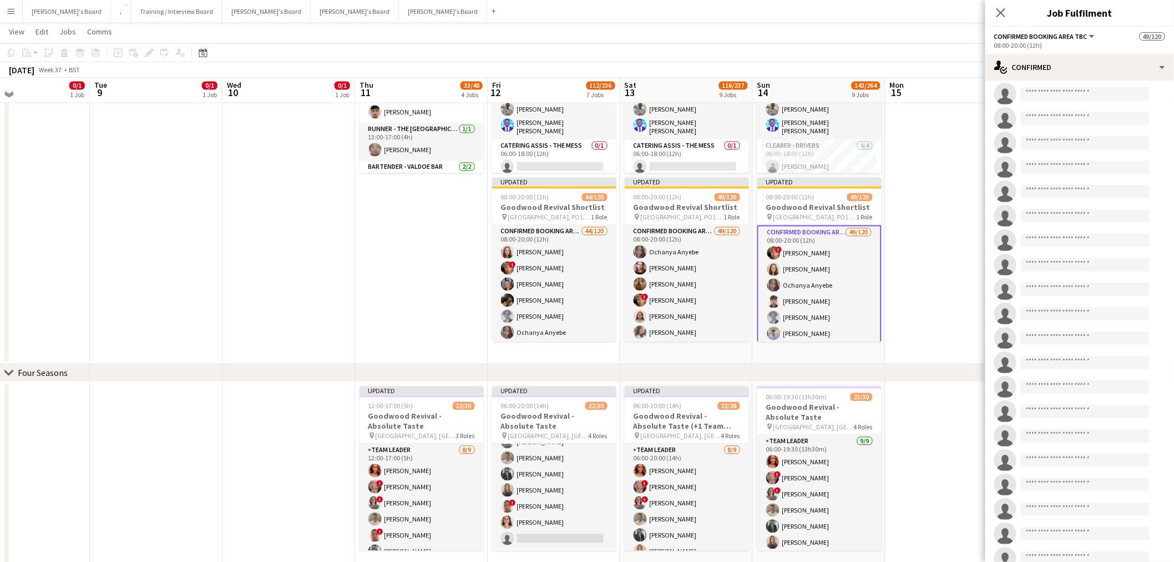
scroll to position [2549, 0]
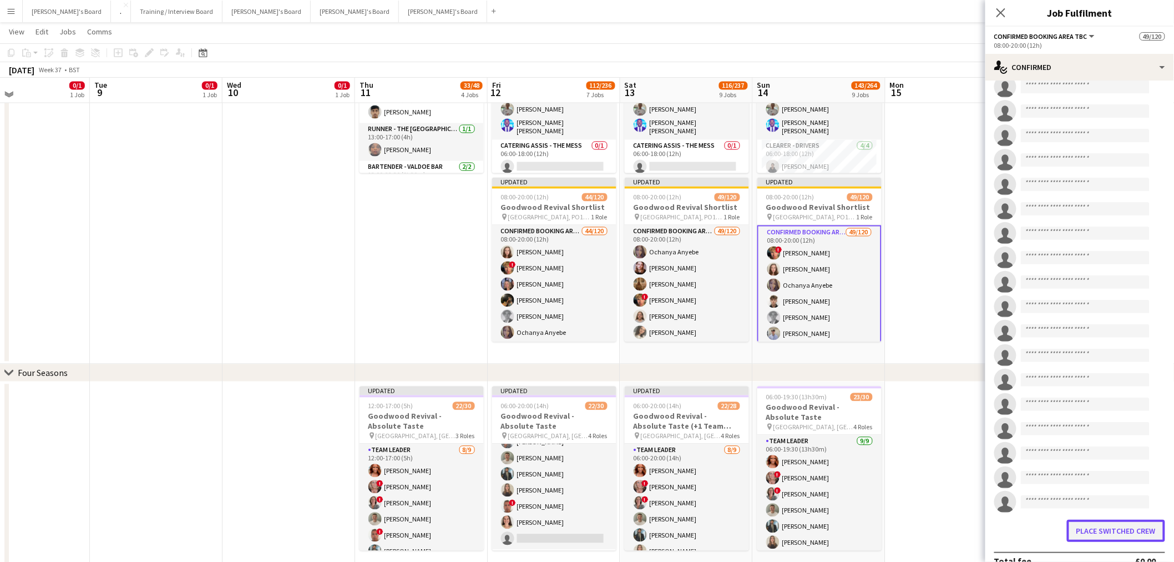
click at [1129, 519] on button "Place switched crew" at bounding box center [1116, 530] width 98 height 22
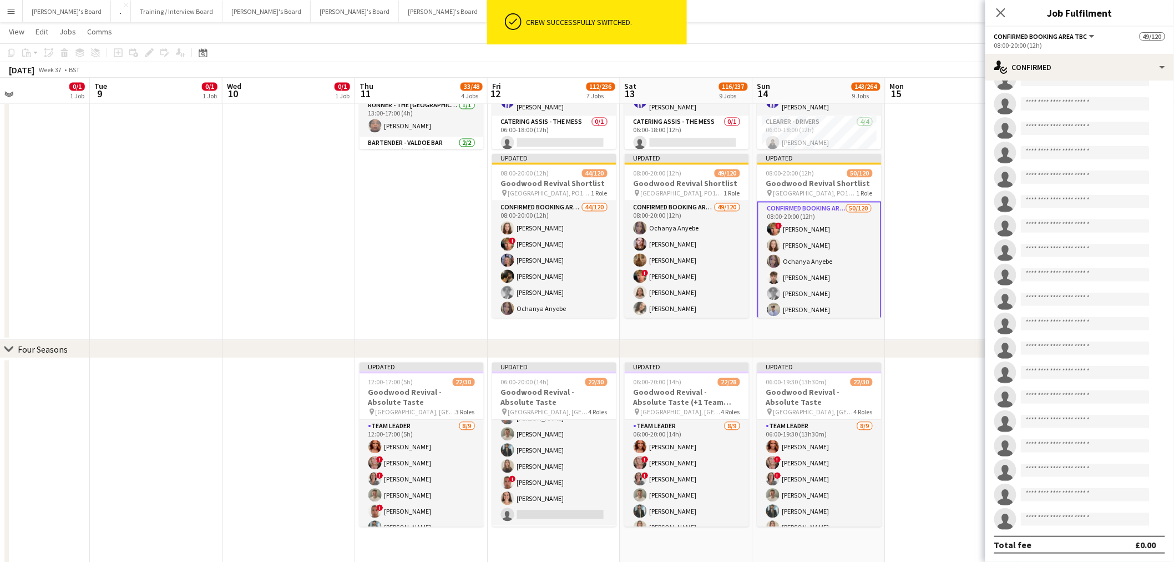
scroll to position [2516, 0]
click at [917, 315] on app-date-cell at bounding box center [952, 76] width 133 height 528
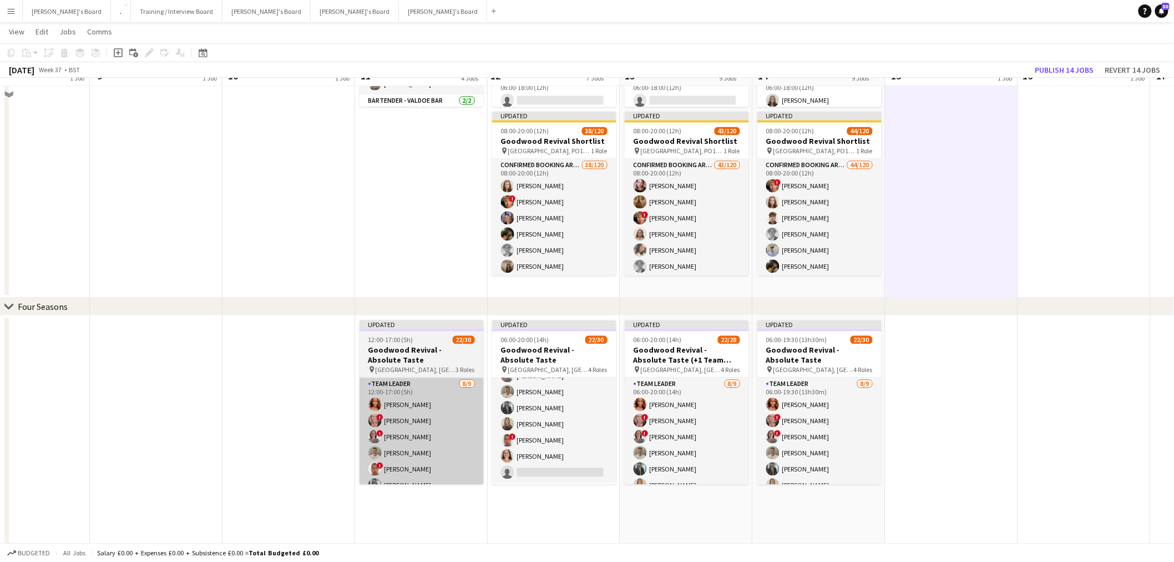
scroll to position [925, 0]
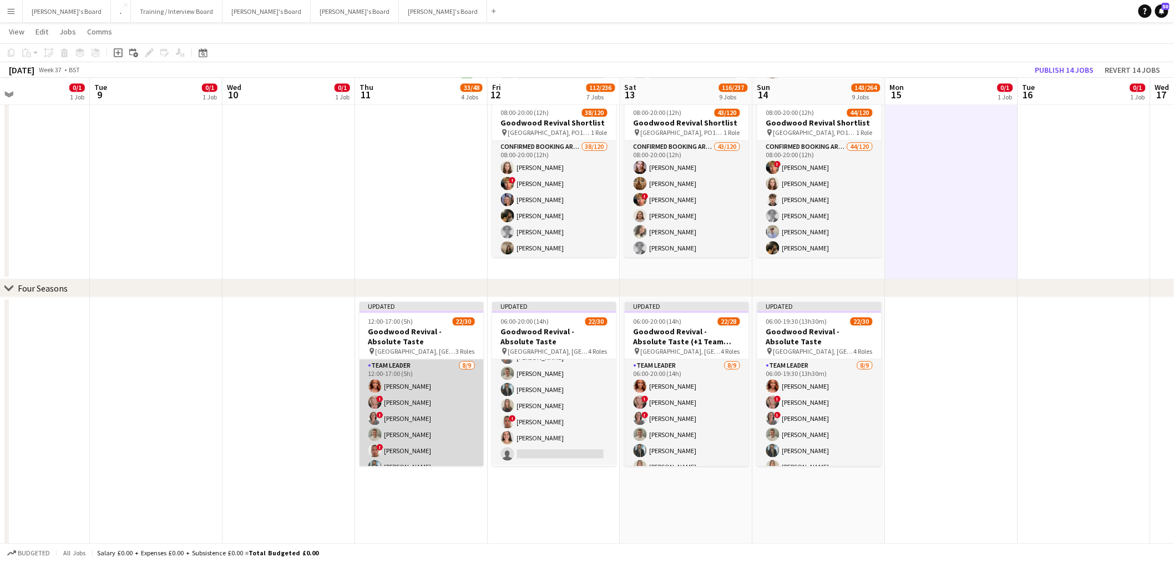
click at [403, 409] on app-card-role "TEAM LEADER [DATE] 12:00-17:00 (5h) [PERSON_NAME] ! [PERSON_NAME] ! [PERSON_NAM…" at bounding box center [422, 442] width 124 height 167
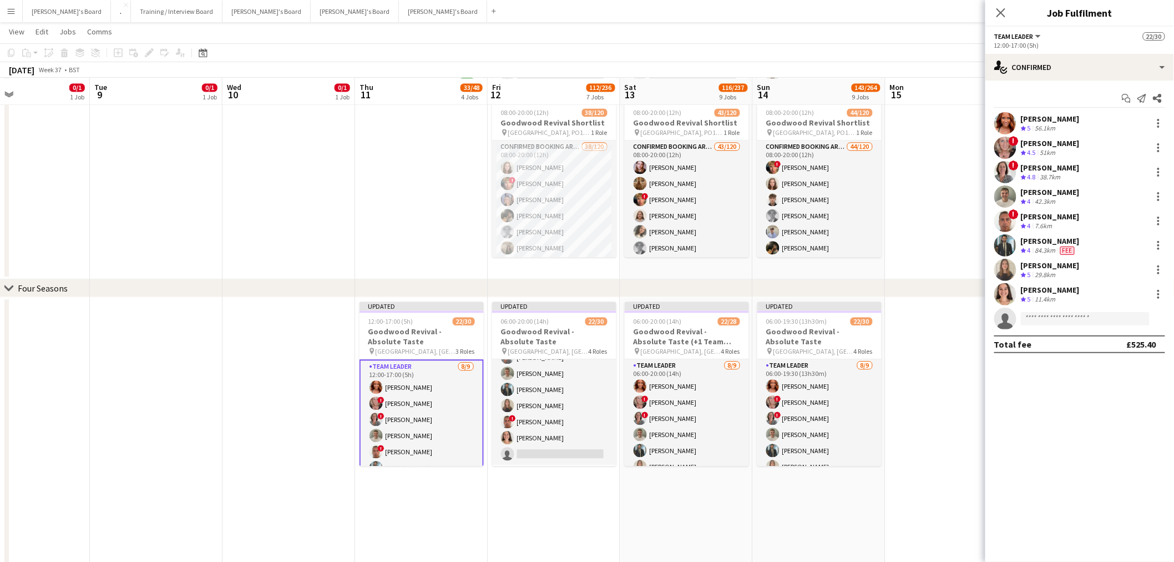
click at [1058, 117] on div "[PERSON_NAME]" at bounding box center [1050, 119] width 59 height 10
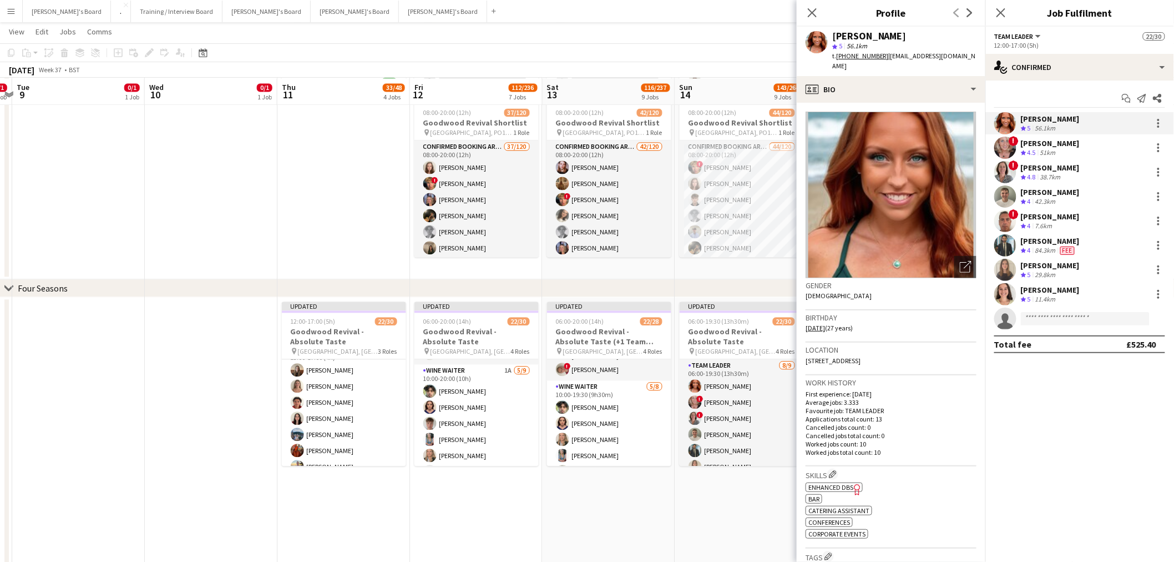
scroll to position [0, 302]
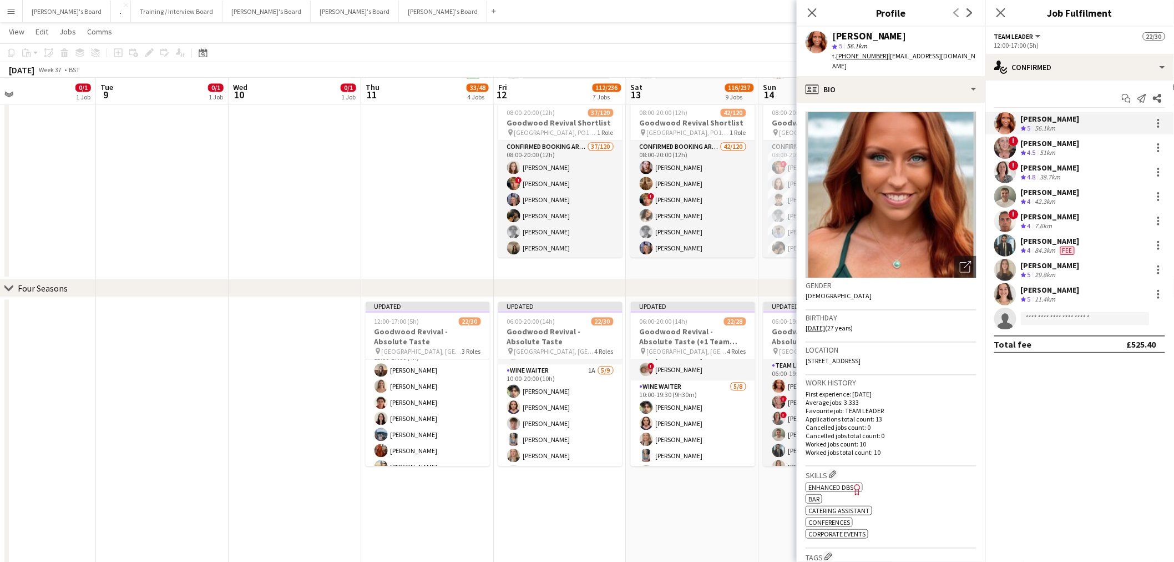
drag, startPoint x: 687, startPoint y: 432, endPoint x: 430, endPoint y: 451, distance: 257.7
click at [430, 451] on app-calendar-viewport "Sat 6 13/18 5 Jobs Sun 7 4/4 1 Job Mon 8 0/1 1 Job Tue 9 0/1 1 Job Wed 10 0/1 1…" at bounding box center [587, 170] width 1174 height 2102
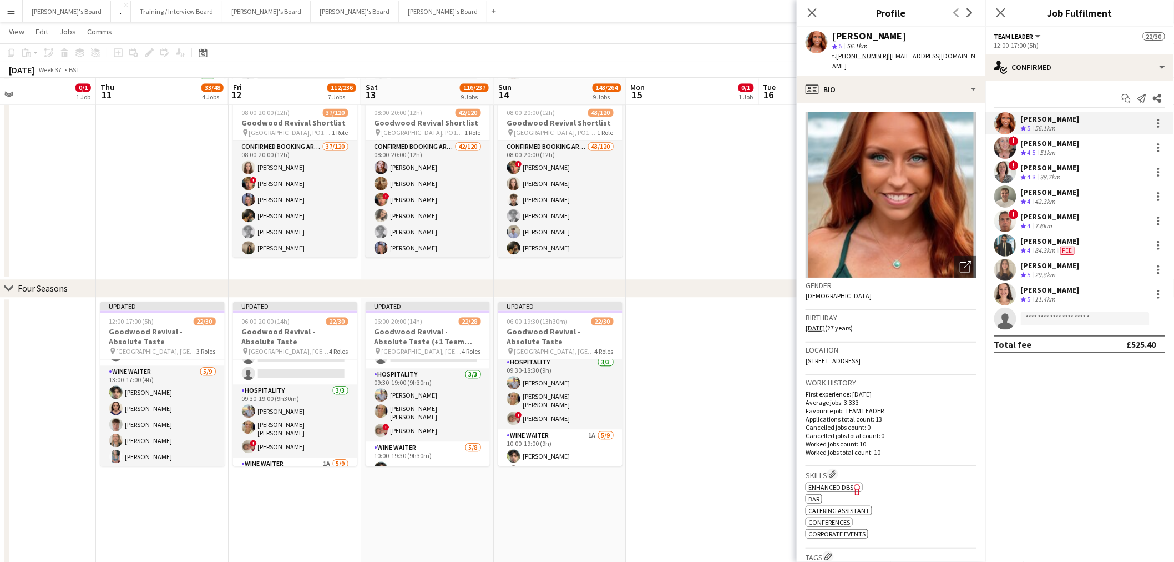
scroll to position [340, 0]
click at [1075, 214] on div "[PERSON_NAME]" at bounding box center [1050, 216] width 59 height 10
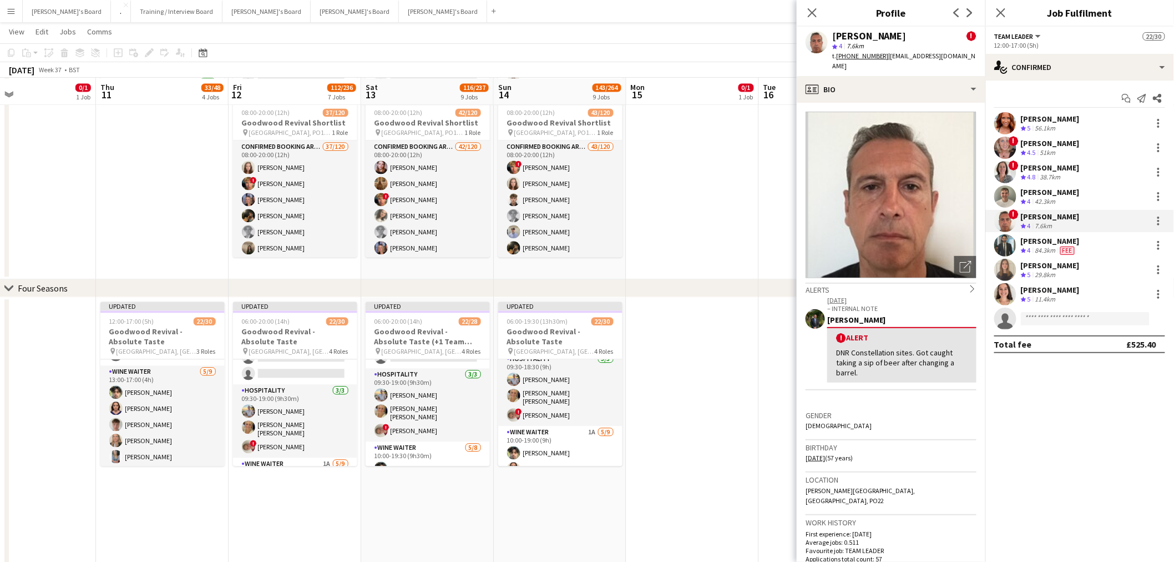
click at [1032, 162] on div "! [PERSON_NAME] Crew rating 4.8 38.7km" at bounding box center [1080, 172] width 189 height 22
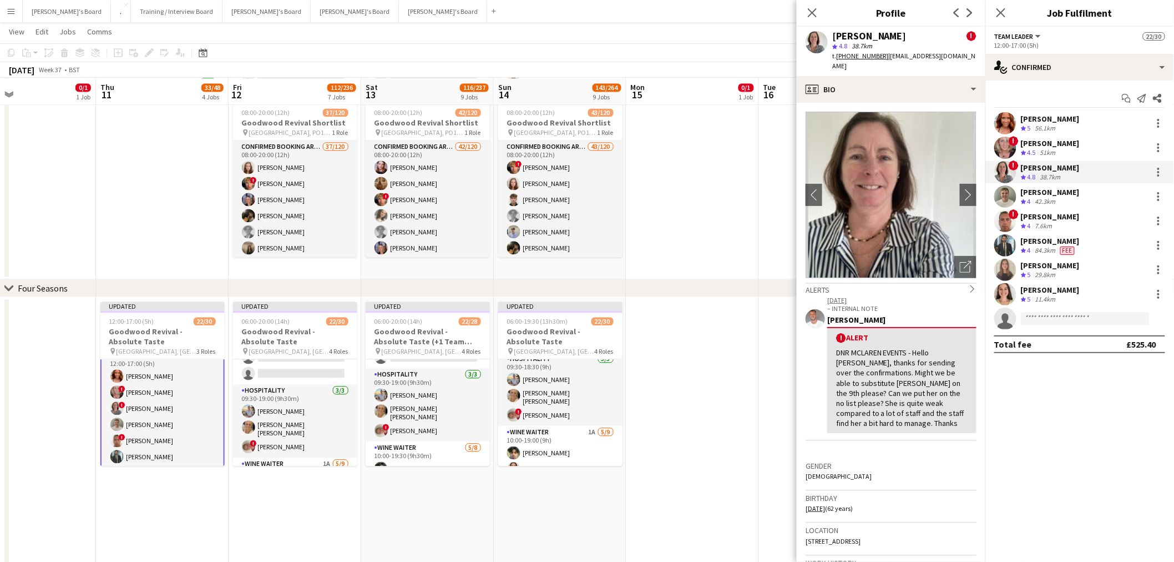
click at [162, 380] on app-card-role "TEAM LEADER [DATE] 12:00-17:00 (5h) [PERSON_NAME] ! [PERSON_NAME] ! [PERSON_NAM…" at bounding box center [162, 432] width 124 height 169
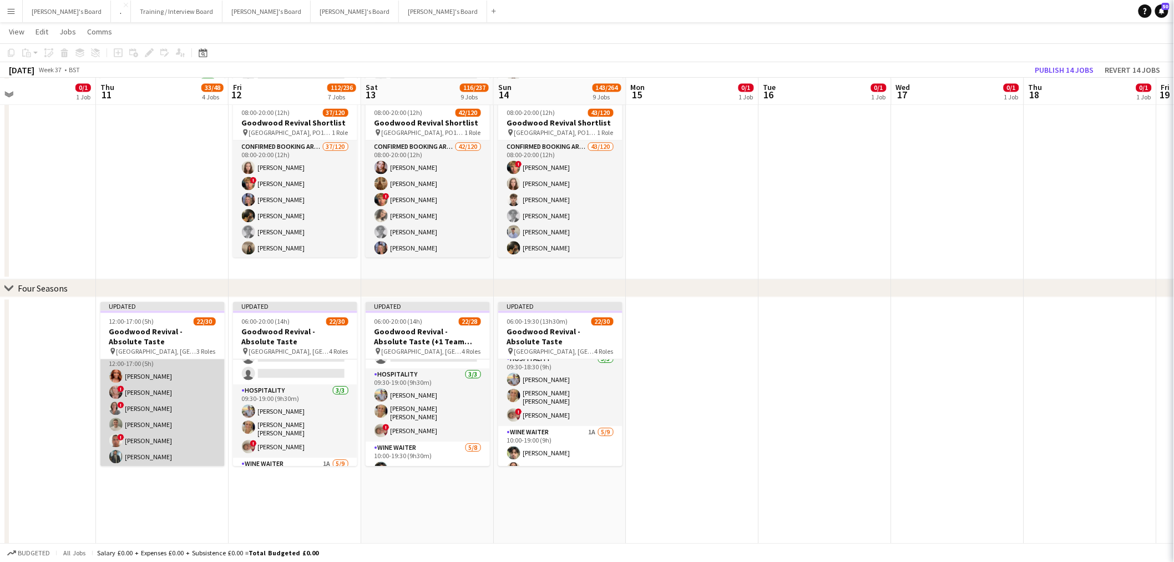
click at [167, 400] on app-card-role "TEAM LEADER [DATE] 12:00-17:00 (5h) [PERSON_NAME] ! [PERSON_NAME] ! [PERSON_NAM…" at bounding box center [162, 432] width 124 height 167
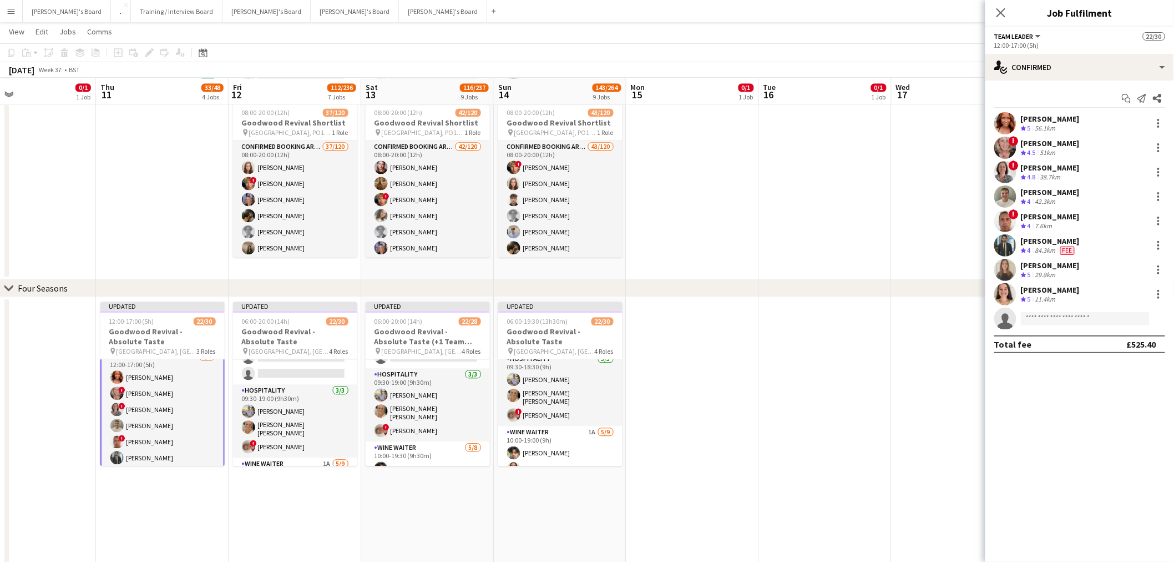
scroll to position [11, 0]
click at [1058, 137] on div "! [PERSON_NAME] Crew rating 4.5 51km" at bounding box center [1080, 148] width 189 height 22
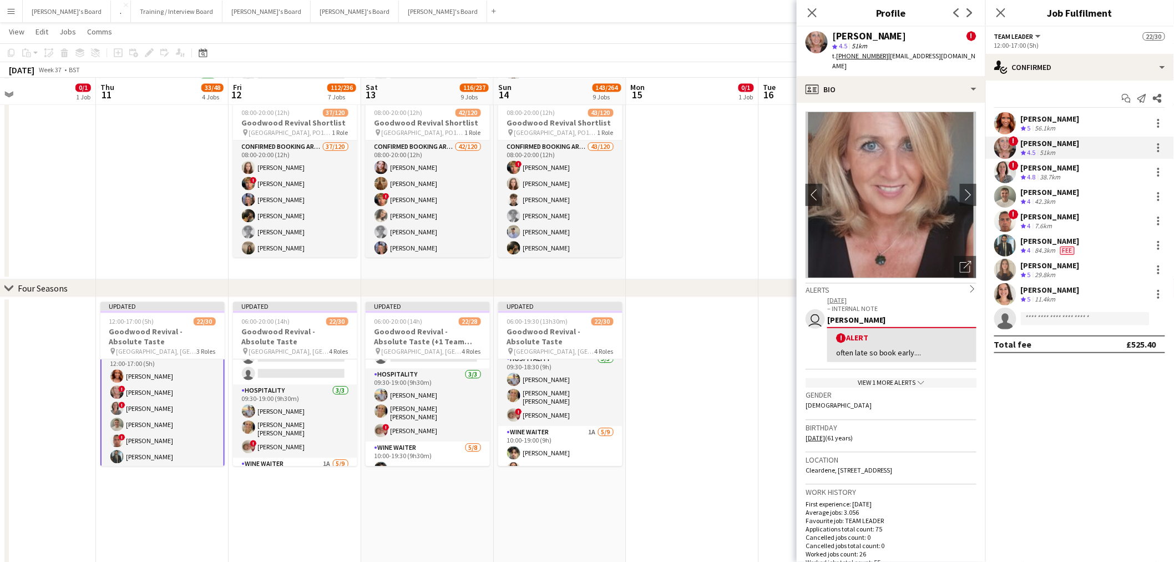
click at [1028, 173] on span "4.8" at bounding box center [1032, 177] width 8 height 8
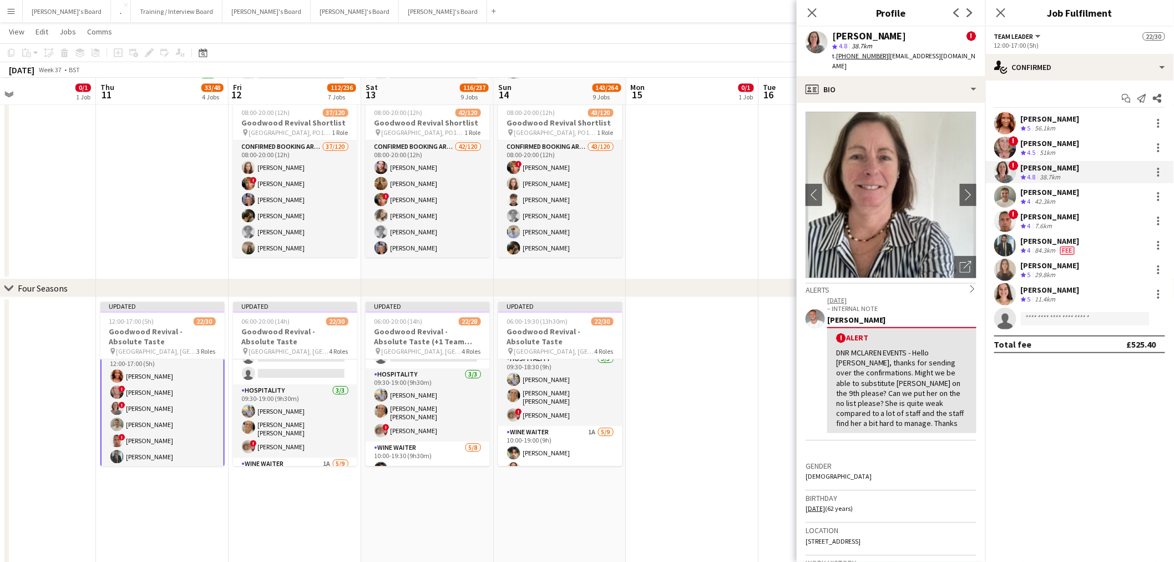
click at [1051, 195] on div "[PERSON_NAME]" at bounding box center [1050, 192] width 59 height 10
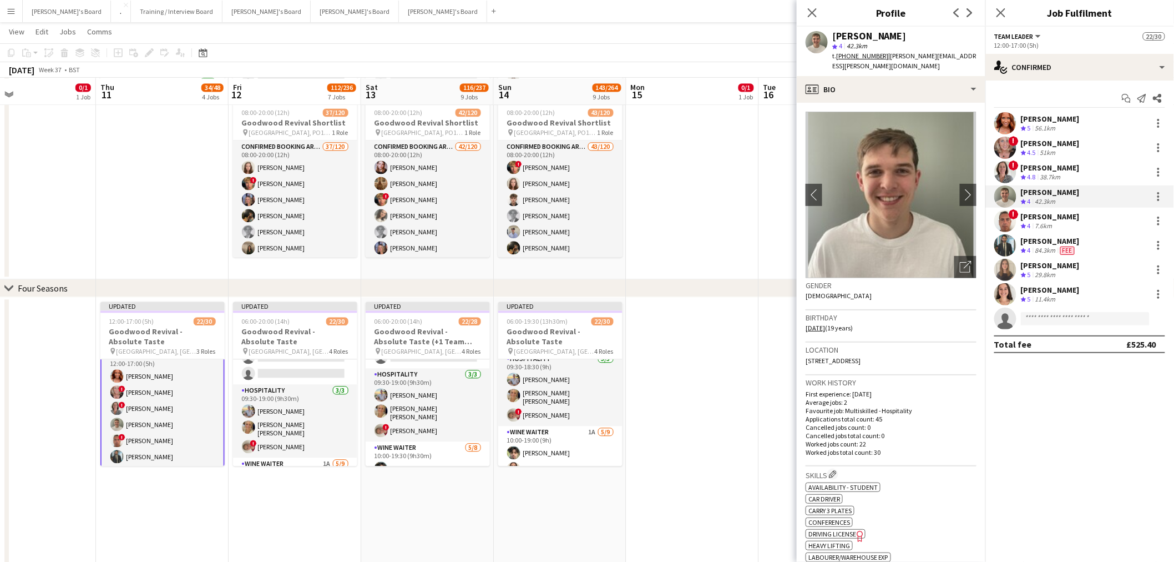
click at [1053, 217] on div "[PERSON_NAME]" at bounding box center [1050, 216] width 59 height 10
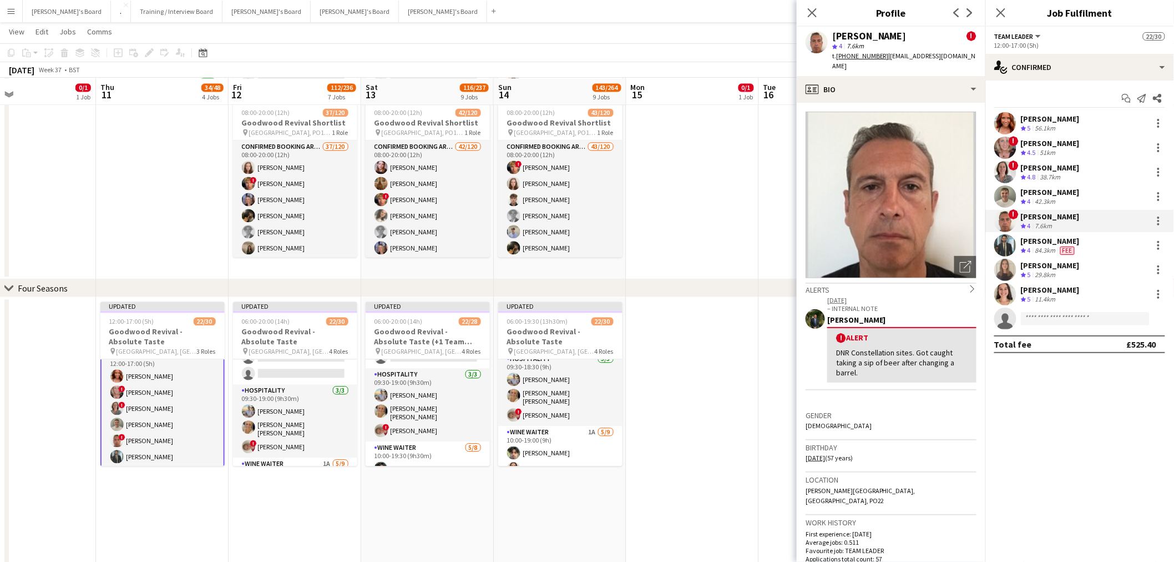
click at [1041, 191] on div "[PERSON_NAME]" at bounding box center [1050, 192] width 59 height 10
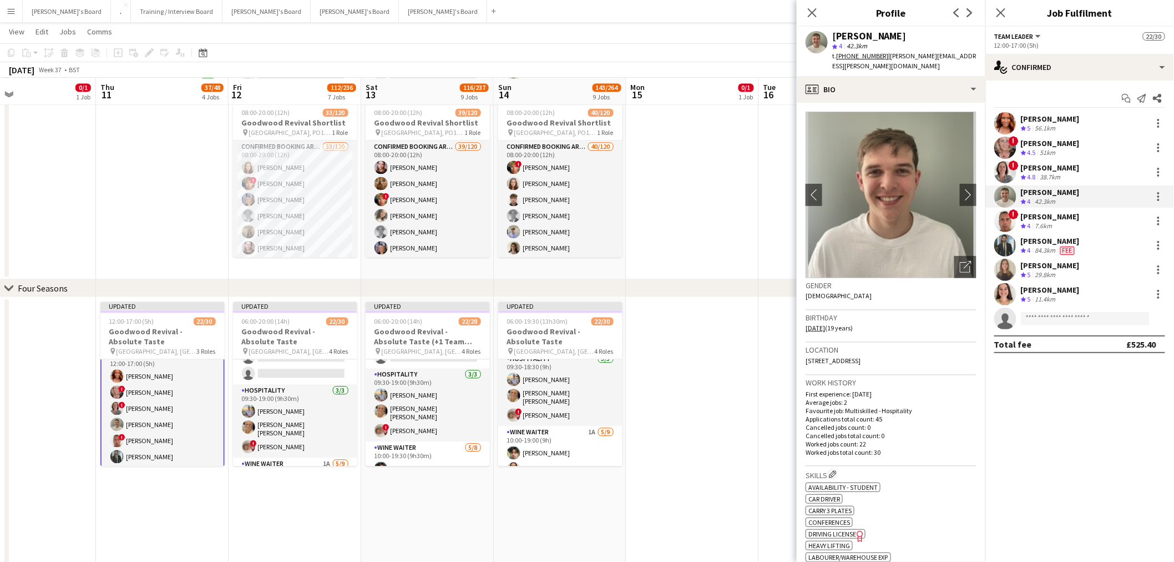
click at [703, 189] on app-date-cell at bounding box center [693, 15] width 133 height 528
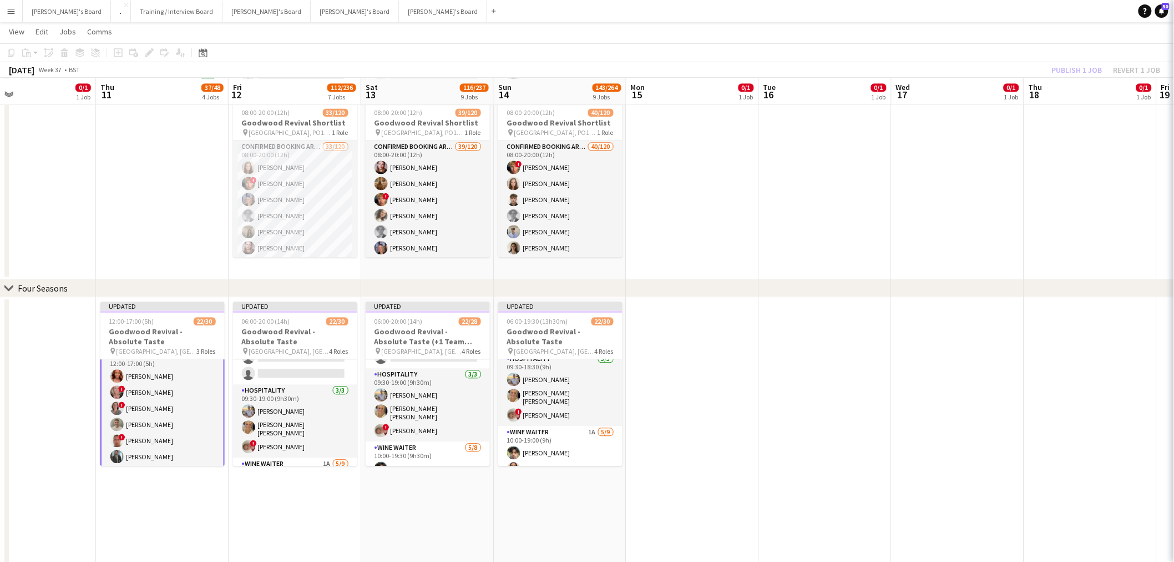
click at [703, 189] on app-date-cell at bounding box center [693, 15] width 133 height 528
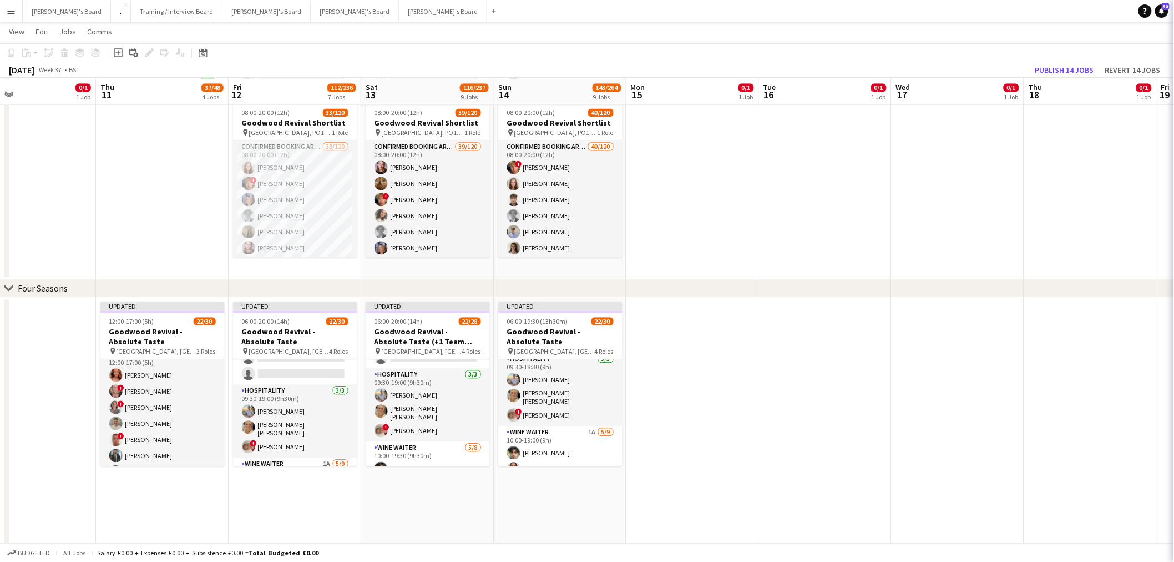
scroll to position [10, 0]
